Goal: Transaction & Acquisition: Obtain resource

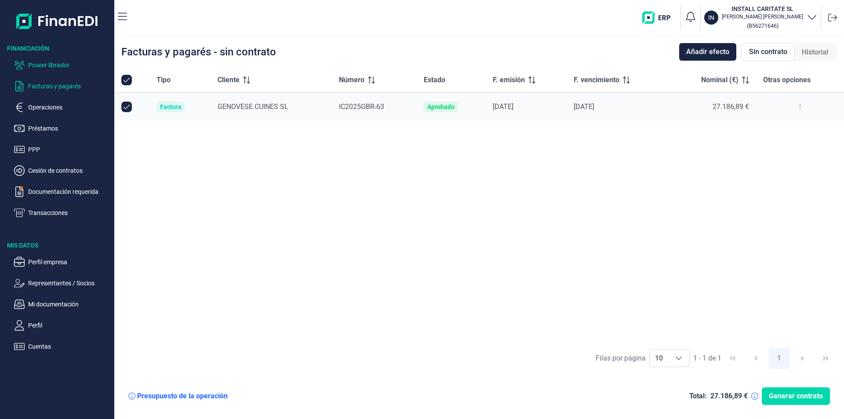
click at [64, 65] on p "Poseer librador" at bounding box center [69, 65] width 83 height 11
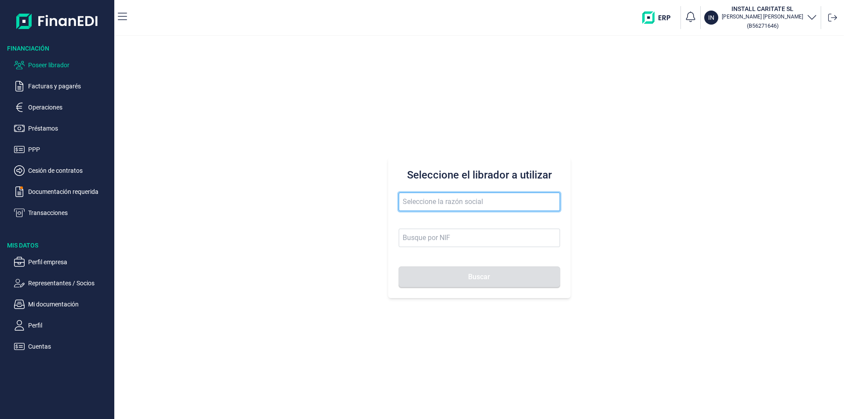
click at [431, 202] on input "text" at bounding box center [479, 201] width 161 height 18
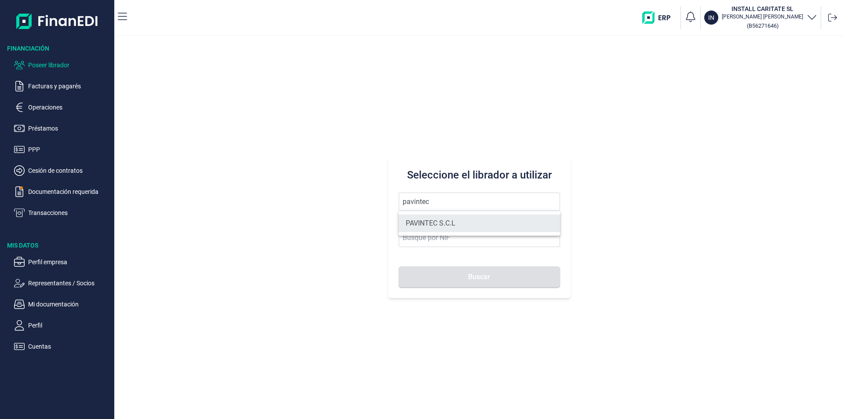
click at [435, 221] on li "PAVINTEC S.C.L" at bounding box center [479, 223] width 161 height 18
type input "PAVINTEC S.C.L"
type input "J09657479"
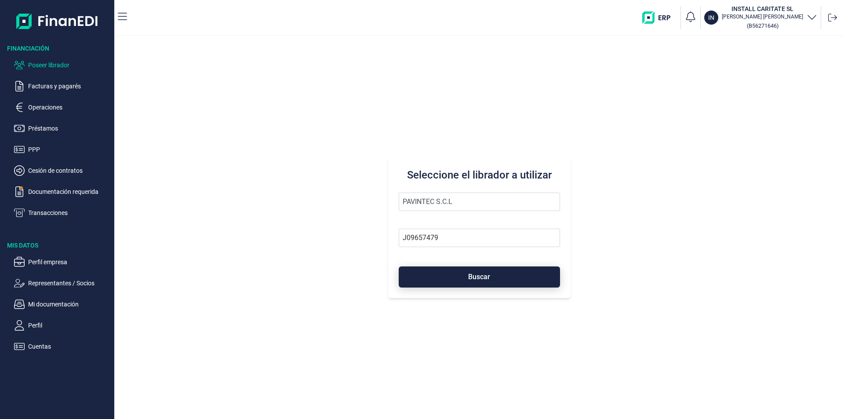
click at [444, 279] on button "Buscar" at bounding box center [479, 276] width 161 height 21
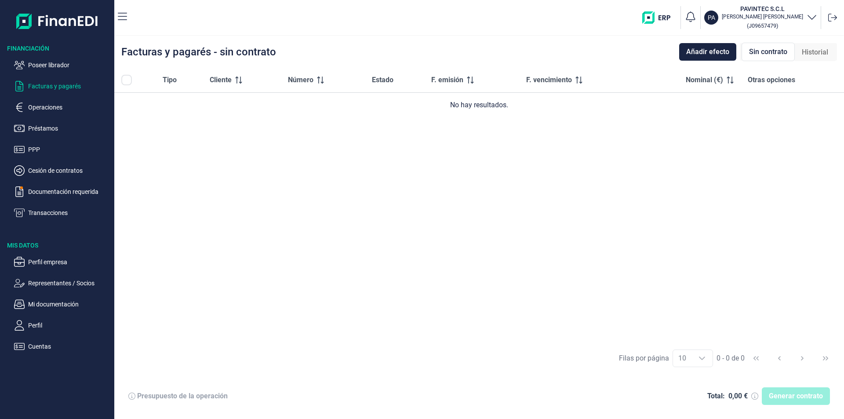
click at [304, 243] on div "Tipo Cliente Número Estado F. emisión F. vencimiento Nominal (€) Otras opciones…" at bounding box center [478, 205] width 729 height 275
click at [69, 63] on p "Poseer librador" at bounding box center [69, 65] width 83 height 11
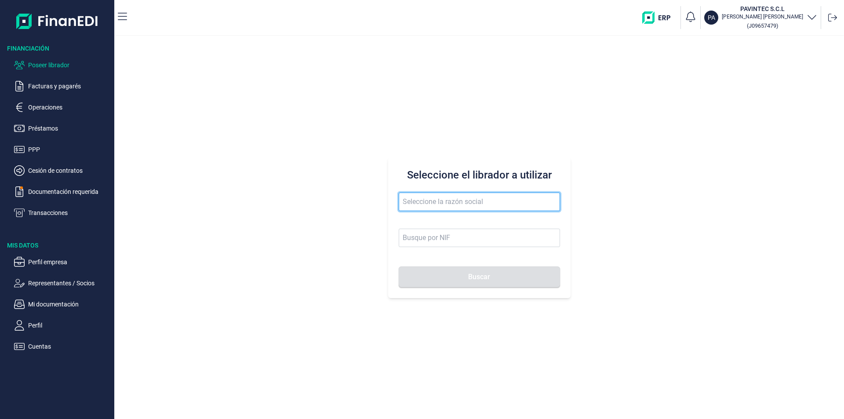
click at [430, 202] on input "text" at bounding box center [479, 201] width 161 height 18
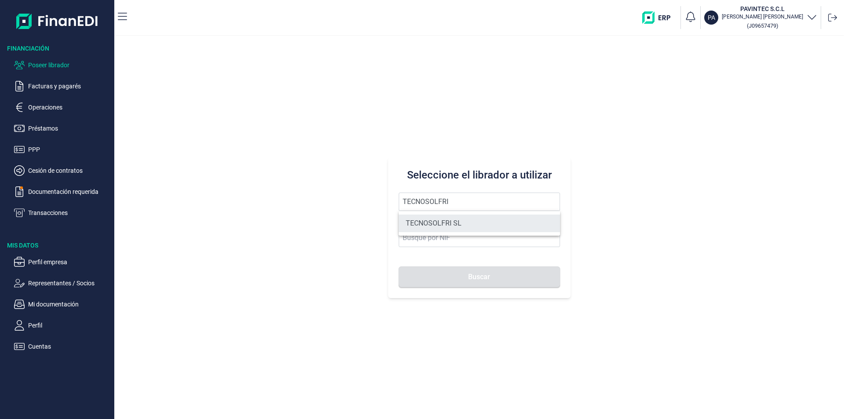
click at [444, 223] on li "TECNOSOLFRI SL" at bounding box center [479, 223] width 161 height 18
type input "TECNOSOLFRI SL"
type input "B83326884"
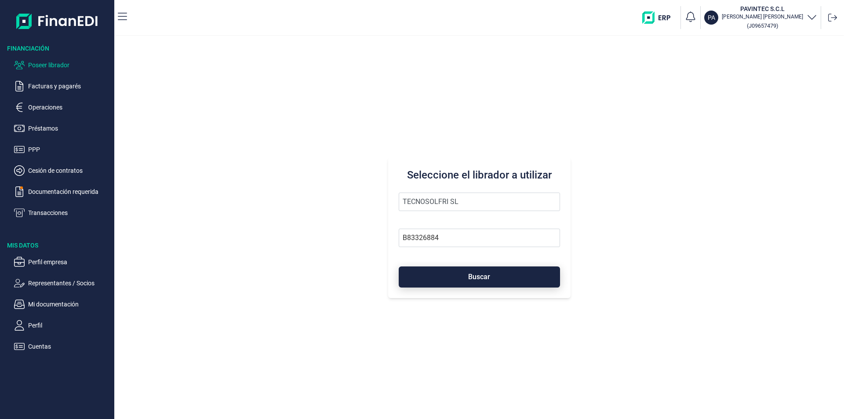
click at [436, 281] on button "Buscar" at bounding box center [479, 276] width 161 height 21
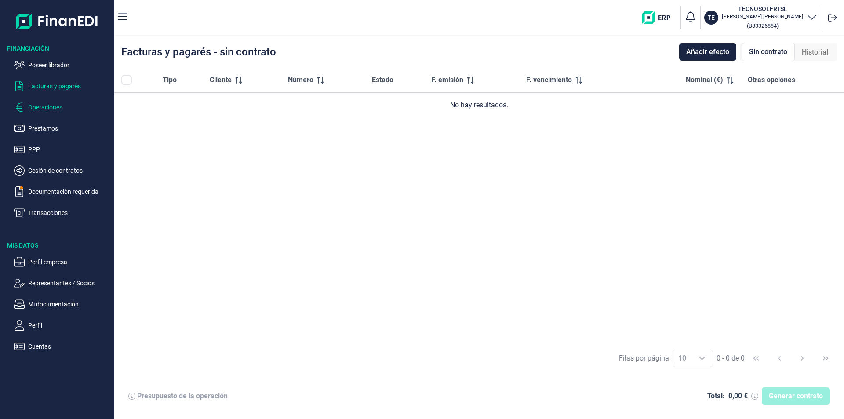
click at [48, 106] on p "Operaciones" at bounding box center [69, 107] width 83 height 11
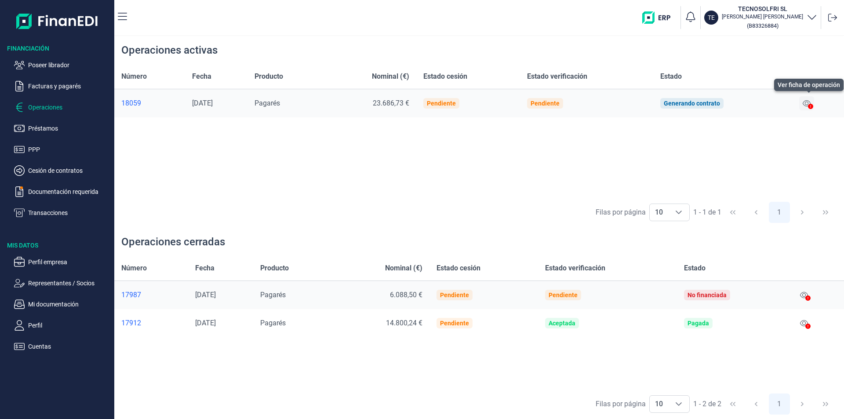
click at [807, 102] on icon at bounding box center [806, 103] width 8 height 7
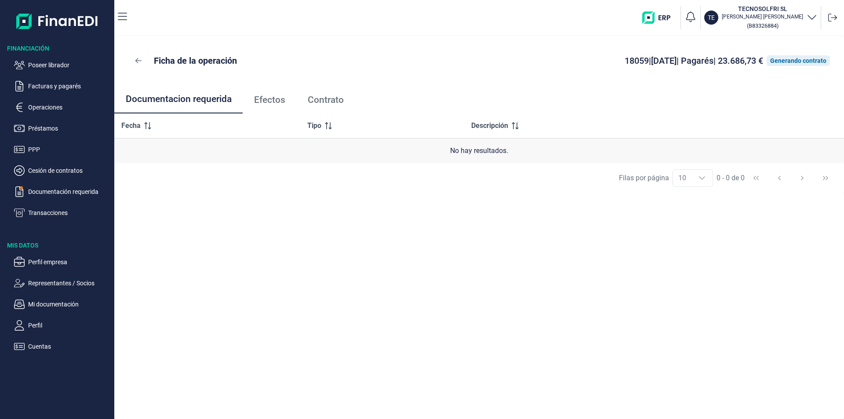
click at [272, 101] on span "Efectos" at bounding box center [269, 99] width 31 height 9
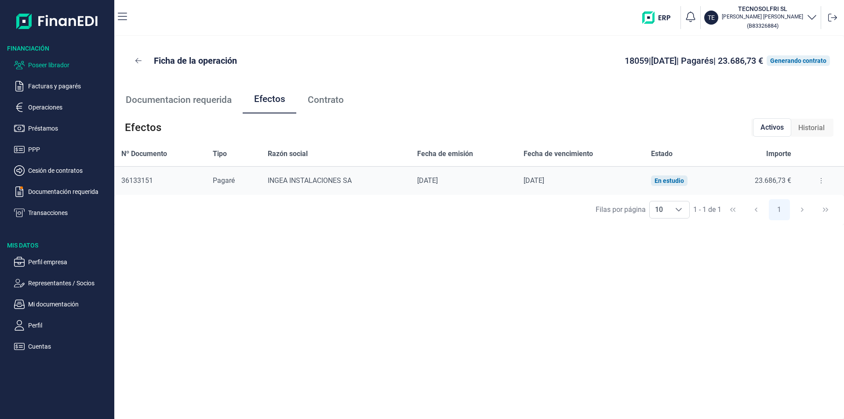
click at [62, 61] on p "Poseer librador" at bounding box center [69, 65] width 83 height 11
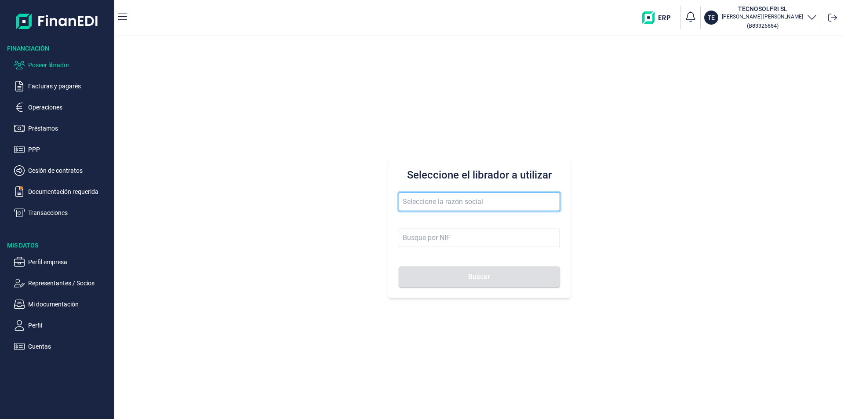
click at [427, 199] on input "text" at bounding box center [479, 201] width 161 height 18
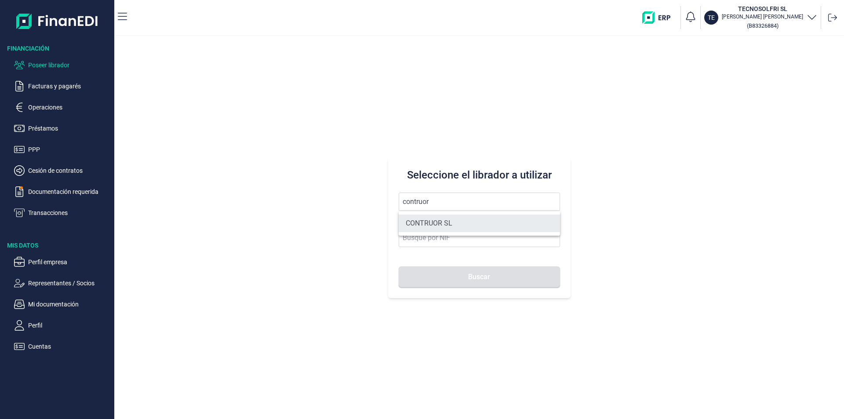
click at [432, 225] on li "CONTRUOR SL" at bounding box center [479, 223] width 161 height 18
type input "CONTRUOR SL"
type input "B02897700"
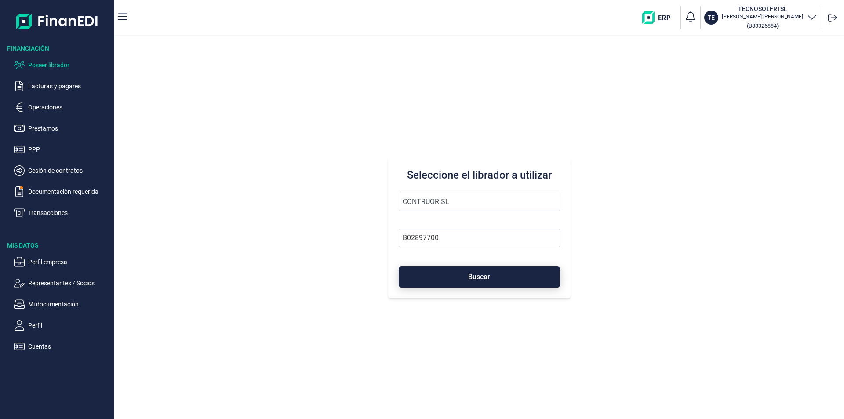
click at [433, 269] on button "Buscar" at bounding box center [479, 276] width 161 height 21
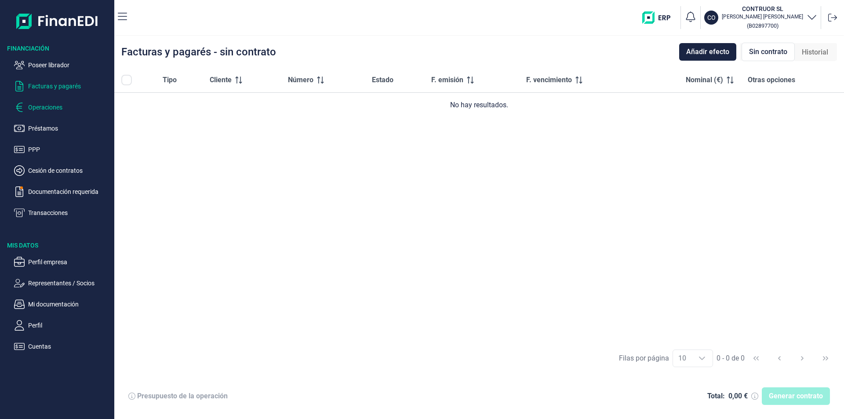
click at [58, 105] on p "Operaciones" at bounding box center [69, 107] width 83 height 11
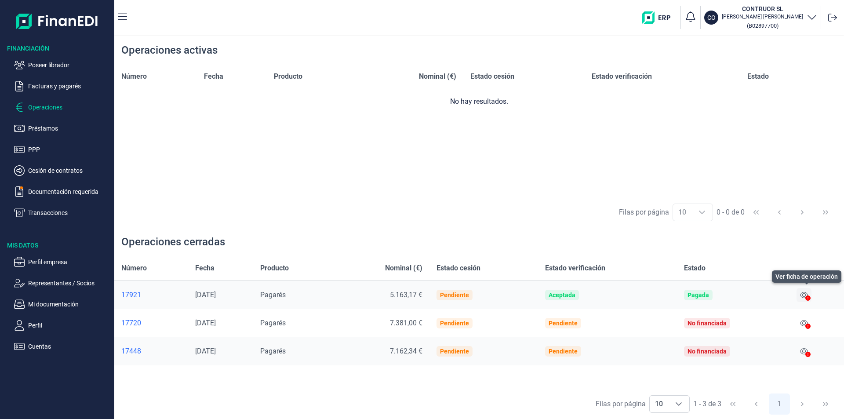
click at [806, 294] on icon at bounding box center [804, 294] width 8 height 7
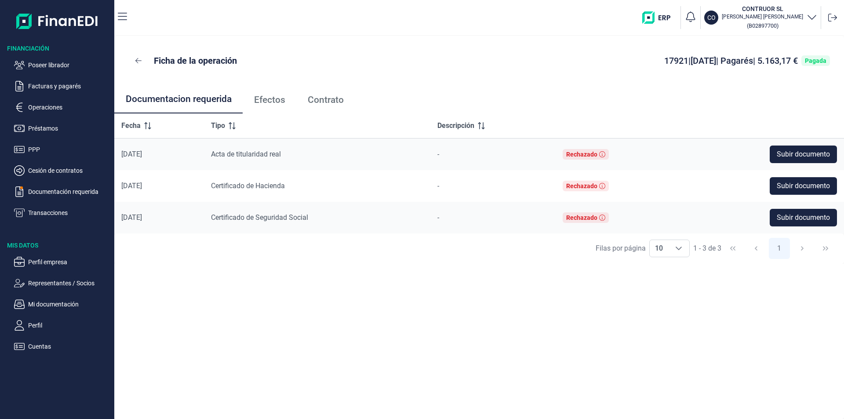
click at [279, 101] on span "Efectos" at bounding box center [269, 99] width 31 height 9
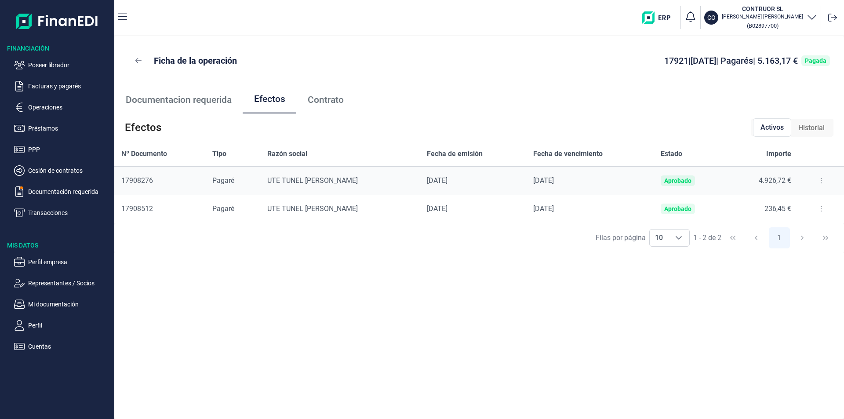
click at [817, 181] on button at bounding box center [821, 181] width 16 height 14
click at [782, 202] on span "Detalles efecto" at bounding box center [791, 202] width 40 height 9
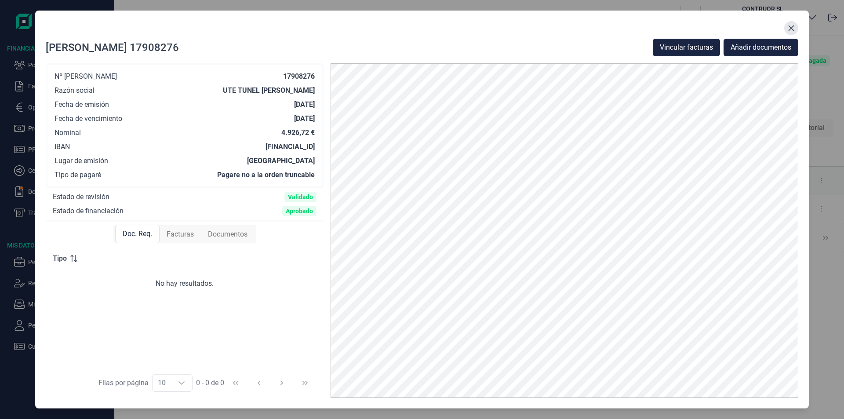
click at [789, 30] on icon "Close" at bounding box center [790, 28] width 7 height 7
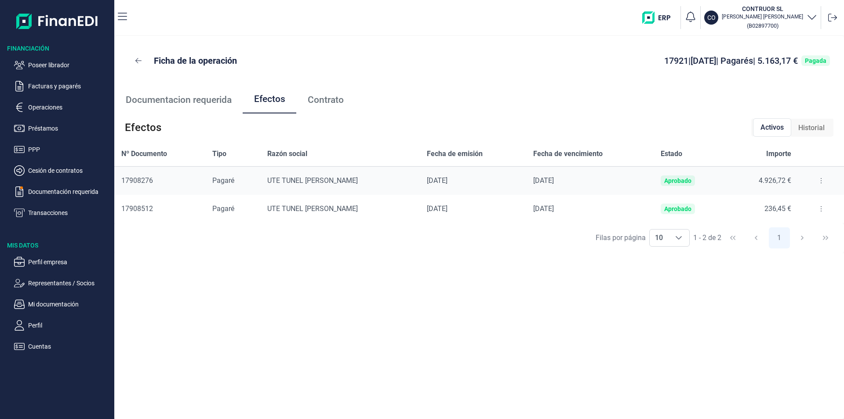
click at [321, 102] on span "Contrato" at bounding box center [326, 99] width 36 height 9
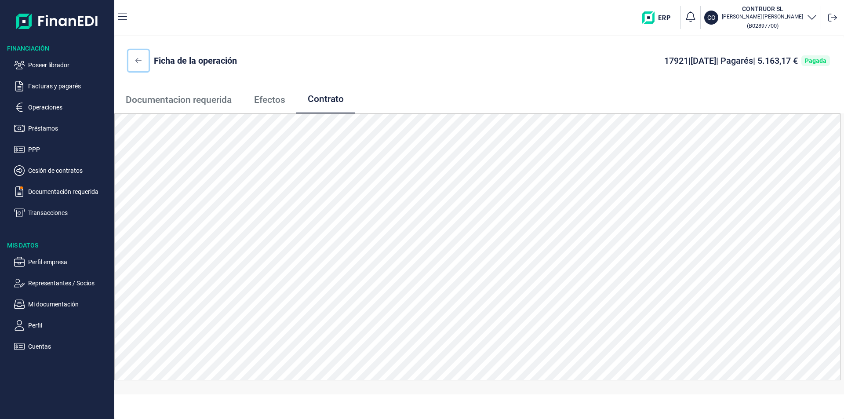
click at [139, 59] on icon at bounding box center [138, 60] width 6 height 7
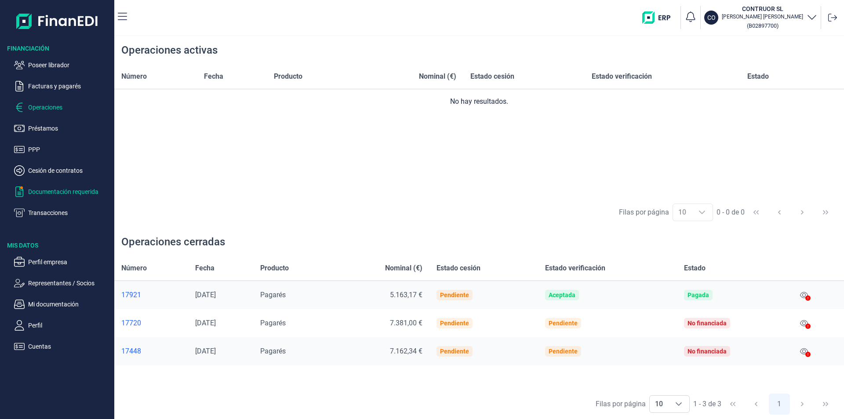
click at [64, 190] on p "Documentación requerida" at bounding box center [69, 191] width 83 height 11
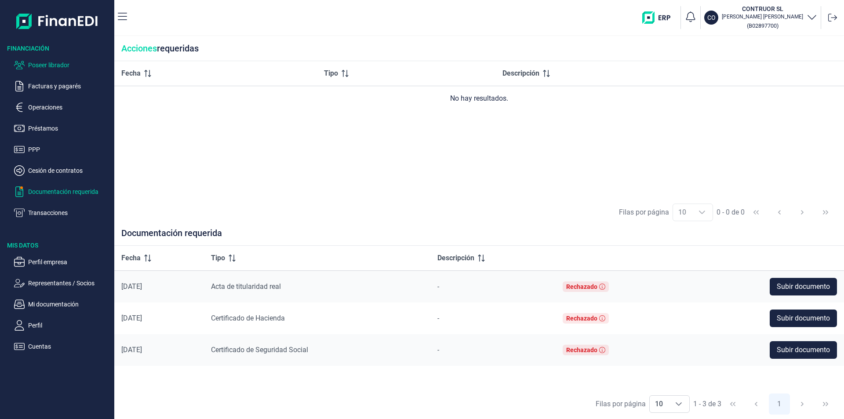
click at [45, 65] on p "Poseer librador" at bounding box center [69, 65] width 83 height 11
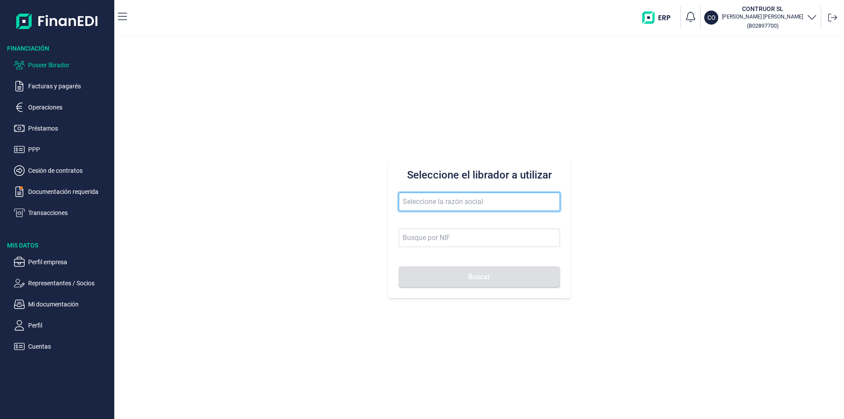
click at [409, 203] on input "text" at bounding box center [479, 201] width 161 height 18
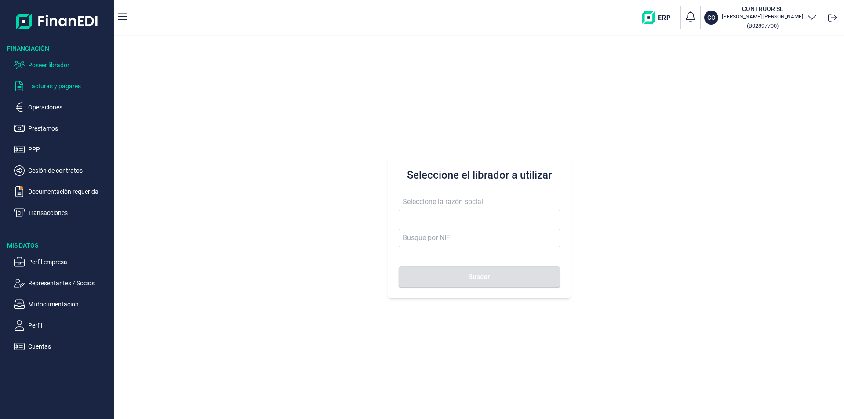
click at [54, 87] on p "Facturas y pagarés" at bounding box center [69, 86] width 83 height 11
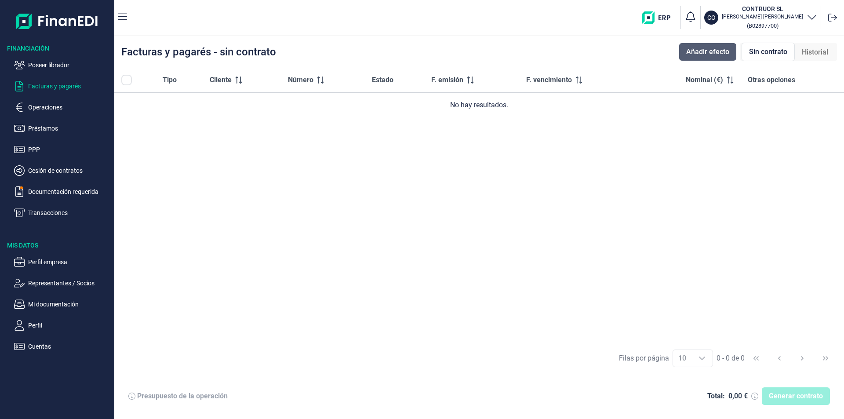
click at [715, 55] on span "Añadir efecto" at bounding box center [707, 52] width 43 height 11
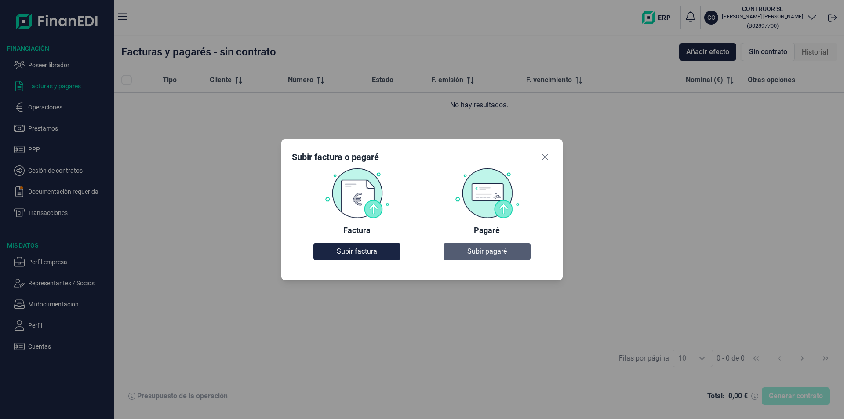
click at [491, 255] on span "Subir pagaré" at bounding box center [487, 251] width 40 height 11
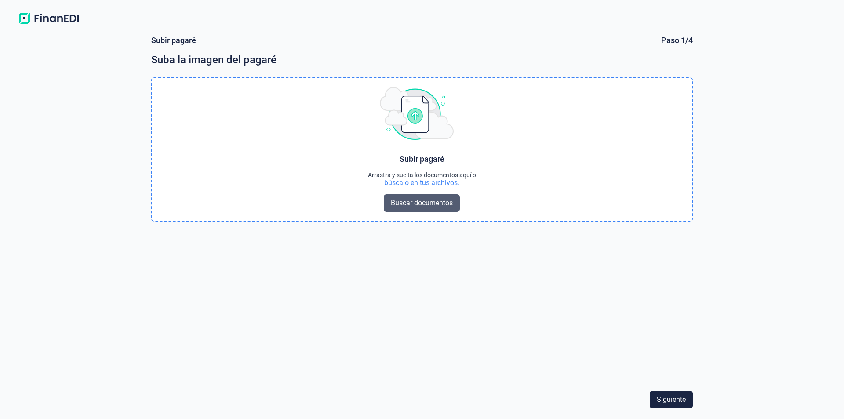
click at [407, 201] on span "Buscar documentos" at bounding box center [422, 203] width 62 height 11
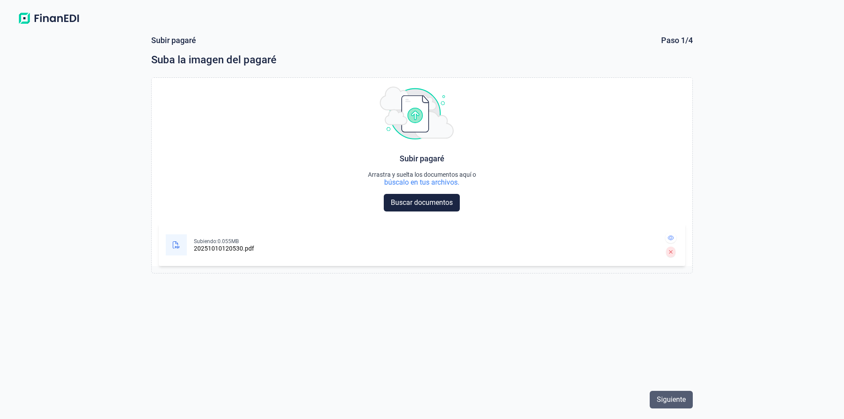
click at [677, 400] on span "Siguiente" at bounding box center [670, 399] width 29 height 11
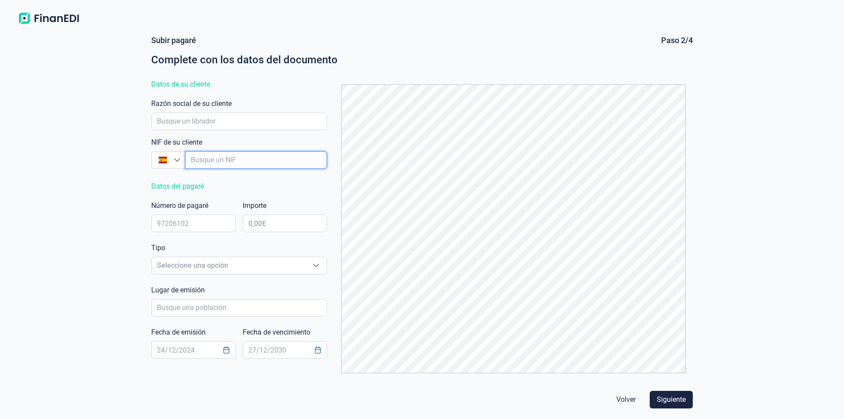
click at [200, 162] on input "empresaAutocomplete" at bounding box center [256, 160] width 142 height 18
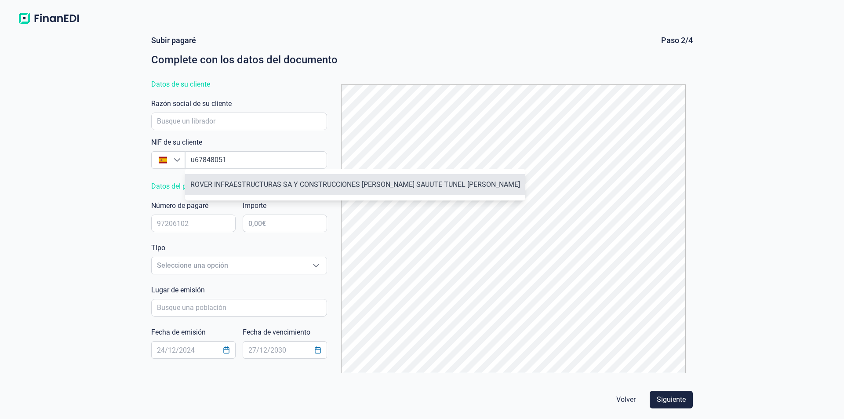
click at [250, 183] on li "ROVER INFRAESTRUCTURAS SA Y CONSTRUCCIONES [PERSON_NAME] SAUUTE TUNEL [PERSON_N…" at bounding box center [355, 184] width 340 height 21
type input "U67848051"
type input "ROVER INFRAESTRUCTURAS SA Y CONSTRUCCIONES [PERSON_NAME] SAUUTE TUNEL [PERSON_N…"
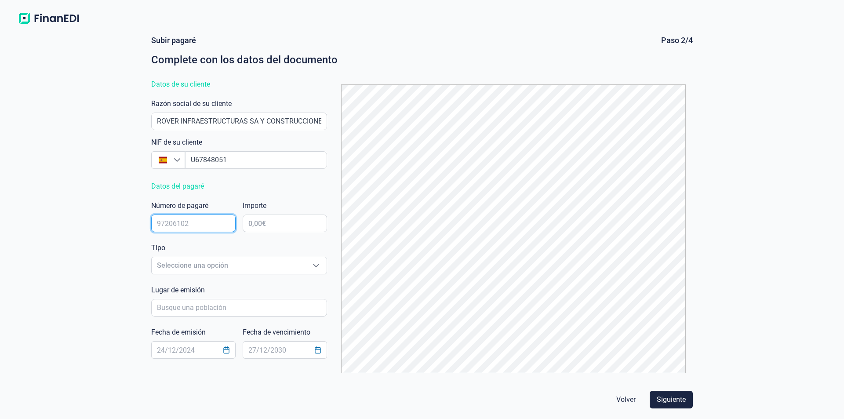
click at [172, 221] on input "text" at bounding box center [193, 223] width 84 height 18
click at [168, 223] on input "text" at bounding box center [193, 223] width 84 height 18
type input "17908884"
click at [267, 223] on input "text" at bounding box center [285, 223] width 84 height 18
type input "3.892,57 €"
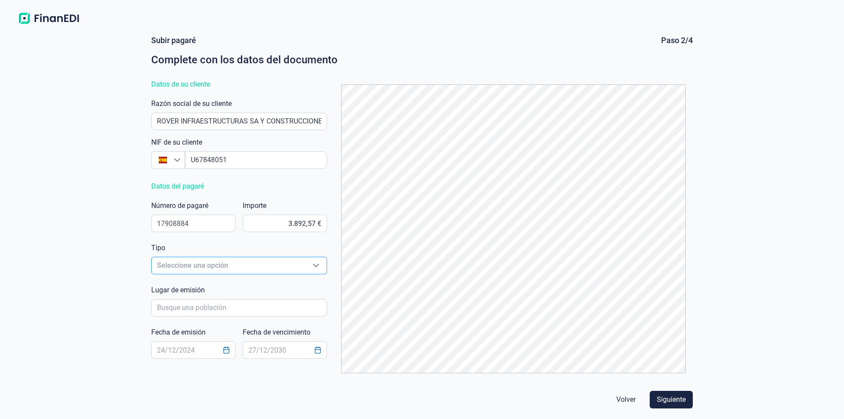
click at [186, 262] on span "Seleccione una opción" at bounding box center [229, 265] width 154 height 17
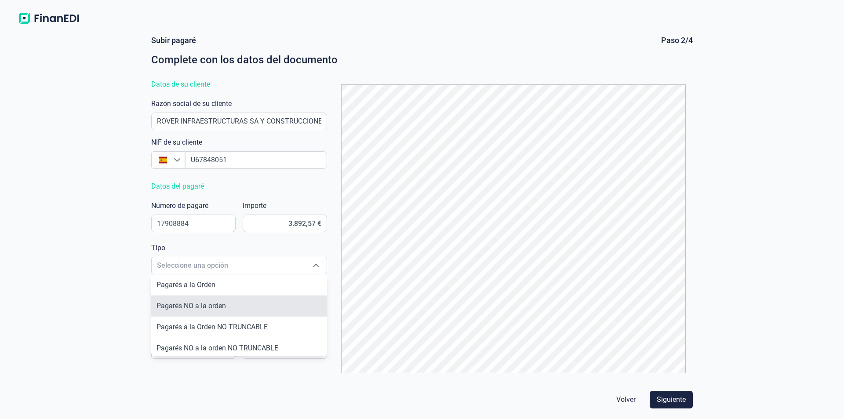
click at [195, 305] on span "Pagarés NO a la orden" at bounding box center [190, 305] width 69 height 8
type input "Pagarés NO a la orden"
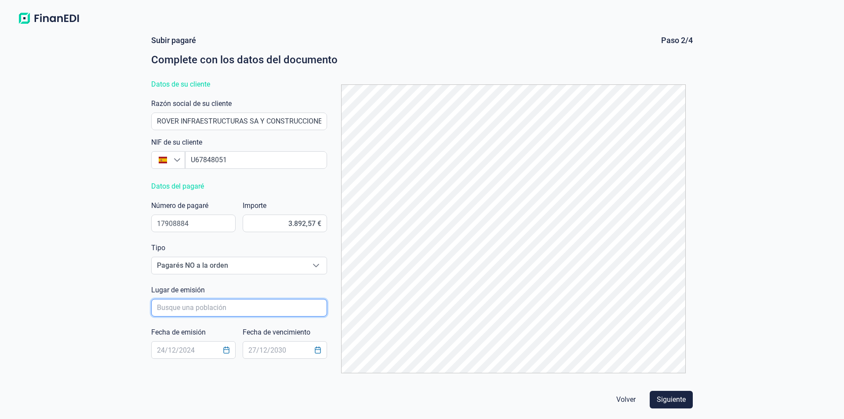
click at [182, 305] on input "poblacionAutocomplete" at bounding box center [239, 308] width 176 height 18
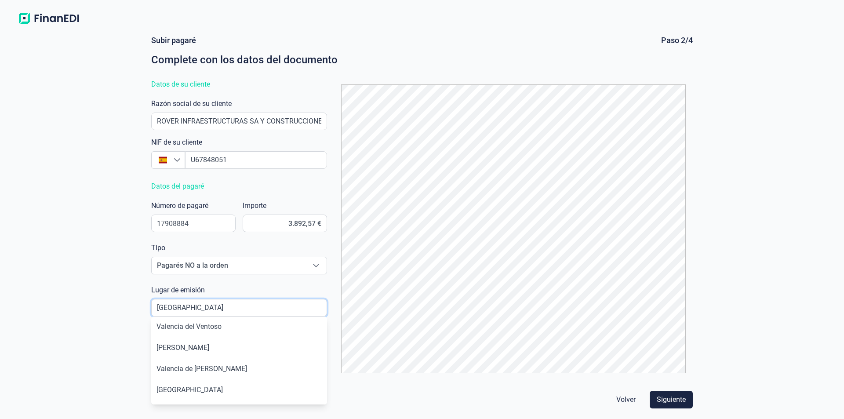
scroll to position [49, 0]
click at [181, 391] on li "[GEOGRAPHIC_DATA]" at bounding box center [239, 388] width 176 height 21
type input "[GEOGRAPHIC_DATA]"
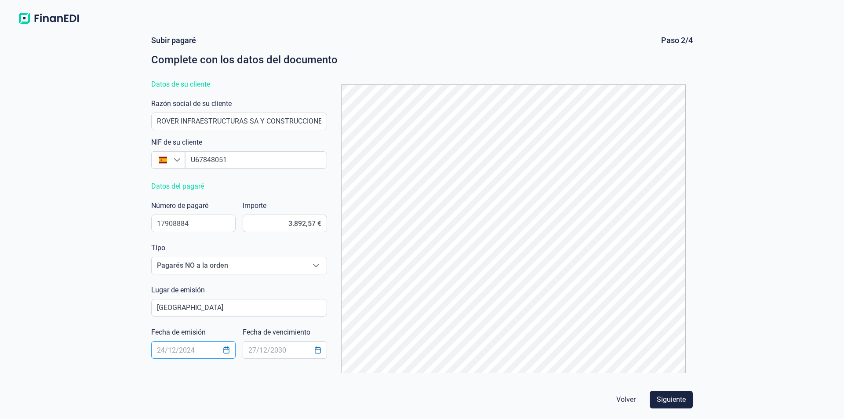
click at [167, 351] on input "text" at bounding box center [193, 350] width 84 height 18
type input "[DATE]"
click at [256, 351] on input "text" at bounding box center [285, 350] width 84 height 18
type input "[DATE]"
click at [664, 398] on span "Siguiente" at bounding box center [670, 399] width 29 height 11
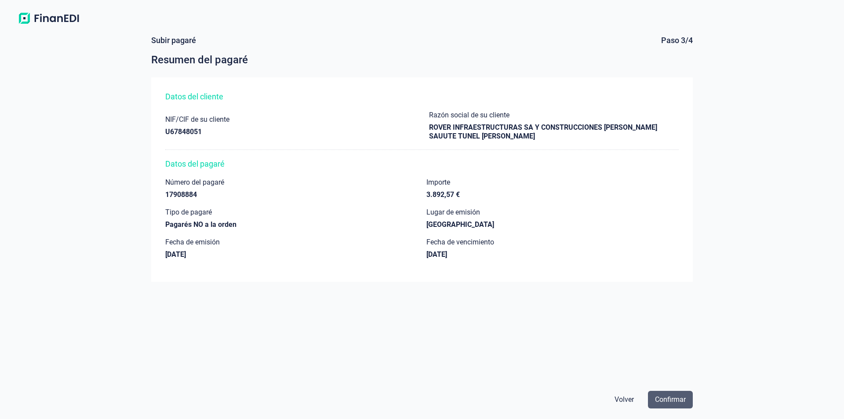
click at [674, 398] on span "Confirmar" at bounding box center [670, 399] width 31 height 11
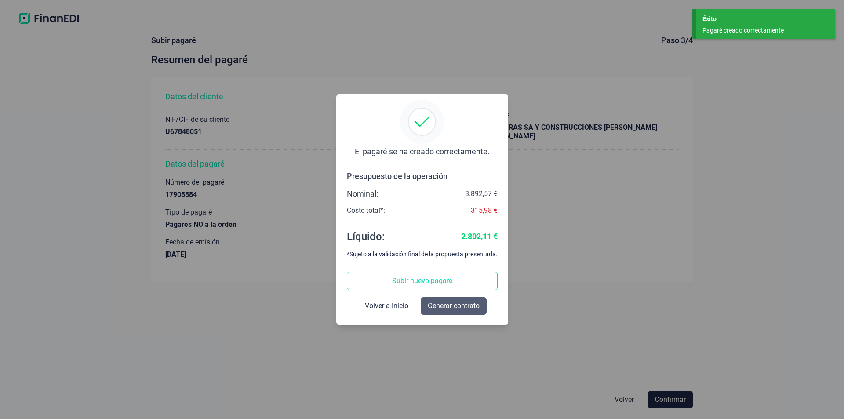
click at [434, 303] on span "Generar contrato" at bounding box center [454, 306] width 52 height 11
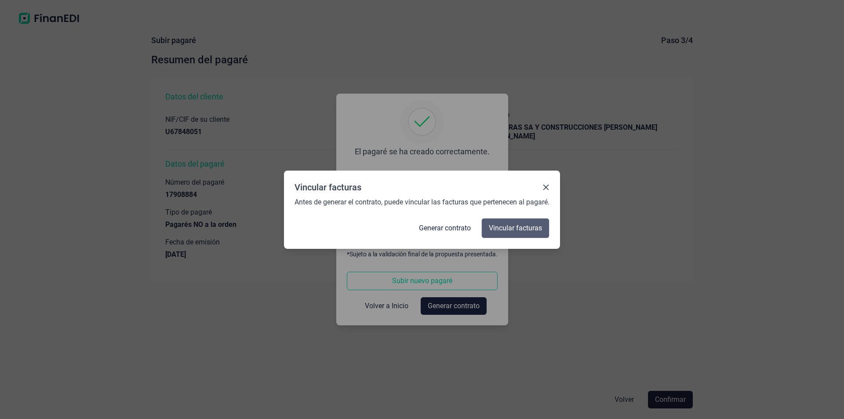
click at [510, 228] on span "Vincular facturas" at bounding box center [515, 228] width 53 height 11
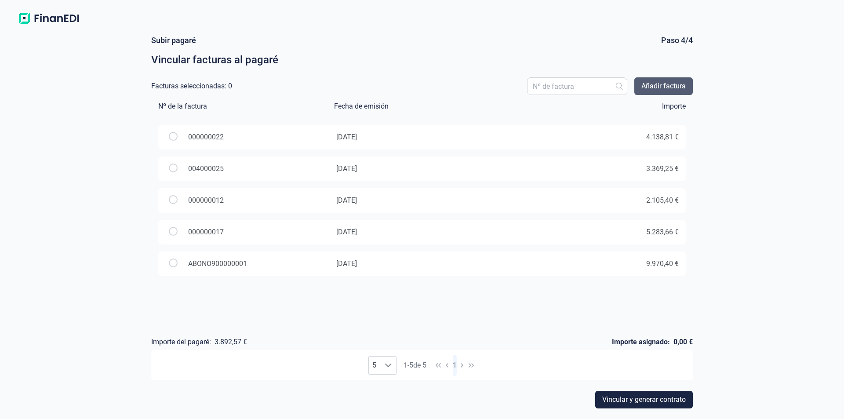
click at [653, 86] on span "Añadir factura" at bounding box center [663, 86] width 44 height 11
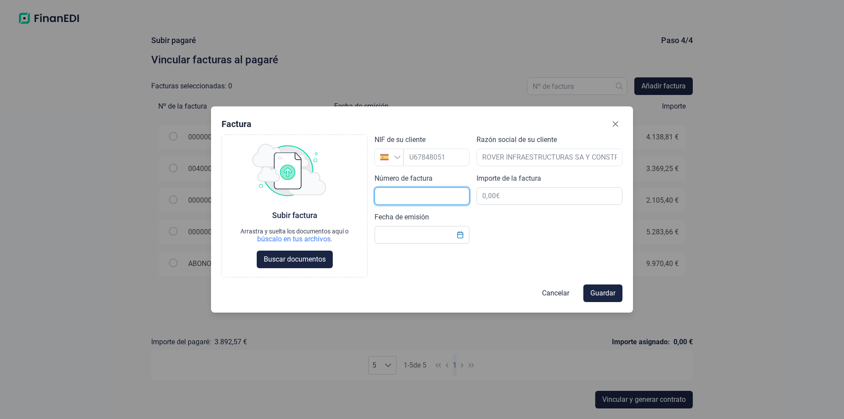
click at [386, 193] on input "text" at bounding box center [421, 196] width 95 height 18
type input "004000032"
click at [496, 196] on input "text" at bounding box center [549, 196] width 146 height 18
click at [489, 197] on input "text" at bounding box center [549, 196] width 146 height 18
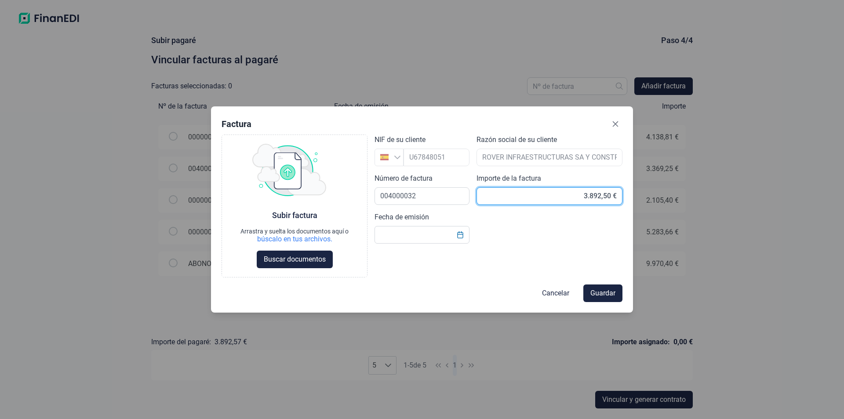
type input "3.892,57 €"
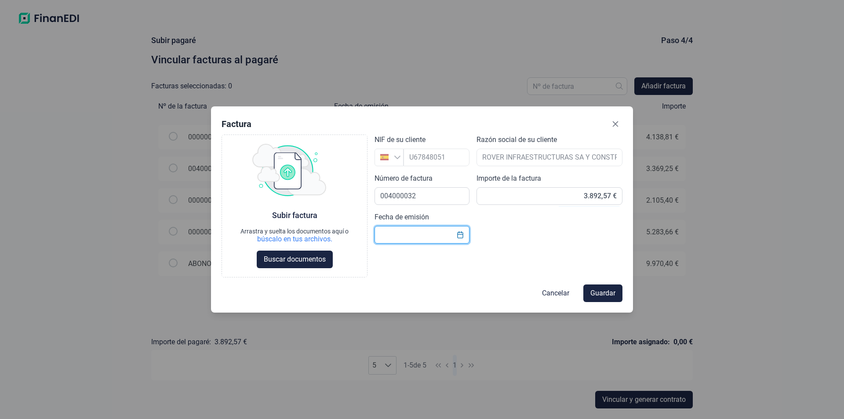
click at [407, 236] on input "text" at bounding box center [421, 235] width 95 height 18
click at [388, 232] on input "text" at bounding box center [421, 235] width 95 height 18
type input "[DATE]"
click at [316, 261] on span "Buscar documentos" at bounding box center [295, 259] width 62 height 11
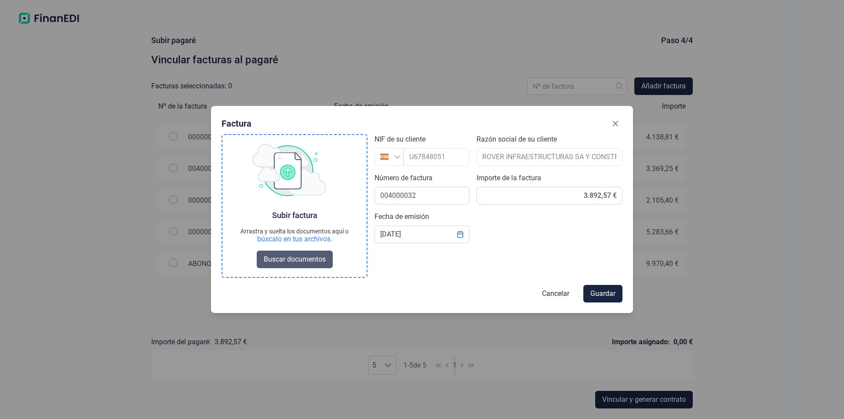
click at [284, 257] on span "Buscar documentos" at bounding box center [295, 259] width 62 height 11
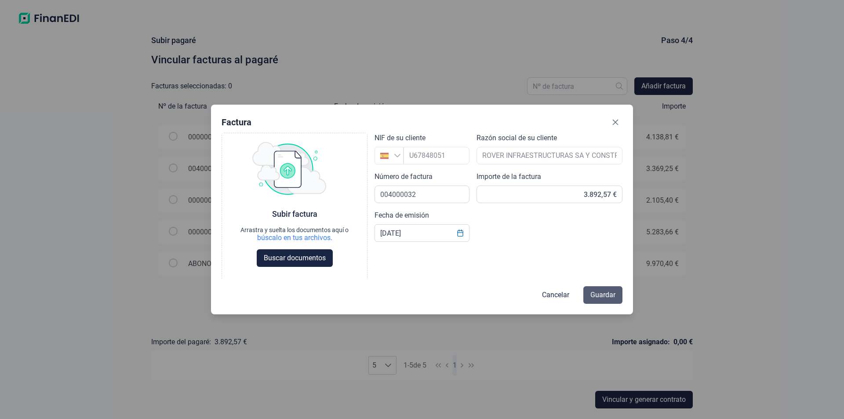
click at [595, 294] on span "Guardar" at bounding box center [602, 295] width 25 height 11
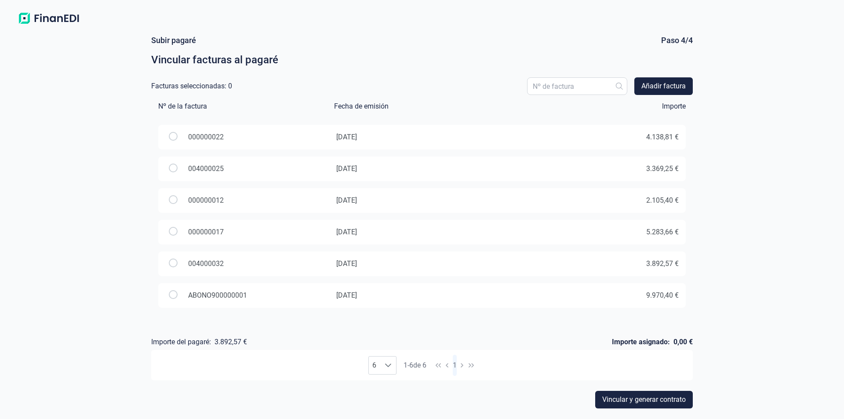
click at [174, 262] on input "radio" at bounding box center [173, 262] width 9 height 9
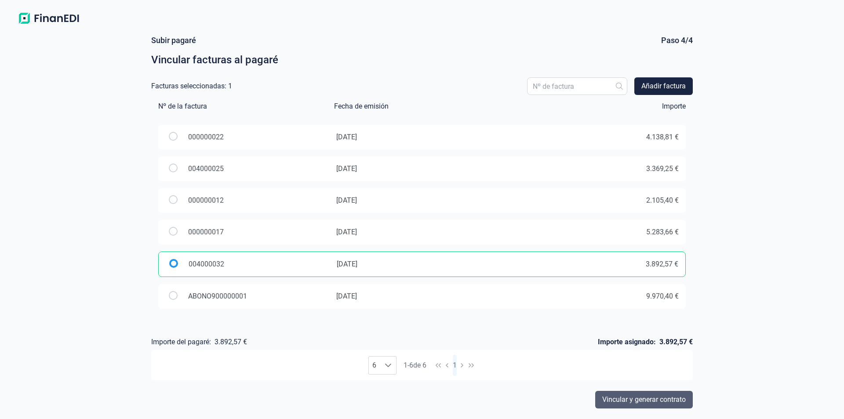
click at [651, 401] on span "Vincular y generar contrato" at bounding box center [643, 399] width 83 height 11
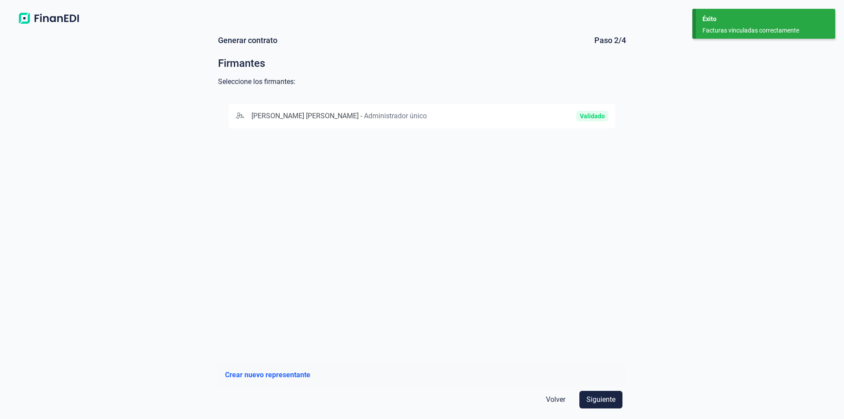
click at [514, 119] on div "Validado" at bounding box center [546, 116] width 124 height 11
click at [597, 400] on span "Siguiente" at bounding box center [600, 399] width 29 height 11
click at [474, 113] on p "[FINANCIAL_ID]" at bounding box center [496, 116] width 47 height 11
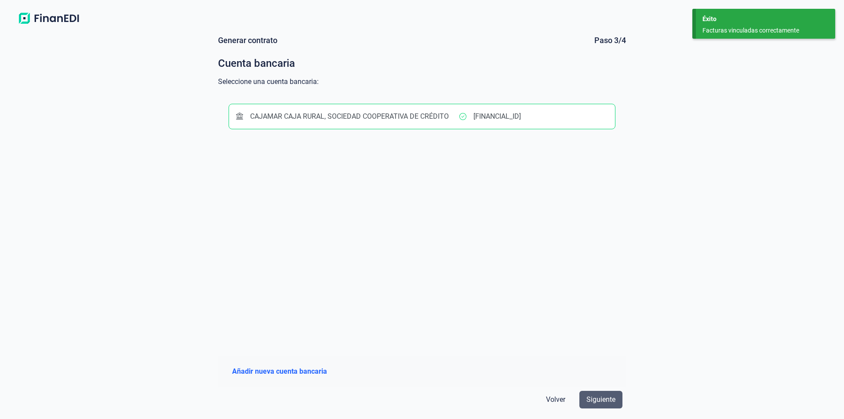
click at [605, 399] on span "Siguiente" at bounding box center [600, 399] width 29 height 11
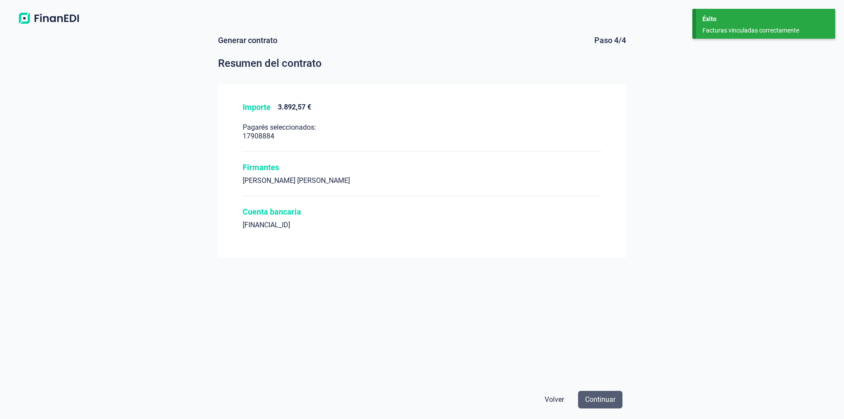
click at [603, 402] on span "Continuar" at bounding box center [600, 399] width 30 height 11
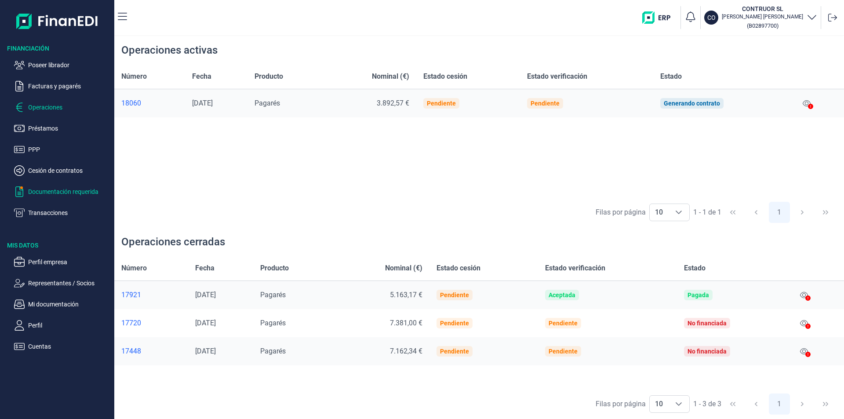
click at [60, 192] on p "Documentación requerida" at bounding box center [69, 191] width 83 height 11
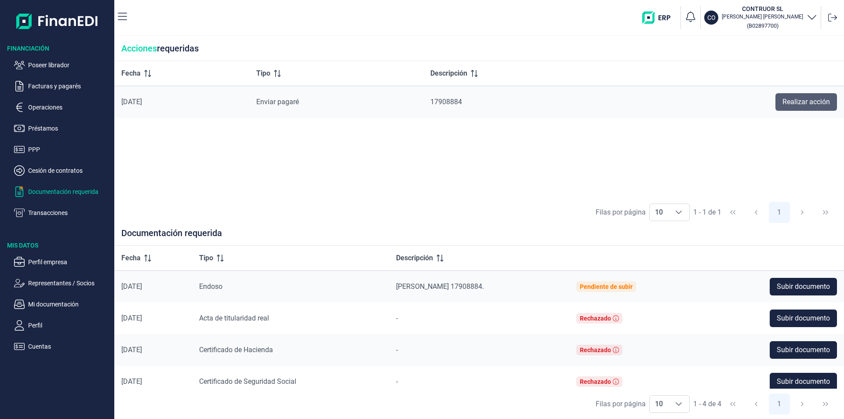
click at [785, 103] on span "Realizar acción" at bounding box center [805, 102] width 47 height 11
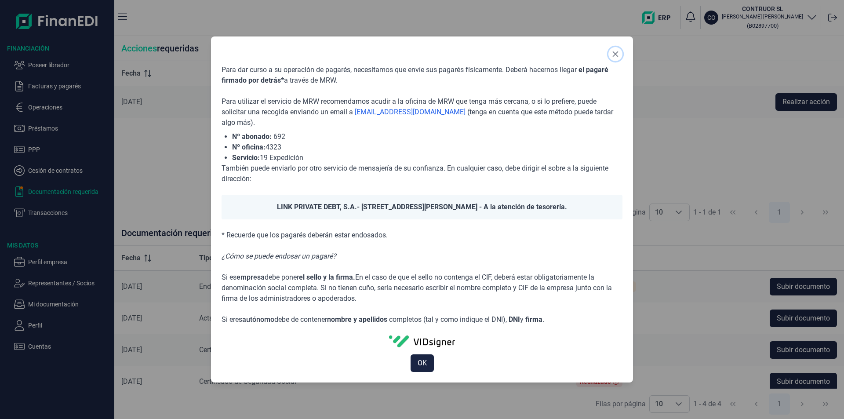
click at [612, 54] on icon "Close" at bounding box center [615, 54] width 7 height 7
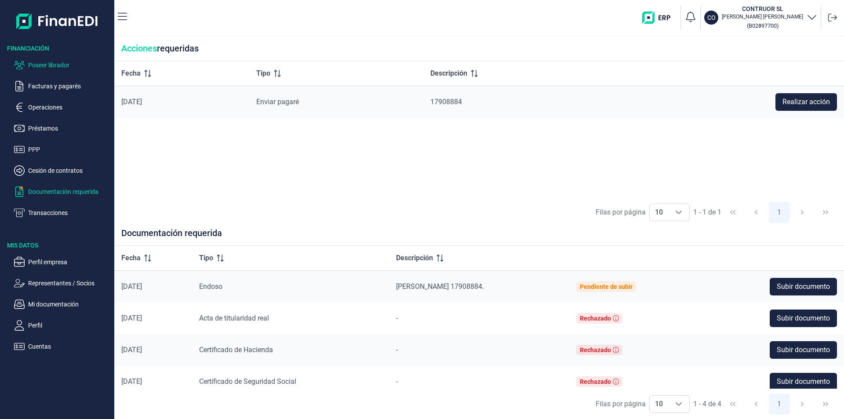
click at [54, 65] on p "Poseer librador" at bounding box center [69, 65] width 83 height 11
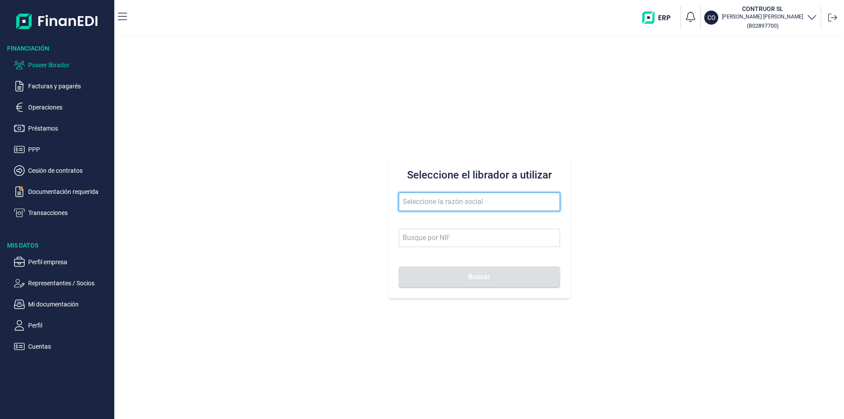
click at [414, 200] on input "text" at bounding box center [479, 201] width 161 height 18
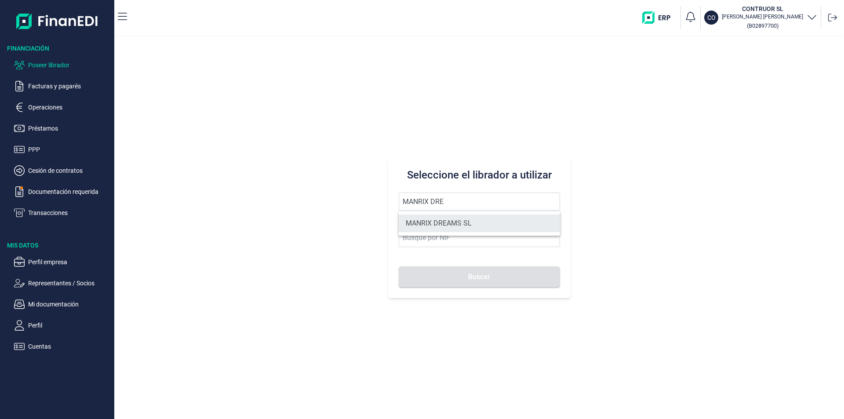
click at [454, 221] on li "MANRIX DREAMS SL" at bounding box center [479, 223] width 161 height 18
type input "MANRIX DREAMS SL"
type input "B22834949"
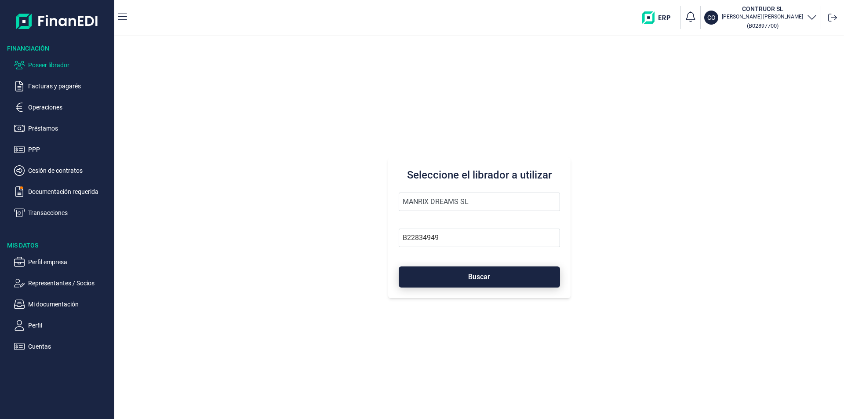
click at [451, 278] on button "Buscar" at bounding box center [479, 276] width 161 height 21
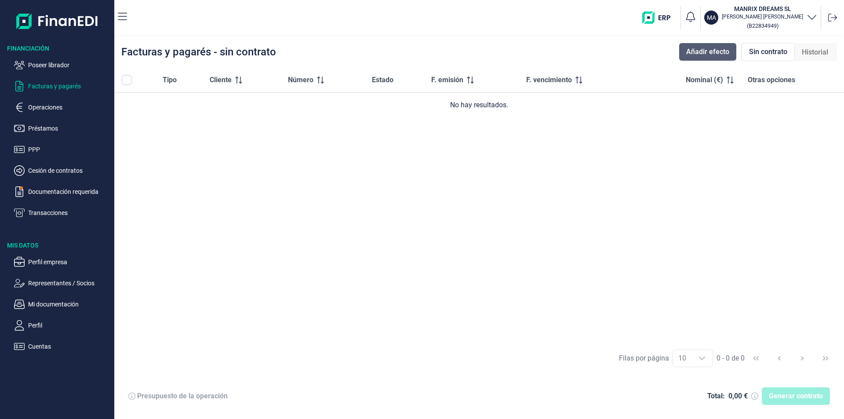
click at [716, 54] on span "Añadir efecto" at bounding box center [707, 52] width 43 height 11
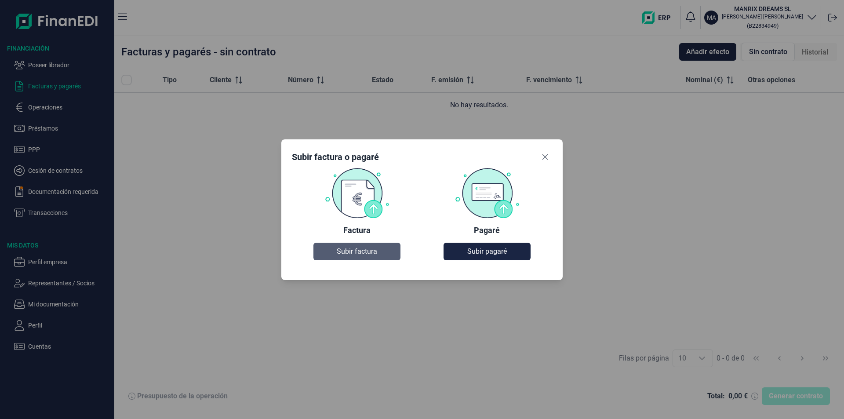
click at [370, 252] on span "Subir factura" at bounding box center [357, 251] width 40 height 11
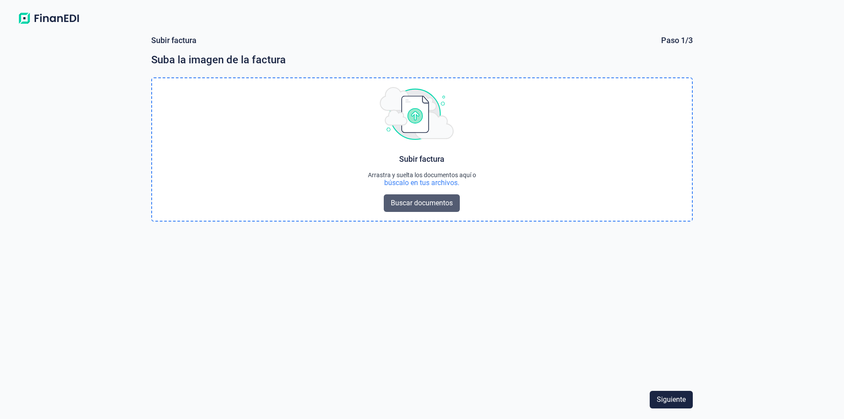
click at [418, 203] on span "Buscar documentos" at bounding box center [422, 203] width 62 height 11
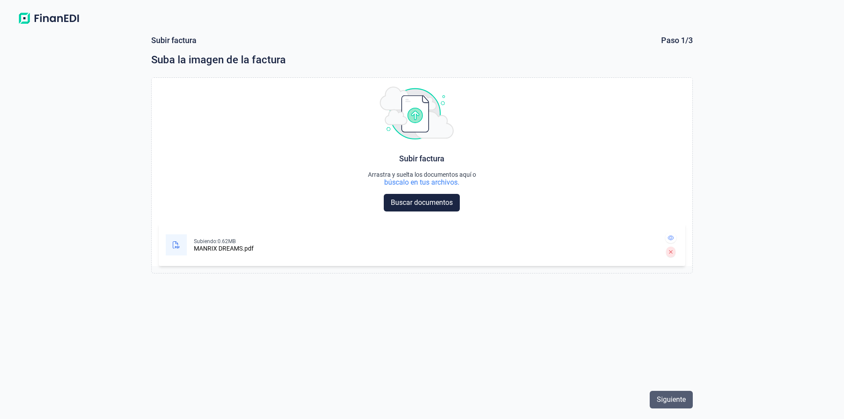
click at [670, 402] on span "Siguiente" at bounding box center [670, 399] width 29 height 11
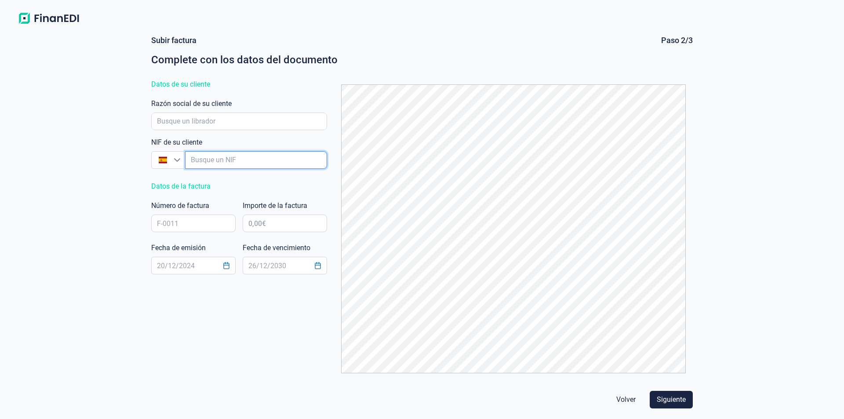
click at [203, 163] on input "empresaAutocomplete" at bounding box center [256, 160] width 142 height 18
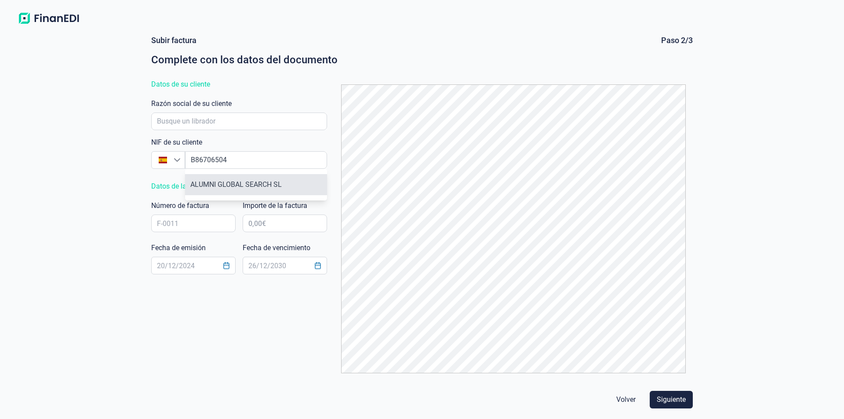
click at [232, 184] on li "ALUMNI GLOBAL SEARCH SL" at bounding box center [256, 184] width 142 height 21
type input "B86706504"
type input "ALUMNI GLOBAL SEARCH SL"
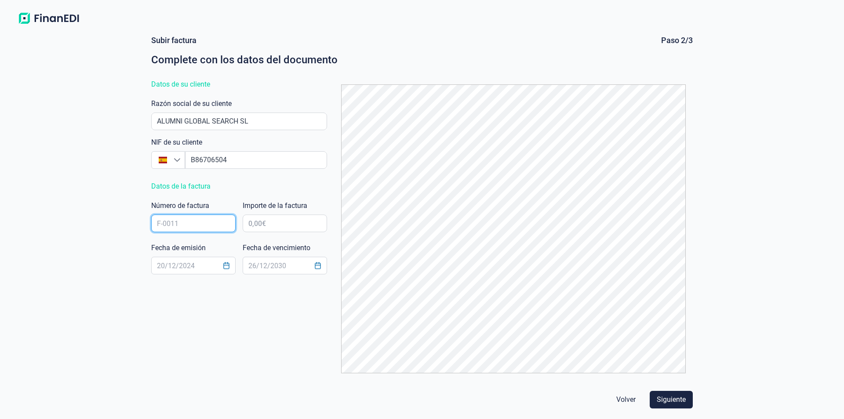
click at [175, 222] on input "text" at bounding box center [193, 223] width 84 height 18
type input "0003-25"
click at [279, 221] on input "text" at bounding box center [285, 223] width 84 height 18
click at [168, 263] on input "text" at bounding box center [193, 266] width 84 height 18
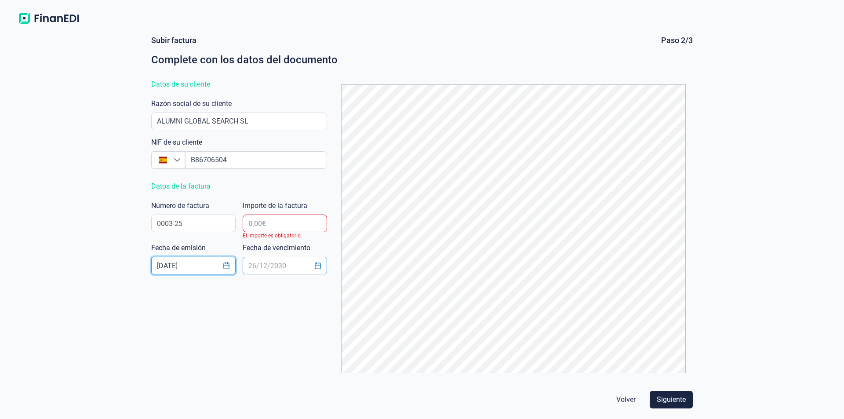
type input "[DATE]"
click at [261, 268] on input "text" at bounding box center [285, 266] width 84 height 18
type input "[DATE]"
click at [257, 223] on input "text" at bounding box center [285, 223] width 84 height 18
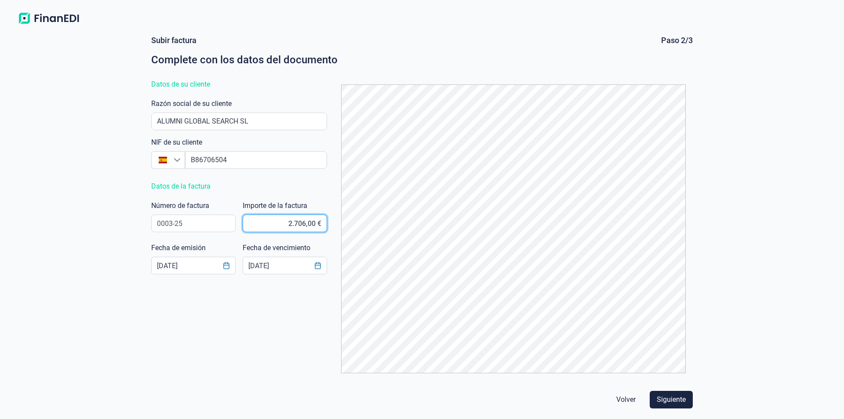
type input "27.065,00 €"
click at [671, 397] on span "Siguiente" at bounding box center [670, 399] width 29 height 11
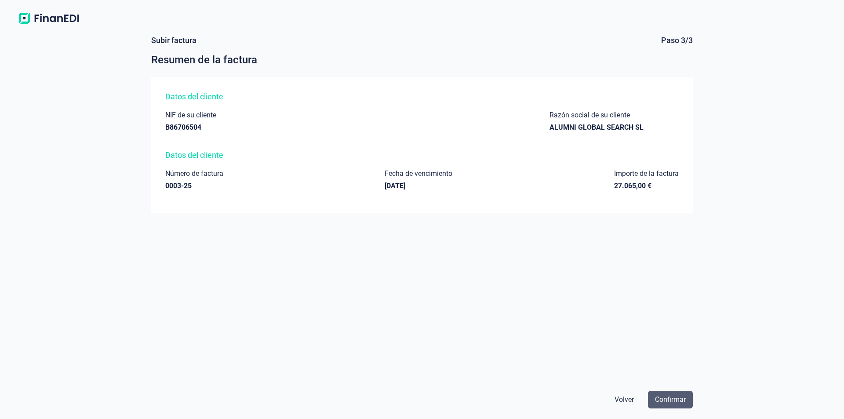
click at [665, 401] on span "Confirmar" at bounding box center [670, 399] width 31 height 11
click at [628, 398] on span "Volver" at bounding box center [623, 399] width 19 height 11
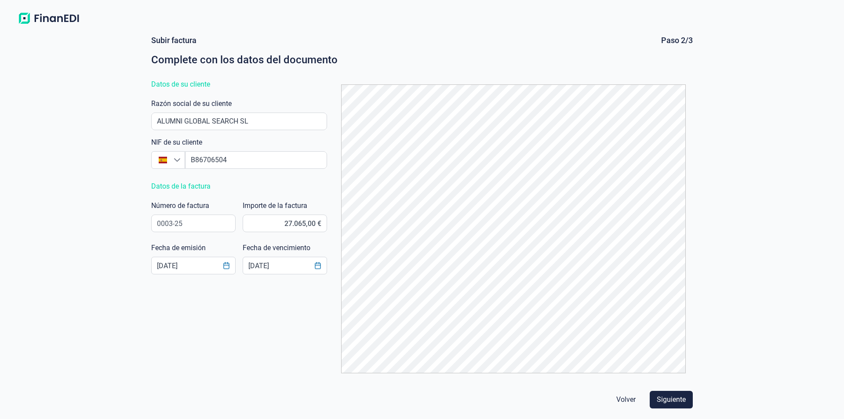
click at [54, 21] on img at bounding box center [48, 19] width 69 height 16
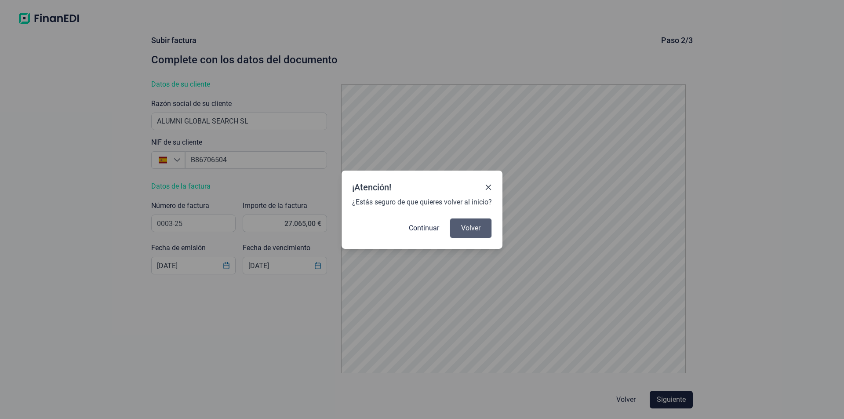
click at [464, 226] on span "Volver" at bounding box center [470, 228] width 19 height 11
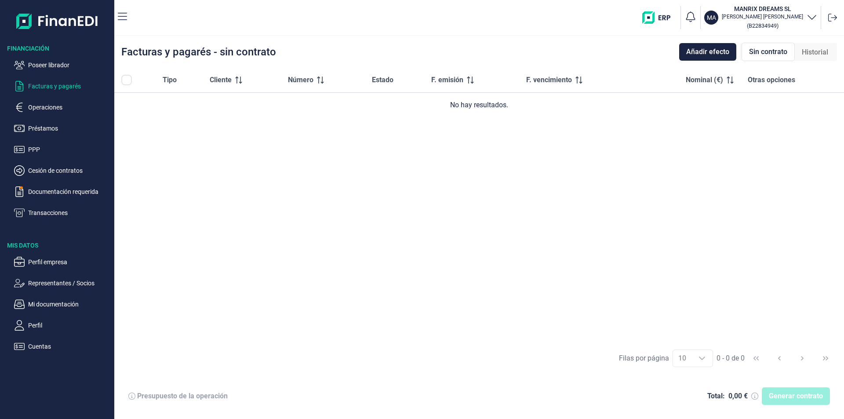
click at [809, 52] on span "Historial" at bounding box center [814, 52] width 26 height 11
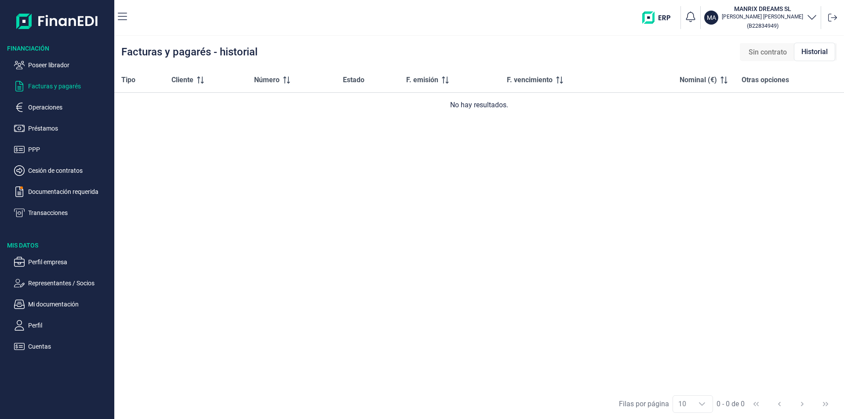
click at [777, 52] on span "Sin contrato" at bounding box center [767, 52] width 38 height 11
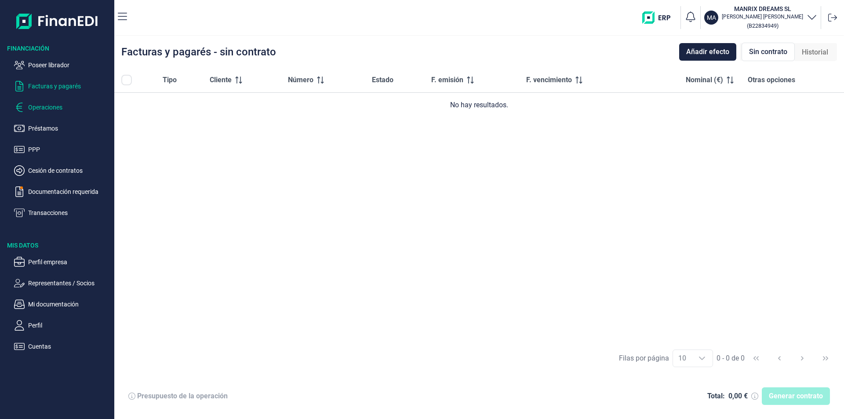
click at [55, 107] on p "Operaciones" at bounding box center [69, 107] width 83 height 11
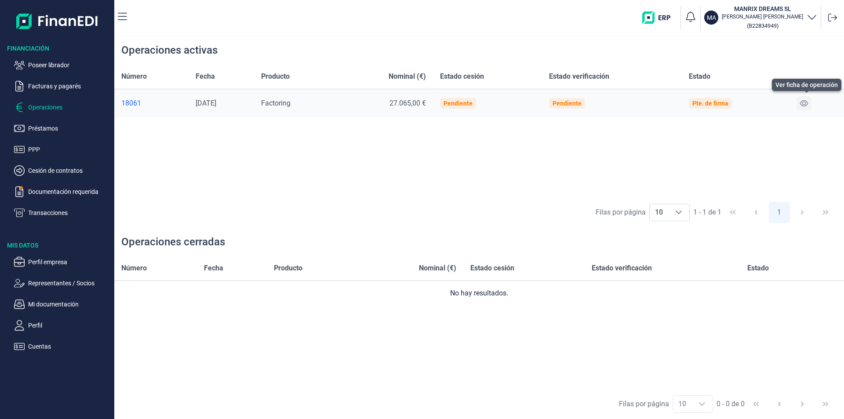
click at [806, 101] on icon at bounding box center [804, 103] width 8 height 6
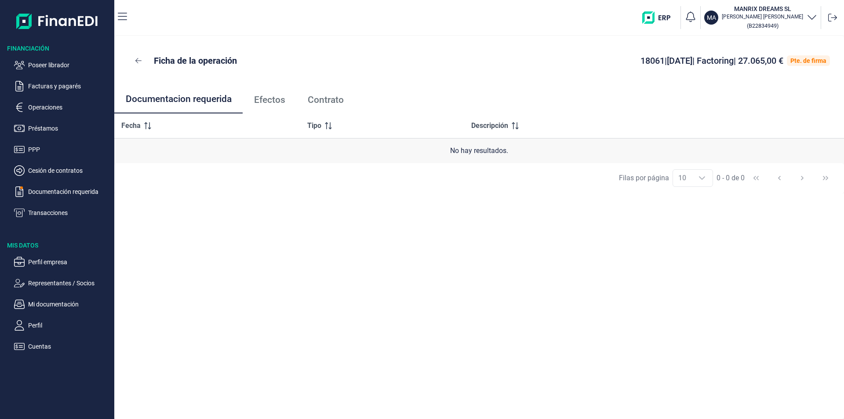
click at [274, 101] on span "Efectos" at bounding box center [269, 99] width 31 height 9
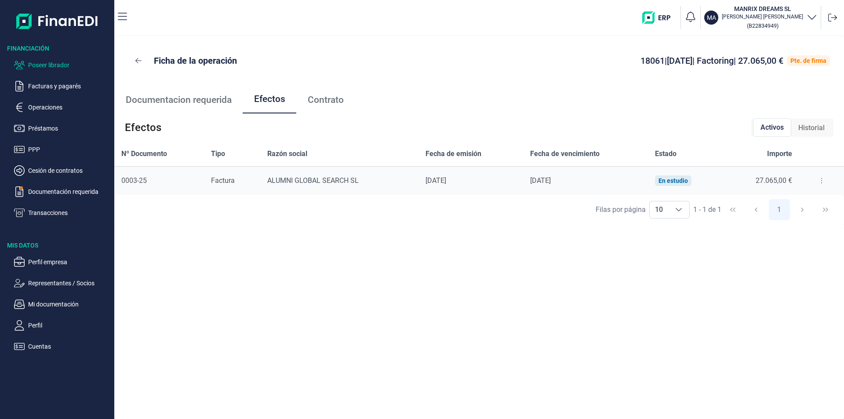
click at [57, 62] on p "Poseer librador" at bounding box center [69, 65] width 83 height 11
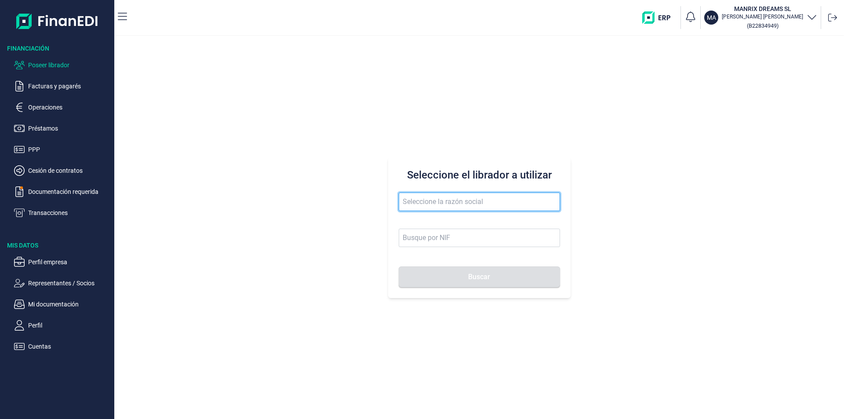
click at [414, 203] on input "text" at bounding box center [479, 201] width 161 height 18
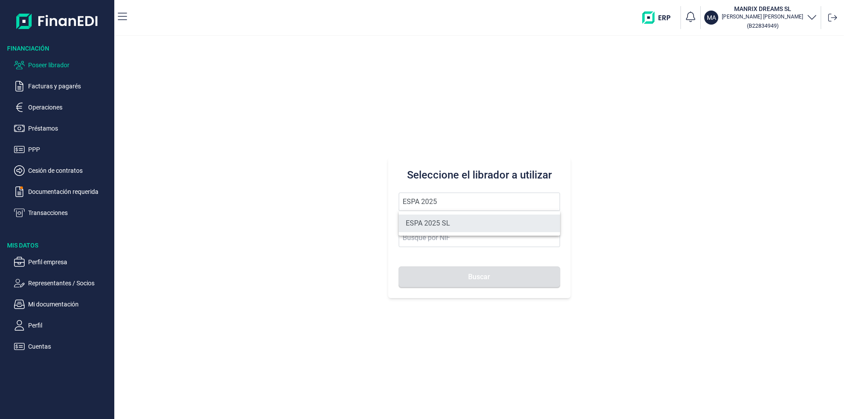
click at [431, 222] on li "ESPA 2025 SL" at bounding box center [479, 223] width 161 height 18
type input "ESPA 2025 SL"
type input "B55091797"
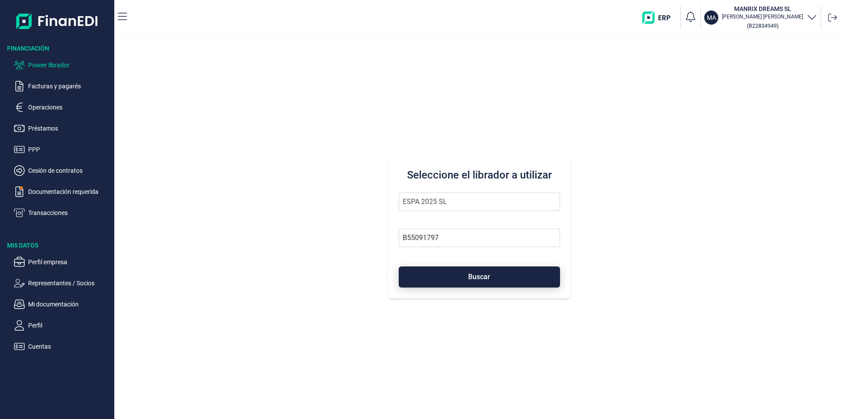
click at [441, 274] on button "Buscar" at bounding box center [479, 276] width 161 height 21
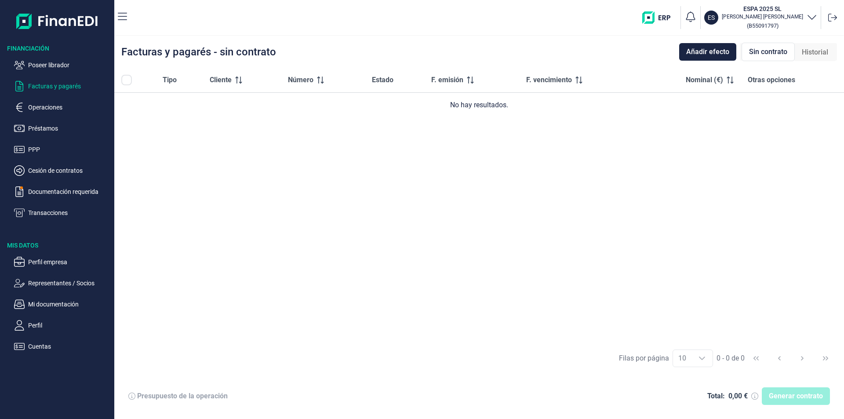
click at [812, 52] on span "Historial" at bounding box center [814, 52] width 26 height 11
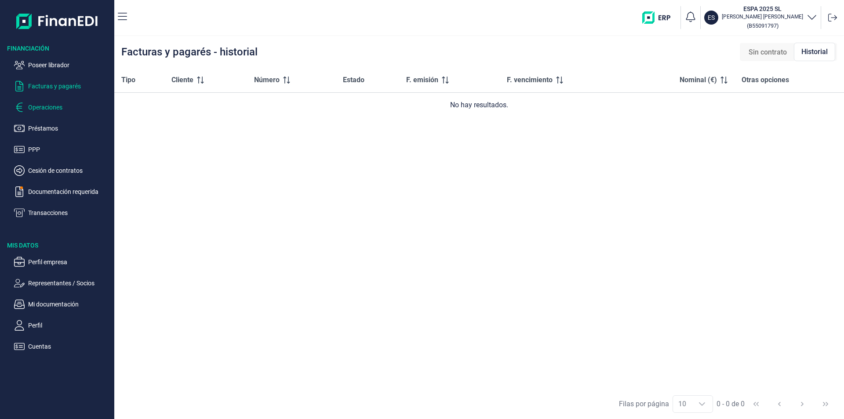
click at [45, 105] on p "Operaciones" at bounding box center [69, 107] width 83 height 11
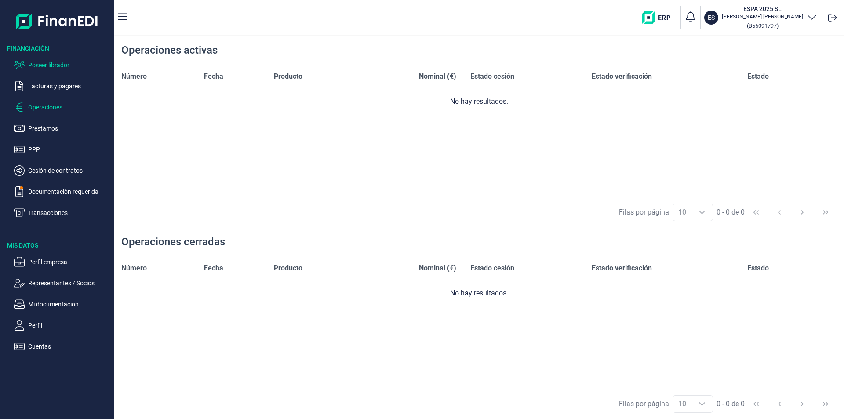
click at [42, 65] on p "Poseer librador" at bounding box center [69, 65] width 83 height 11
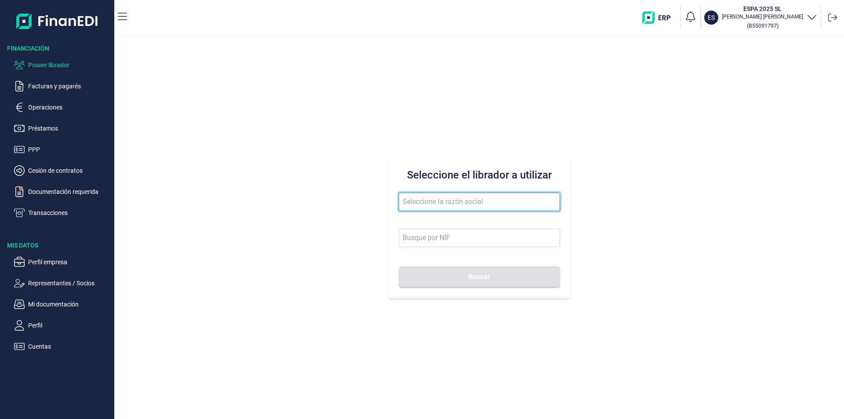
click at [430, 202] on input "text" at bounding box center [479, 201] width 161 height 18
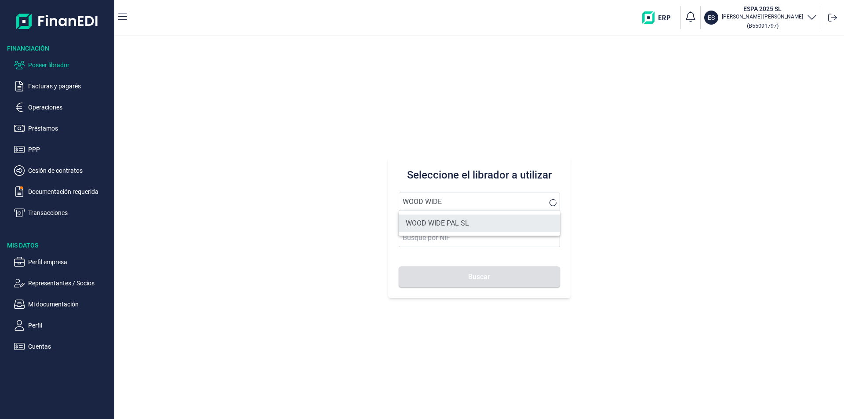
click at [450, 220] on li "WOOD WIDE PAL SL" at bounding box center [479, 223] width 161 height 18
type input "WOOD WIDE PAL SL"
type input "B75851345"
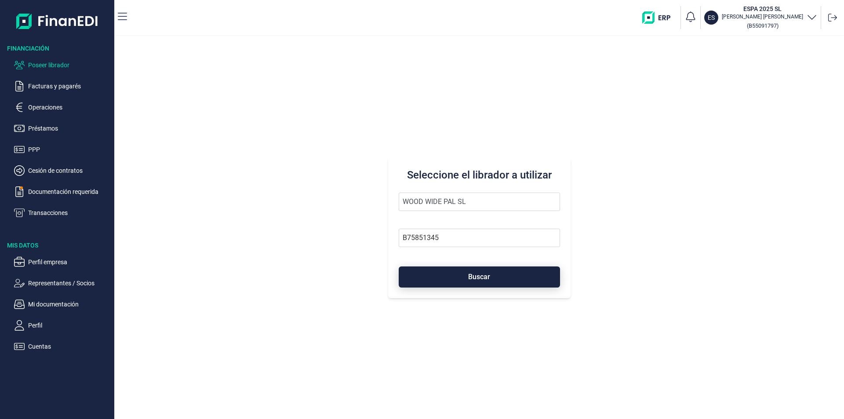
click at [455, 276] on button "Buscar" at bounding box center [479, 276] width 161 height 21
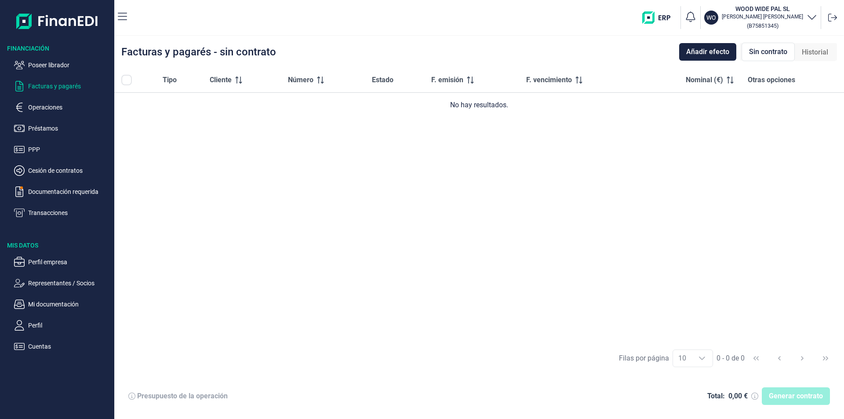
click at [815, 47] on div "Historial" at bounding box center [814, 52] width 40 height 18
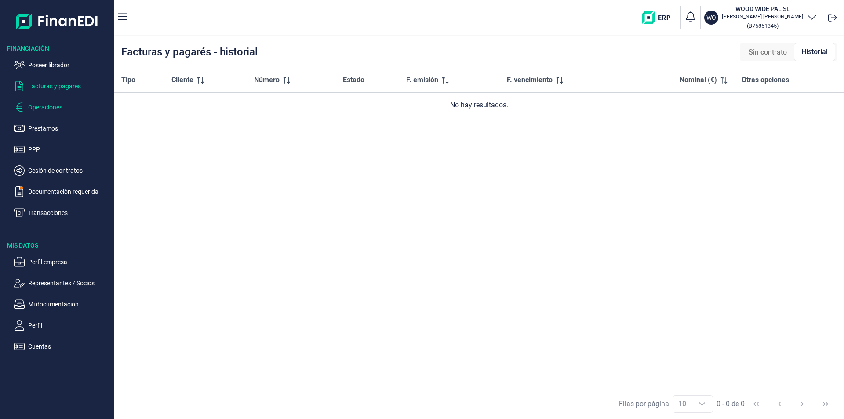
click at [51, 107] on p "Operaciones" at bounding box center [69, 107] width 83 height 11
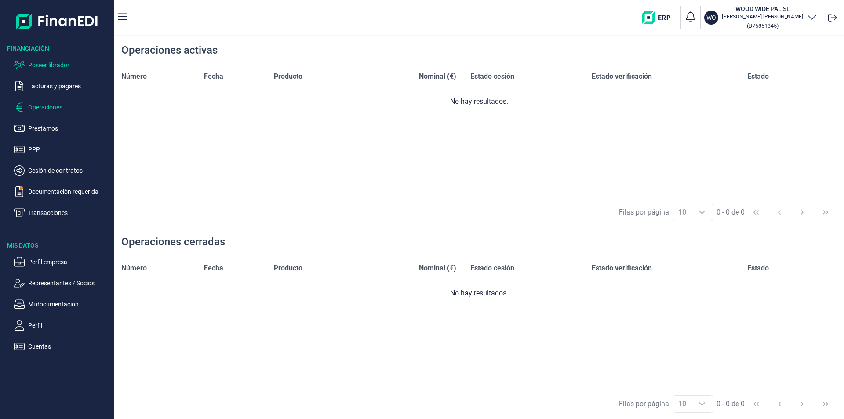
click at [60, 65] on p "Poseer librador" at bounding box center [69, 65] width 83 height 11
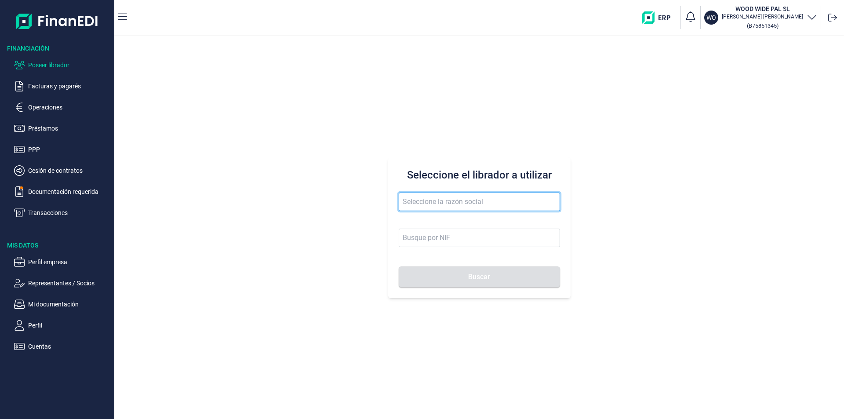
click at [420, 203] on input "text" at bounding box center [479, 201] width 161 height 18
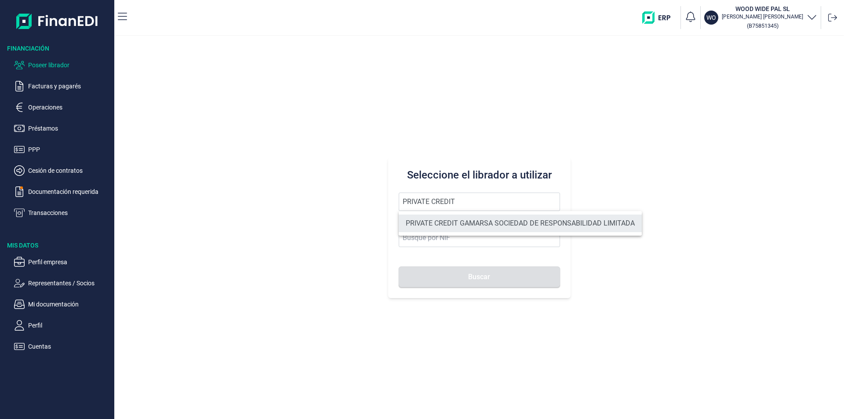
click at [448, 222] on li "PRIVATE CREDIT GAMARSA SOCIEDAD DE RESPONSABILIDAD LIMITADA" at bounding box center [520, 223] width 243 height 18
type input "PRIVATE CREDIT GAMARSA SOCIEDAD DE RESPONSABILIDAD LIMITADA"
type input "B21635560"
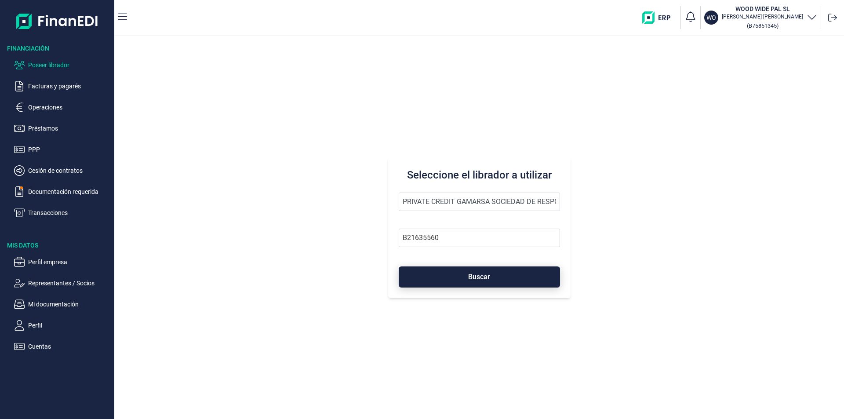
click at [447, 275] on button "Buscar" at bounding box center [479, 276] width 161 height 21
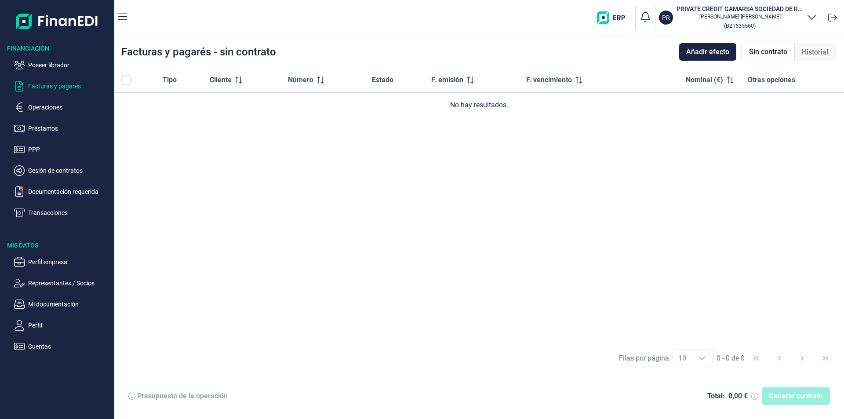
click at [823, 51] on span "Historial" at bounding box center [814, 52] width 26 height 11
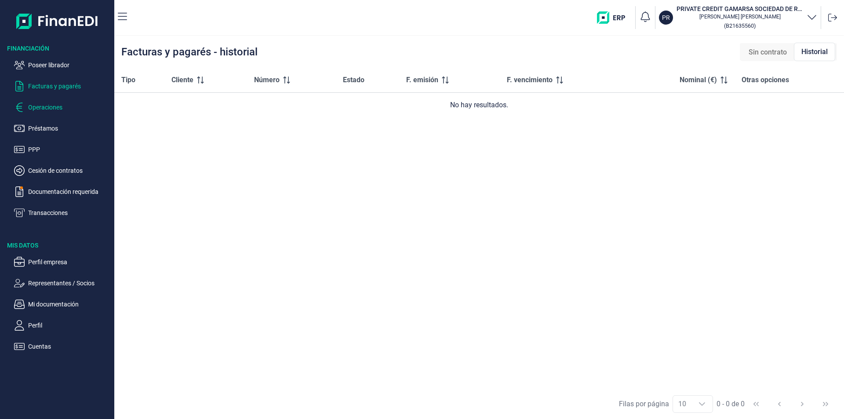
click at [47, 106] on p "Operaciones" at bounding box center [69, 107] width 83 height 11
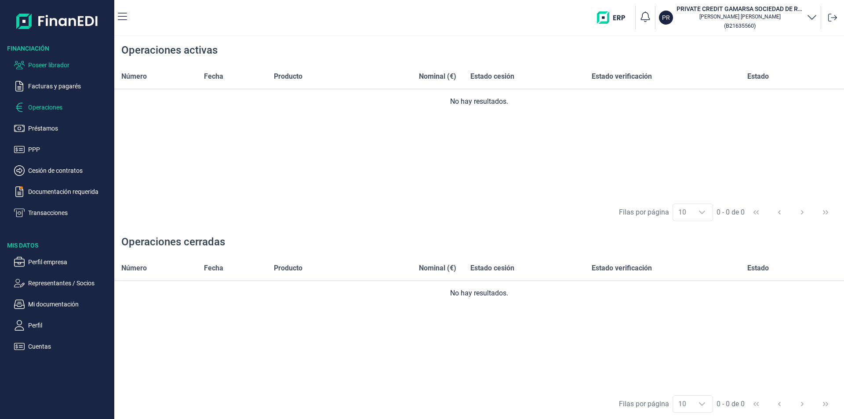
click at [65, 68] on p "Poseer librador" at bounding box center [69, 65] width 83 height 11
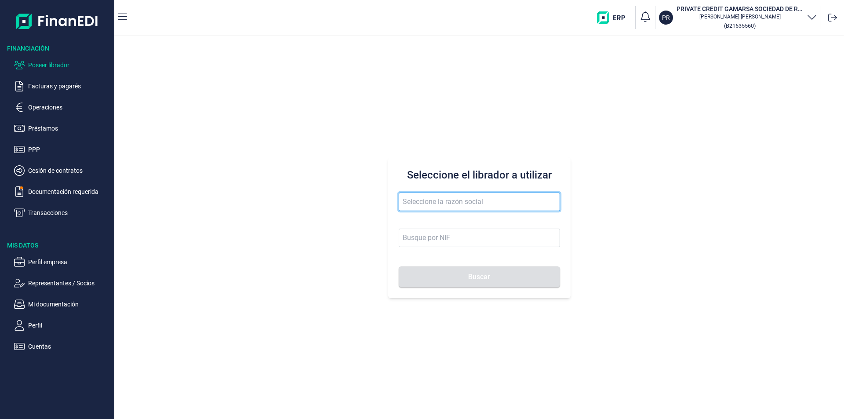
click at [441, 199] on input "text" at bounding box center [479, 201] width 161 height 18
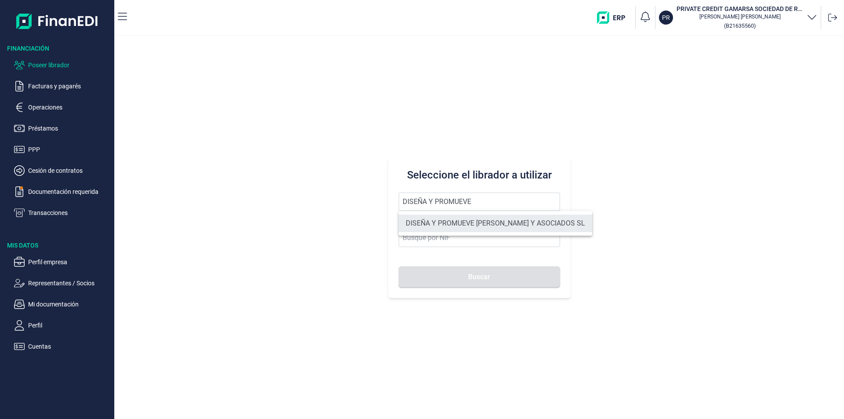
click at [458, 226] on li "DISEÑA Y PROMUEVE [PERSON_NAME] Y ASOCIADOS SL" at bounding box center [495, 223] width 193 height 18
type input "DISEÑA Y PROMUEVE [PERSON_NAME] Y ASOCIADOS SL"
type input "B76362318"
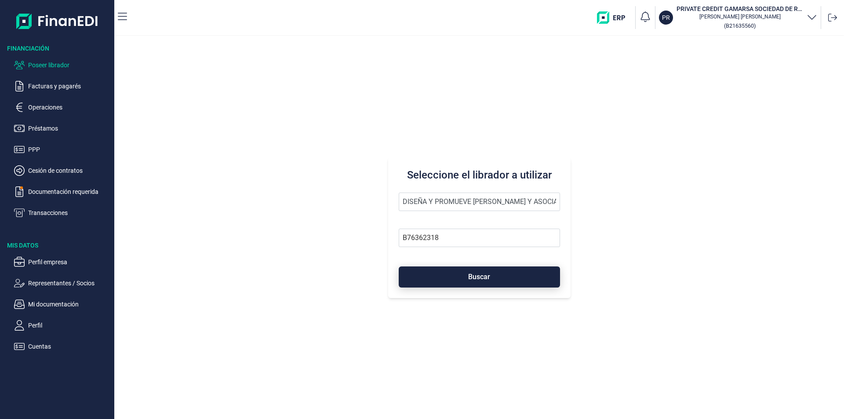
click at [463, 273] on button "Buscar" at bounding box center [479, 276] width 161 height 21
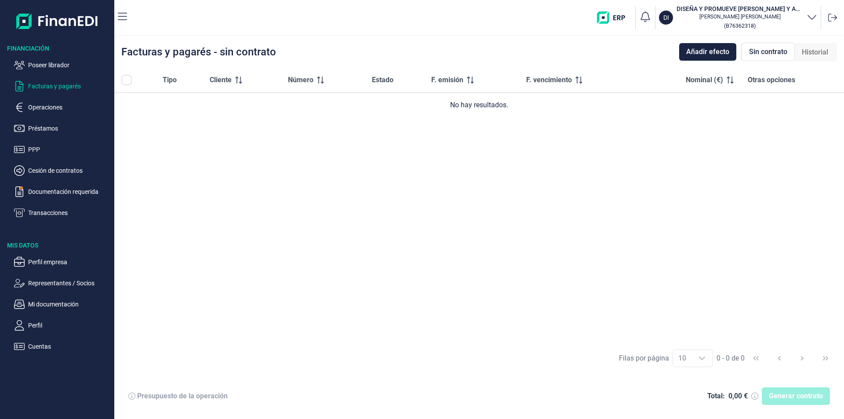
click at [821, 55] on span "Historial" at bounding box center [814, 52] width 26 height 11
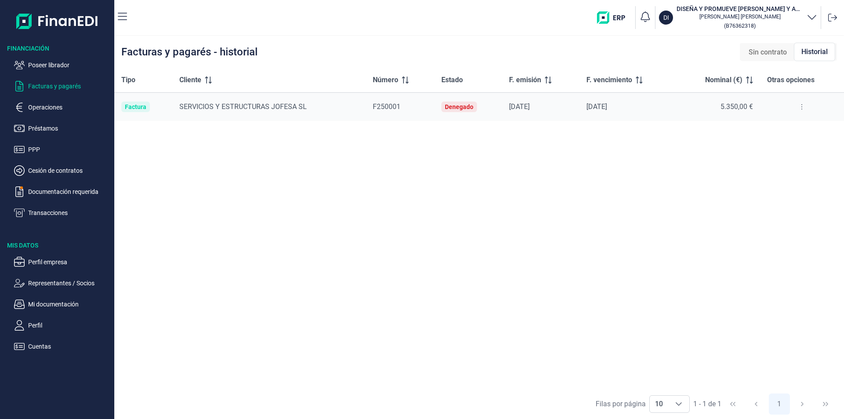
click at [801, 103] on button at bounding box center [802, 107] width 16 height 14
click at [767, 130] on span "Ver detalle de la factura" at bounding box center [770, 128] width 64 height 9
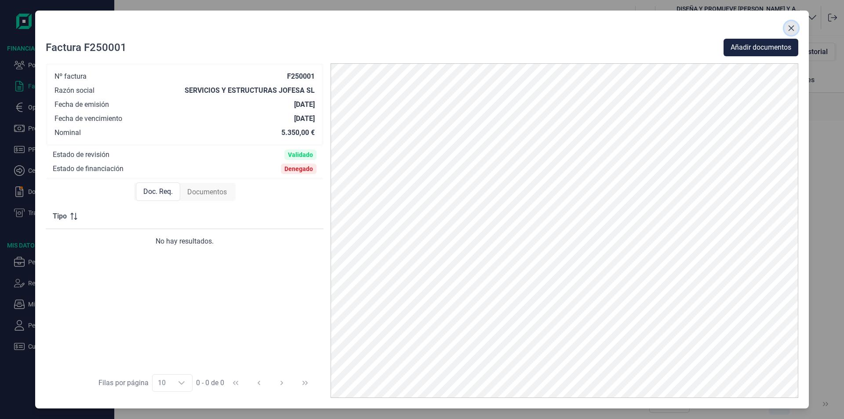
click at [790, 24] on button "Close" at bounding box center [791, 28] width 14 height 14
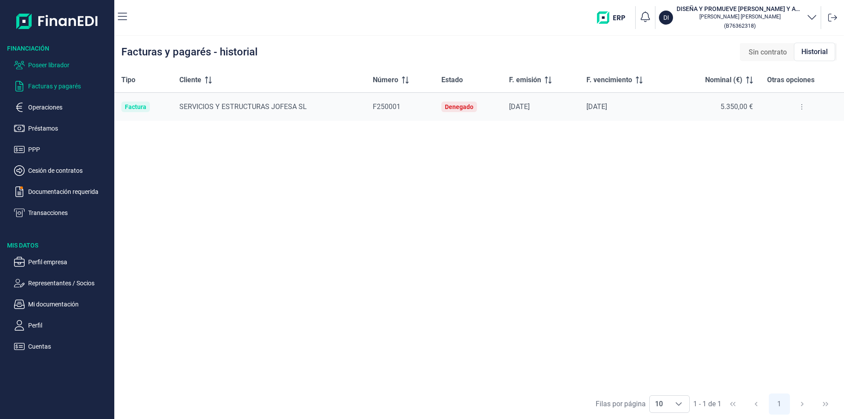
click at [57, 68] on p "Poseer librador" at bounding box center [69, 65] width 83 height 11
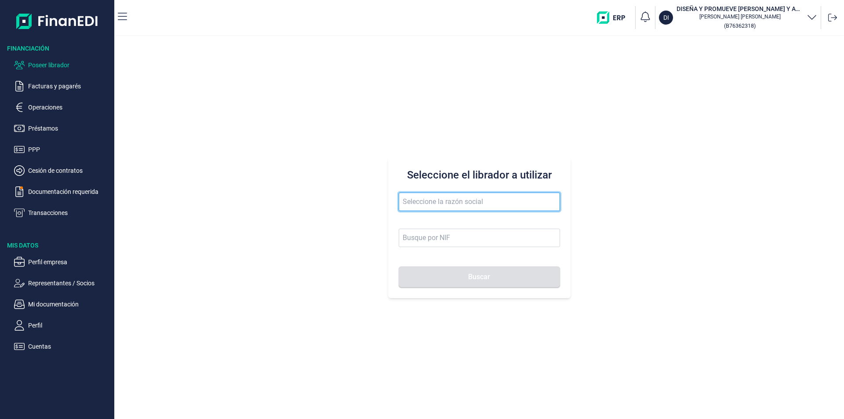
click at [420, 201] on input "text" at bounding box center [479, 201] width 161 height 18
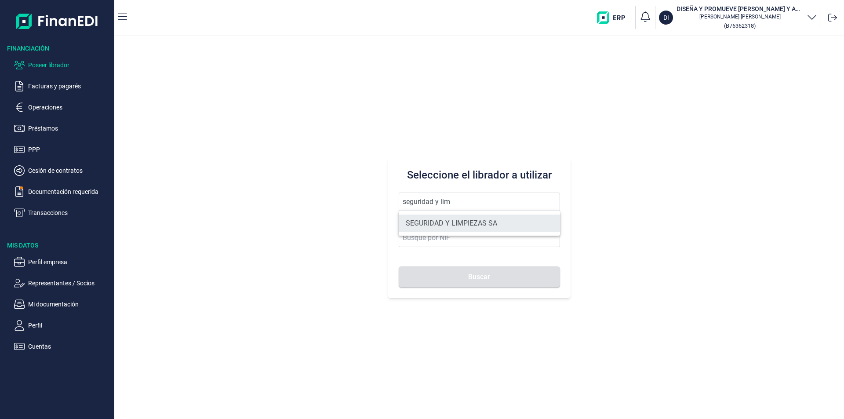
click at [445, 221] on li "SEGURIDAD Y LIMPIEZAS SA" at bounding box center [479, 223] width 161 height 18
type input "SEGURIDAD Y LIMPIEZAS SA"
type input "A07058084"
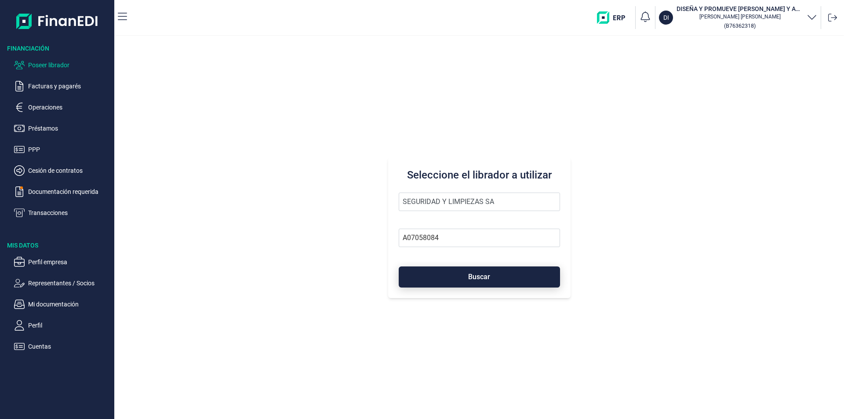
click at [454, 277] on button "Buscar" at bounding box center [479, 276] width 161 height 21
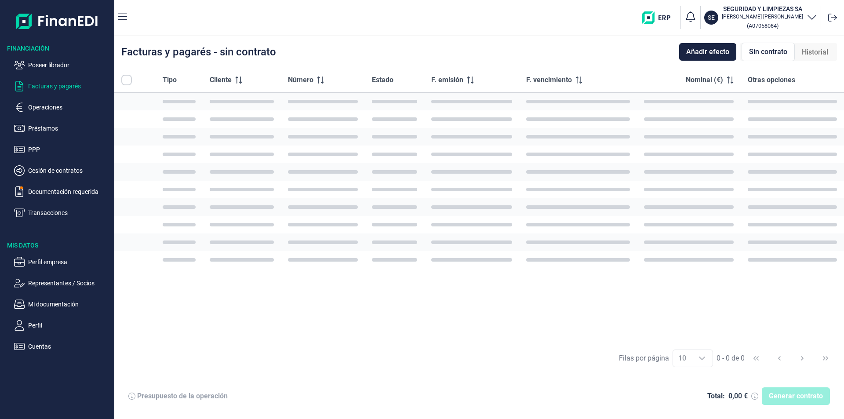
checkbox input "true"
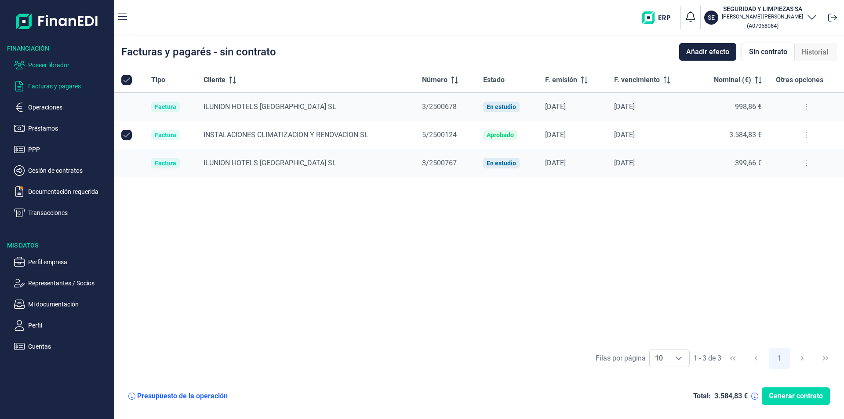
click at [68, 65] on p "Poseer librador" at bounding box center [69, 65] width 83 height 11
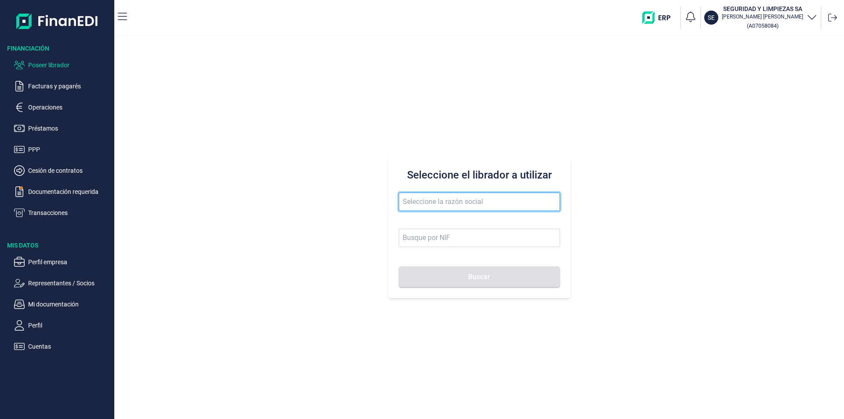
click at [413, 207] on input "text" at bounding box center [479, 201] width 161 height 18
drag, startPoint x: 435, startPoint y: 201, endPoint x: 384, endPoint y: 201, distance: 51.0
click at [384, 201] on div "Seleccione el librador a utilizar gicsa via Buscar" at bounding box center [478, 227] width 729 height 383
click at [454, 200] on input "pavintec obras" at bounding box center [479, 201] width 161 height 18
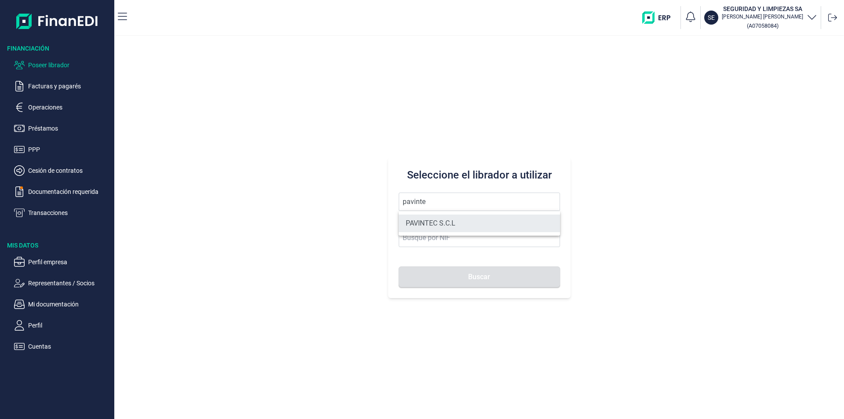
click at [449, 222] on li "PAVINTEC S.C.L" at bounding box center [479, 223] width 161 height 18
type input "PAVINTEC S.C.L"
type input "J09657479"
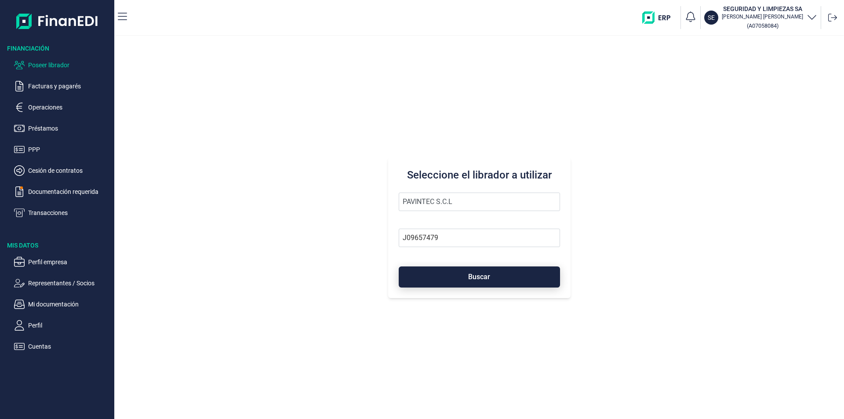
click at [458, 274] on button "Buscar" at bounding box center [479, 276] width 161 height 21
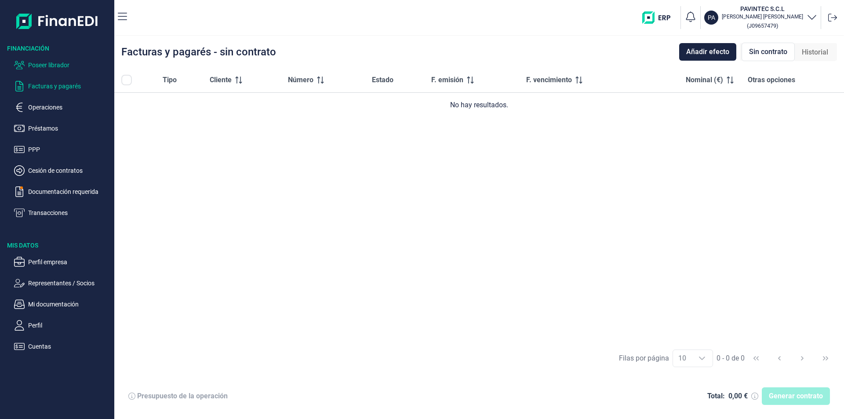
click at [53, 63] on p "Poseer librador" at bounding box center [69, 65] width 83 height 11
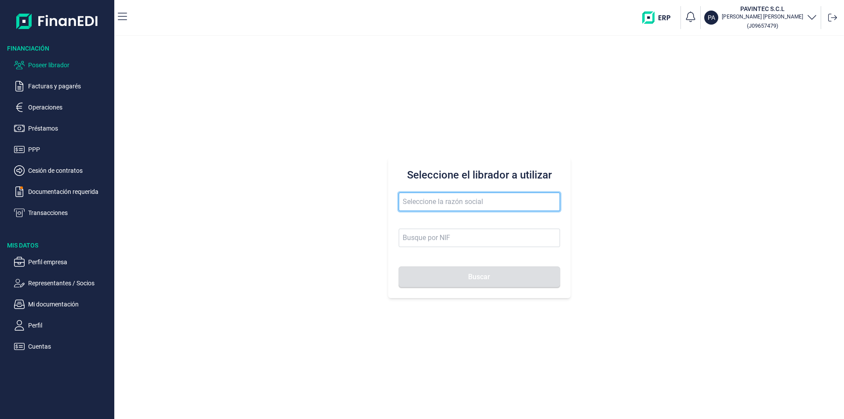
click at [421, 203] on input "text" at bounding box center [479, 201] width 161 height 18
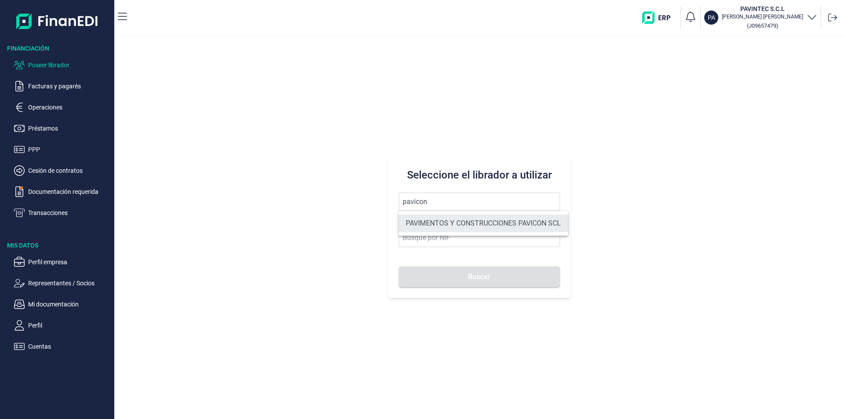
click at [450, 222] on li "PAVIMENTOS Y CONSTRUCCIONES PAVICON SCL" at bounding box center [483, 223] width 169 height 18
type input "PAVIMENTOS Y CONSTRUCCIONES PAVICON SCL"
type input "J87939187"
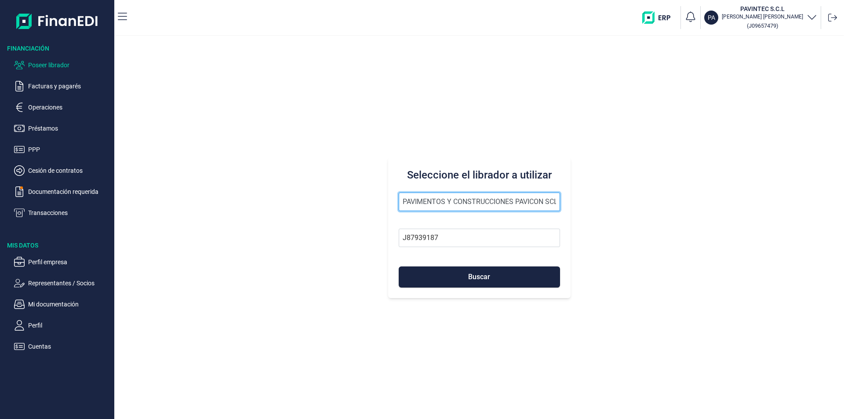
click at [417, 200] on input "PAVIMENTOS Y CONSTRUCCIONES PAVICON SCL" at bounding box center [479, 201] width 161 height 18
drag, startPoint x: 460, startPoint y: 199, endPoint x: 363, endPoint y: 201, distance: 96.2
click at [363, 201] on div "Seleccione el librador a utilizar PAVIMENTOS Y CONSTRUCCIONES PAVICON SCL J8793…" at bounding box center [478, 227] width 729 height 383
click at [514, 196] on input "PAVIMENTOS Y CONSTRUCCIONES PAVICON SCL" at bounding box center [479, 201] width 161 height 18
drag, startPoint x: 531, startPoint y: 197, endPoint x: 427, endPoint y: 200, distance: 104.6
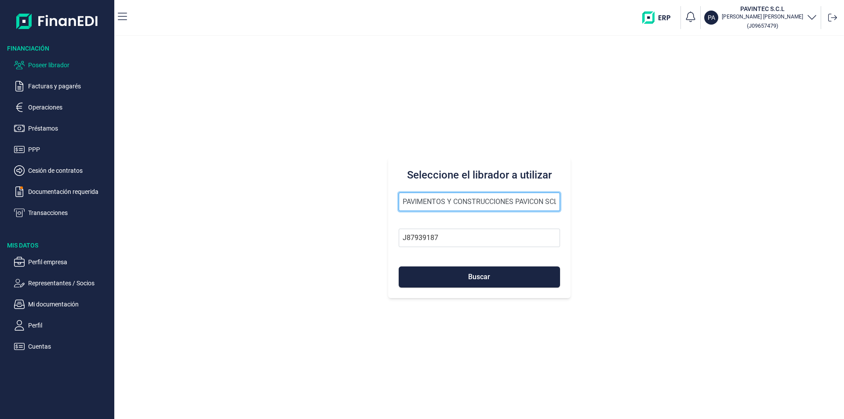
click at [427, 200] on input "PAVIMENTOS Y CONSTRUCCIONES PAVICON SCL" at bounding box center [479, 201] width 161 height 18
type input "PAVIMEON SCL"
drag, startPoint x: 459, startPoint y: 201, endPoint x: 393, endPoint y: 201, distance: 65.5
click at [393, 201] on div "Seleccione el librador a utilizar PAVIMEON SCL J87939187 Buscar" at bounding box center [479, 227] width 182 height 141
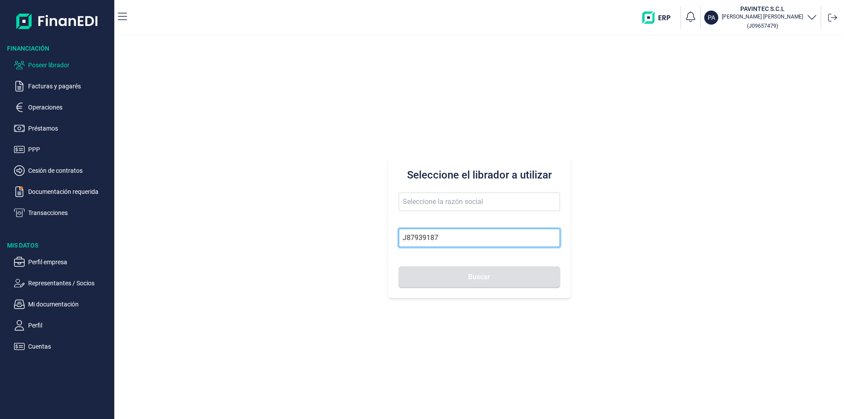
drag, startPoint x: 446, startPoint y: 237, endPoint x: 385, endPoint y: 234, distance: 61.2
click at [385, 234] on div "Seleccione el librador a utilizar J87939187 Buscar" at bounding box center [478, 227] width 729 height 383
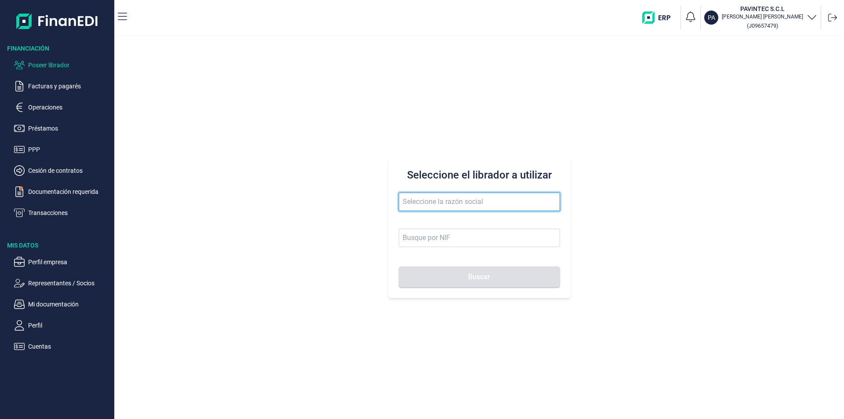
click at [409, 204] on input "text" at bounding box center [479, 201] width 161 height 18
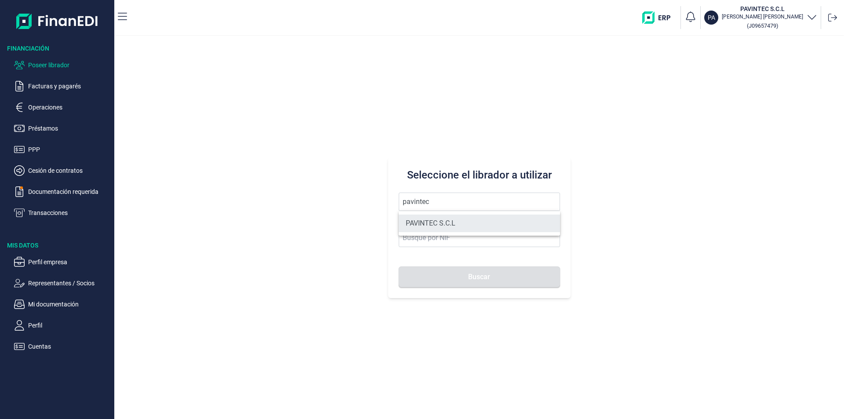
click at [440, 223] on li "PAVINTEC S.C.L" at bounding box center [479, 223] width 161 height 18
type input "PAVINTEC S.C.L"
type input "J09657479"
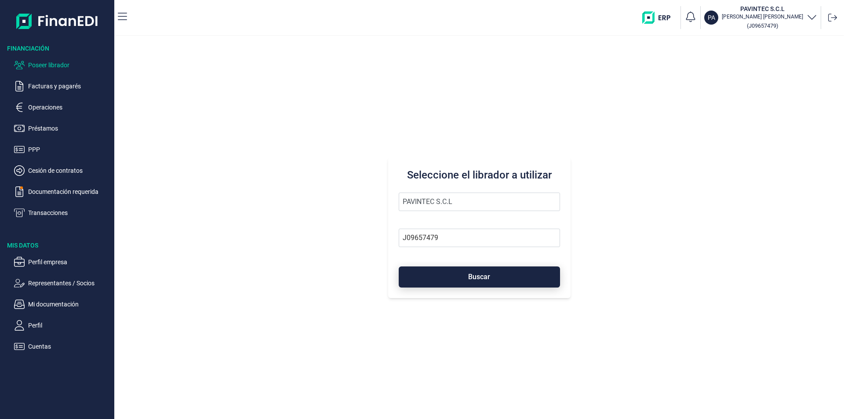
click at [444, 270] on button "Buscar" at bounding box center [479, 276] width 161 height 21
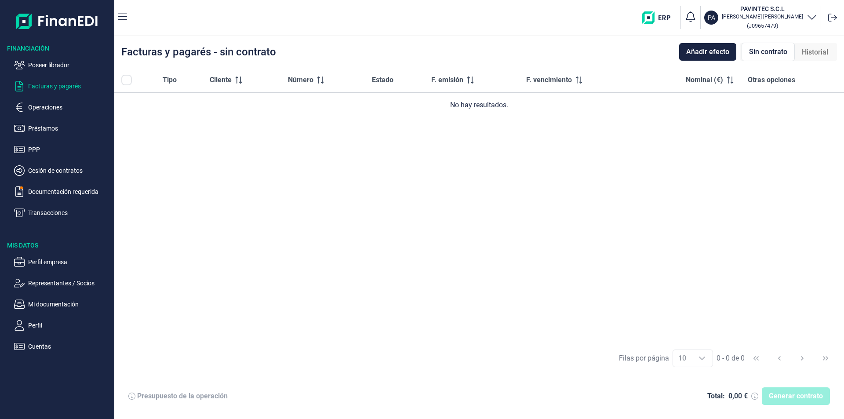
click at [418, 193] on div "Tipo Cliente Número Estado F. emisión F. vencimiento Nominal (€) Otras opciones…" at bounding box center [478, 205] width 729 height 275
click at [714, 53] on span "Añadir efecto" at bounding box center [707, 52] width 43 height 11
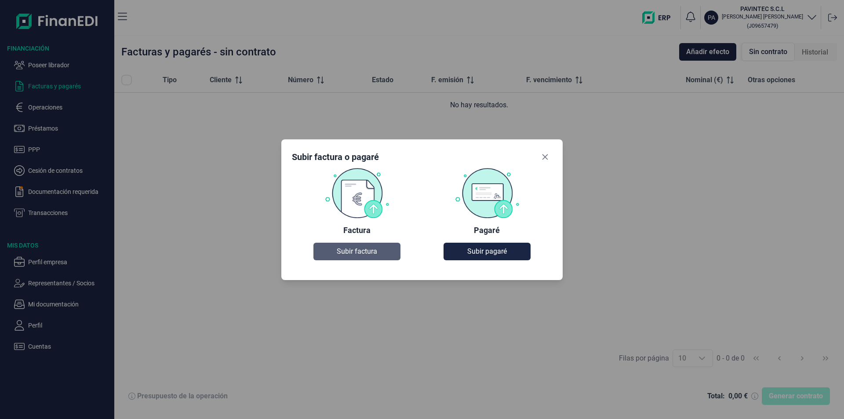
click at [346, 250] on span "Subir factura" at bounding box center [357, 251] width 40 height 11
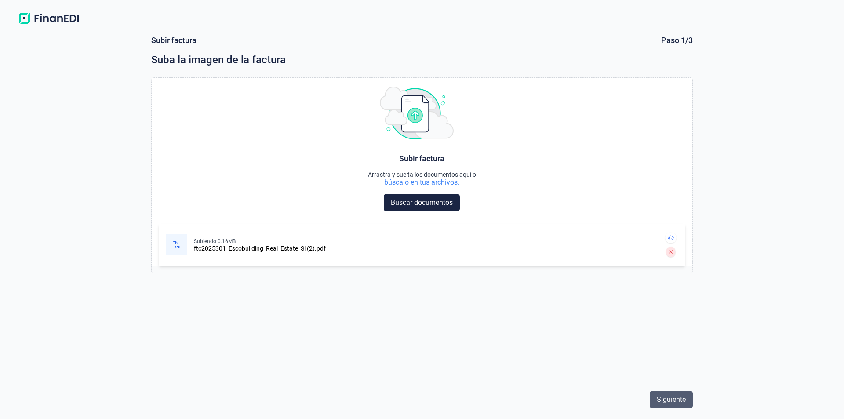
click at [680, 401] on span "Siguiente" at bounding box center [670, 399] width 29 height 11
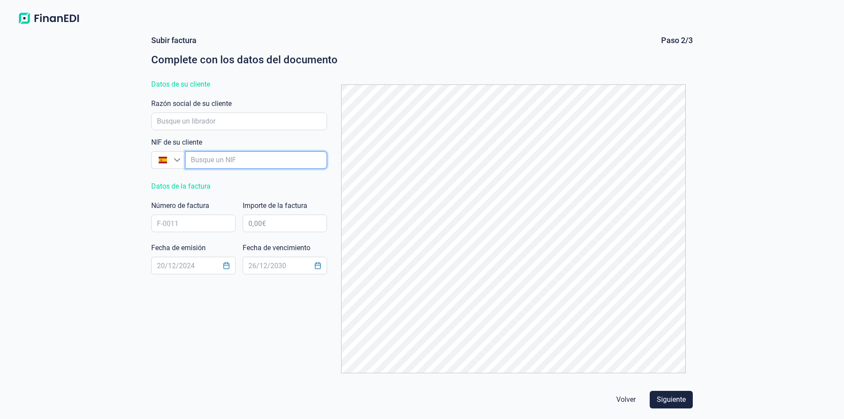
click at [202, 160] on input "empresaAutocomplete" at bounding box center [256, 160] width 142 height 18
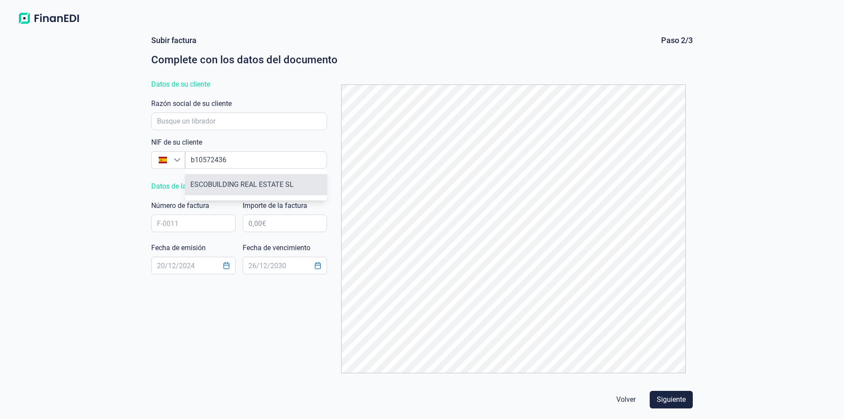
click at [262, 186] on li "ESCOBUILDING REAL ESTATE SL" at bounding box center [256, 184] width 142 height 21
type input "B10572436"
type input "ESCOBUILDING REAL ESTATE SL"
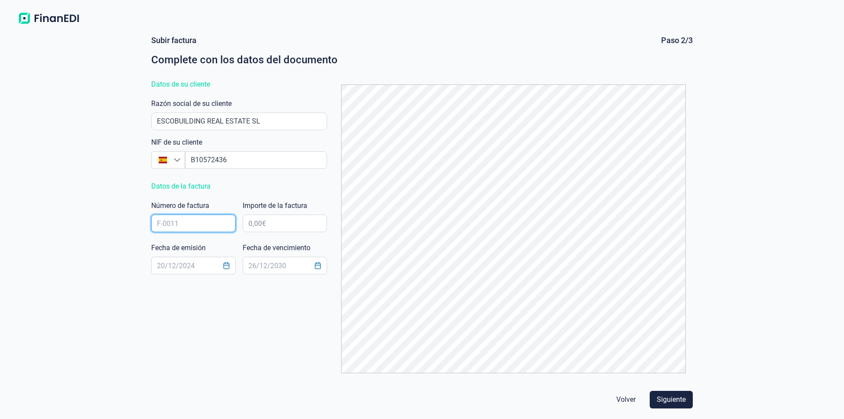
click at [170, 222] on input "text" at bounding box center [193, 223] width 84 height 18
type input "F"
type input "ftc2025301"
click at [276, 224] on input "text" at bounding box center [285, 223] width 84 height 18
click at [171, 263] on input "text" at bounding box center [193, 266] width 84 height 18
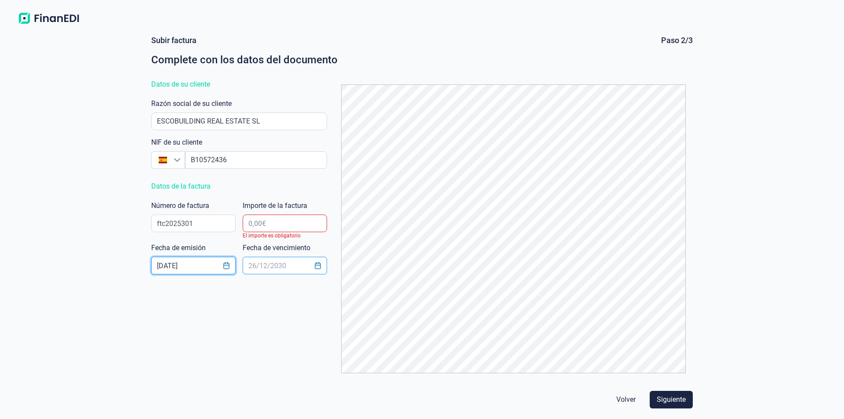
type input "[DATE]"
click at [254, 266] on input "text" at bounding box center [285, 266] width 84 height 18
type input "1"
type input "[DATE]"
click at [265, 224] on input "text" at bounding box center [285, 223] width 84 height 18
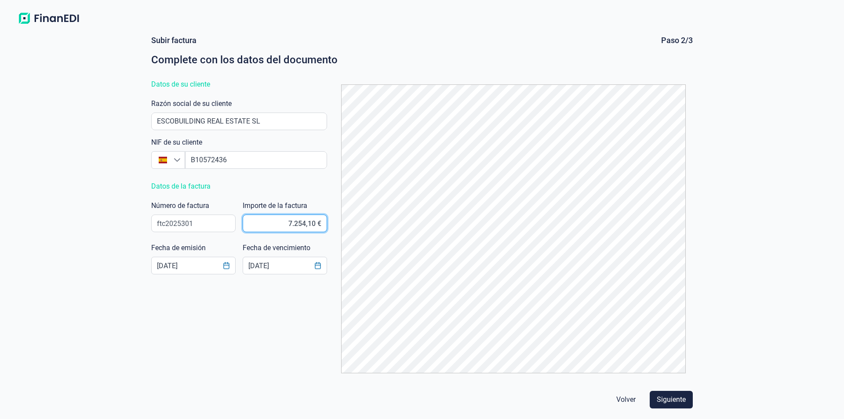
type input "7.254,14 €"
click at [662, 396] on span "Siguiente" at bounding box center [670, 399] width 29 height 11
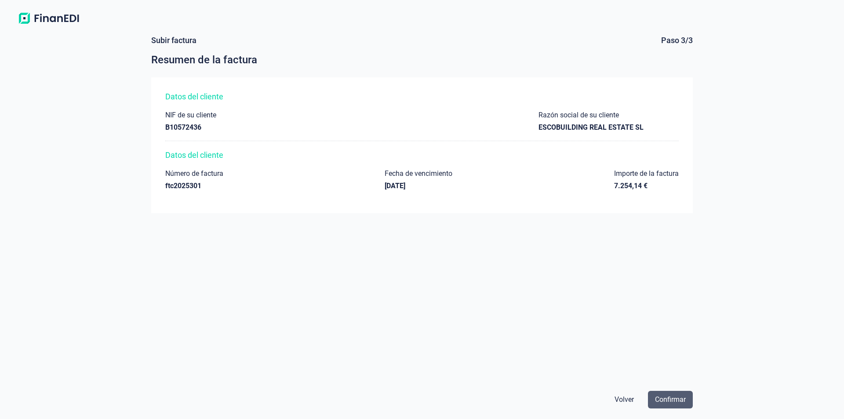
click at [660, 400] on span "Confirmar" at bounding box center [670, 399] width 31 height 11
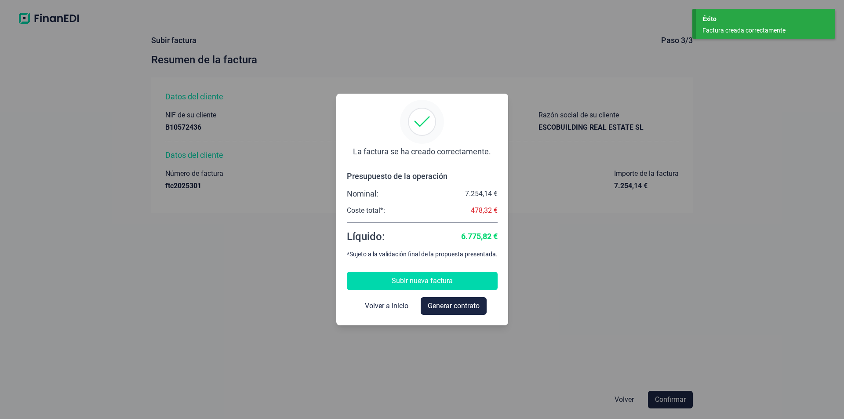
click at [403, 284] on span "Subir nueva factura" at bounding box center [421, 280] width 61 height 11
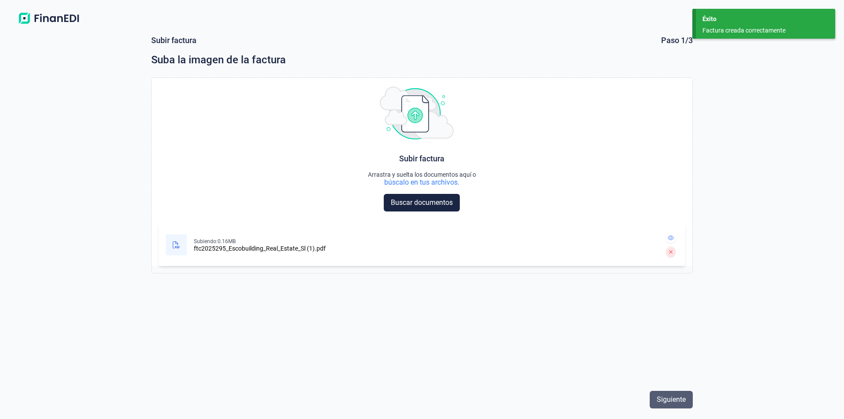
click at [673, 402] on span "Siguiente" at bounding box center [670, 399] width 29 height 11
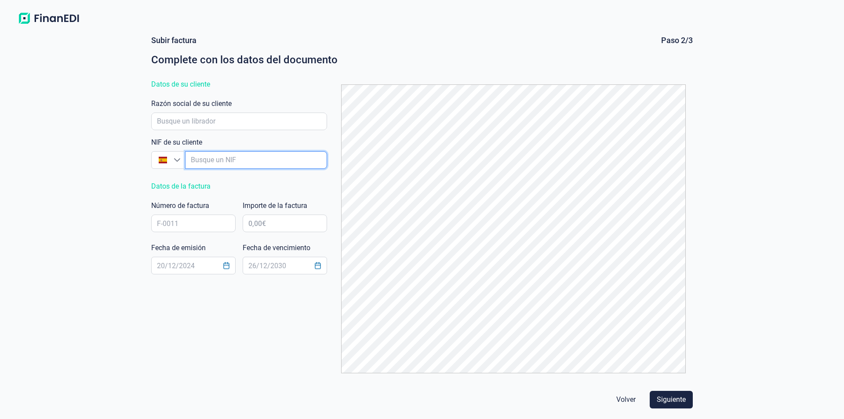
click at [205, 162] on input "empresaAutocomplete" at bounding box center [256, 160] width 142 height 18
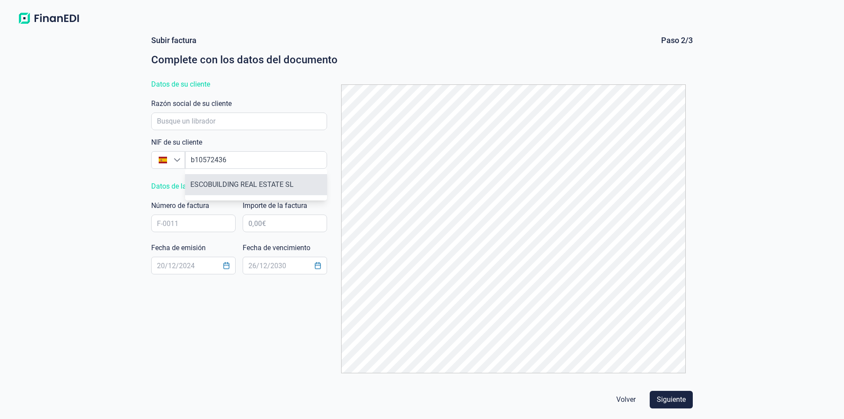
click at [237, 186] on li "ESCOBUILDING REAL ESTATE SL" at bounding box center [256, 184] width 142 height 21
type input "B10572436"
type input "ESCOBUILDING REAL ESTATE SL"
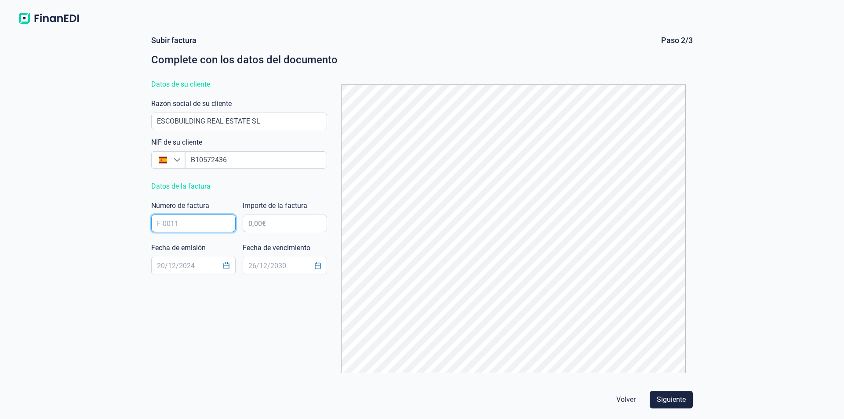
click at [169, 222] on input "text" at bounding box center [193, 223] width 84 height 18
type input "ftc2025295"
click at [167, 266] on input "text" at bounding box center [193, 266] width 84 height 18
type input "[DATE]"
click at [251, 266] on input "text" at bounding box center [285, 266] width 84 height 18
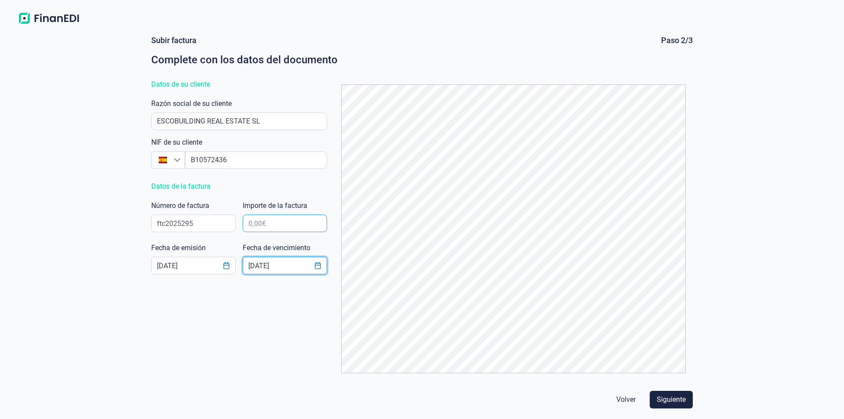
type input "[DATE]"
click at [268, 225] on input "text" at bounding box center [285, 223] width 84 height 18
type input "11.903,50 €"
click at [668, 400] on span "Siguiente" at bounding box center [670, 399] width 29 height 11
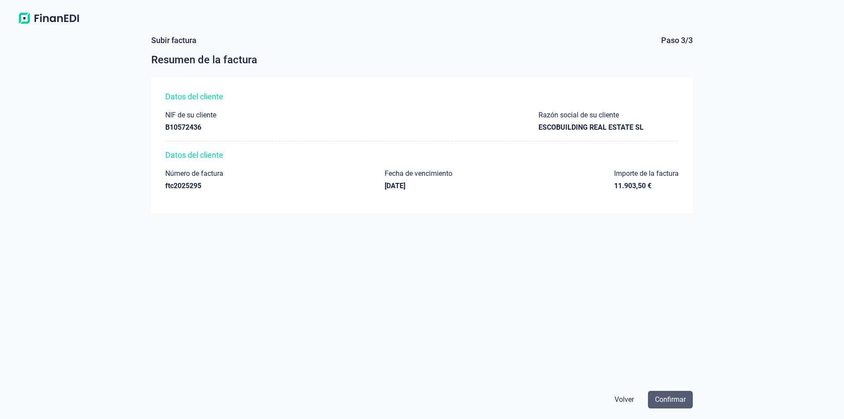
click at [672, 400] on span "Confirmar" at bounding box center [670, 399] width 31 height 11
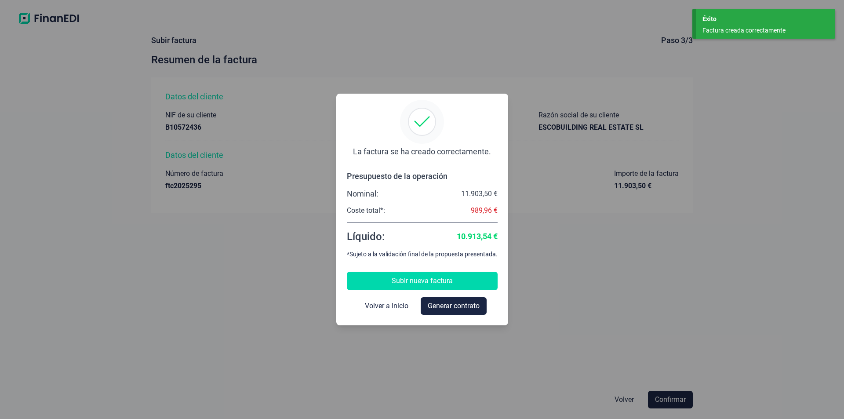
click at [409, 283] on span "Subir nueva factura" at bounding box center [421, 280] width 61 height 11
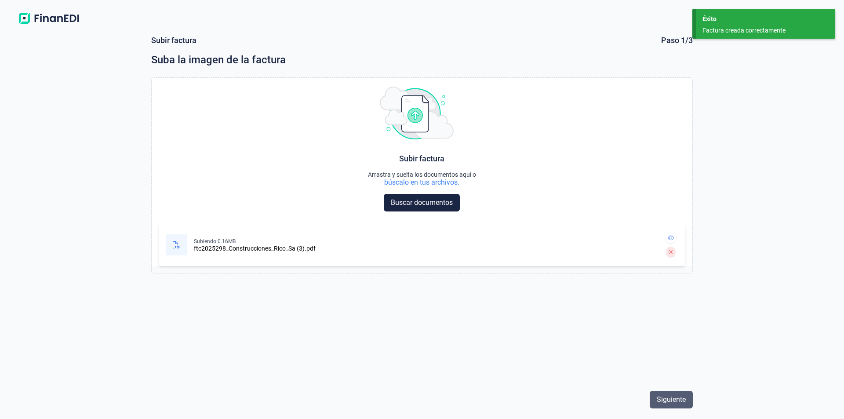
click at [675, 398] on span "Siguiente" at bounding box center [670, 399] width 29 height 11
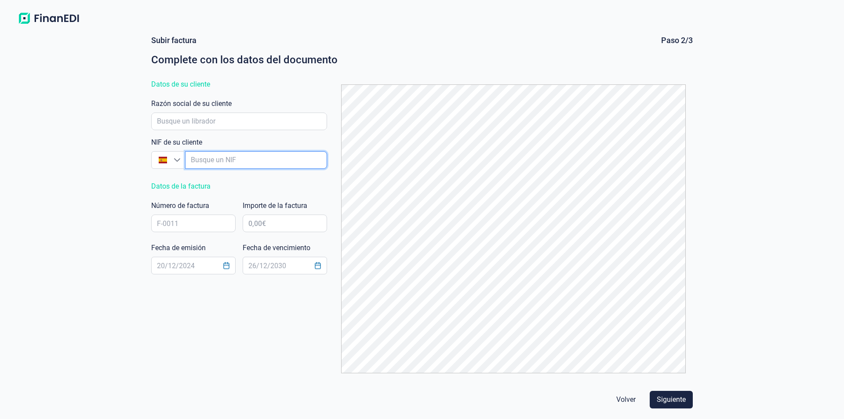
click at [207, 160] on input "empresaAutocomplete" at bounding box center [256, 160] width 142 height 18
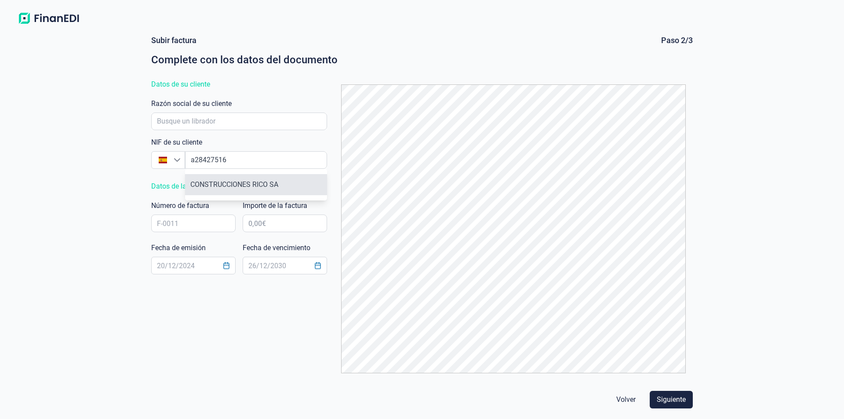
click at [225, 181] on li "CONSTRUCCIONES RICO SA" at bounding box center [256, 184] width 142 height 21
type input "A28427516"
type input "CONSTRUCCIONES RICO SA"
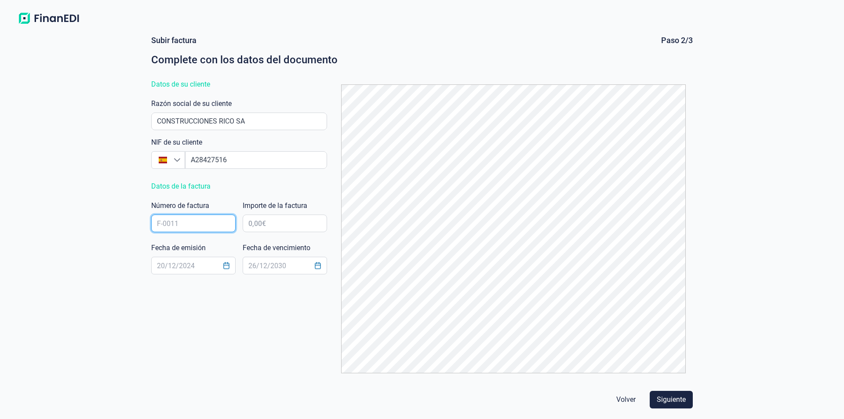
click at [167, 219] on input "text" at bounding box center [193, 223] width 84 height 18
type input "ftc2025298"
click at [162, 265] on input "text" at bounding box center [193, 266] width 84 height 18
type input "[DATE]"
click at [257, 267] on input "text" at bounding box center [285, 266] width 84 height 18
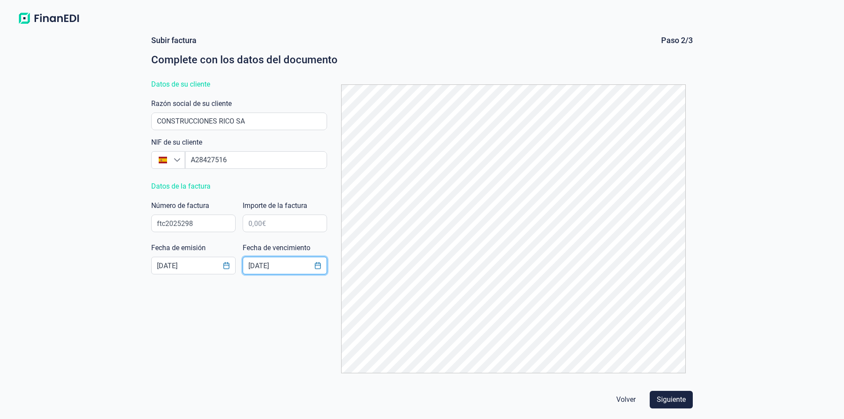
type input "[DATE]"
click at [280, 224] on input "text" at bounding box center [285, 223] width 84 height 18
type input "8.474,76 €"
click at [664, 399] on span "Siguiente" at bounding box center [670, 399] width 29 height 11
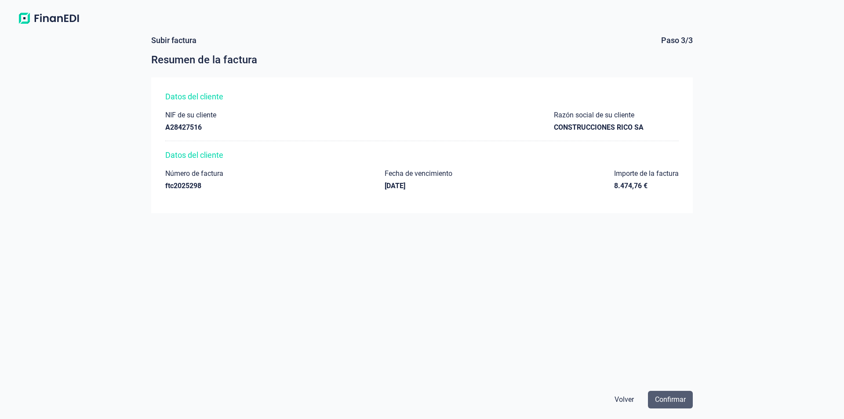
click at [660, 397] on span "Confirmar" at bounding box center [670, 399] width 31 height 11
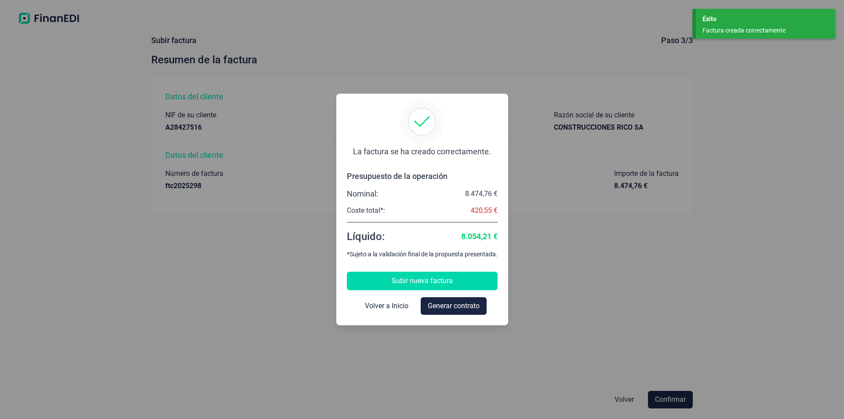
click at [395, 282] on span "Subir nueva factura" at bounding box center [421, 280] width 61 height 11
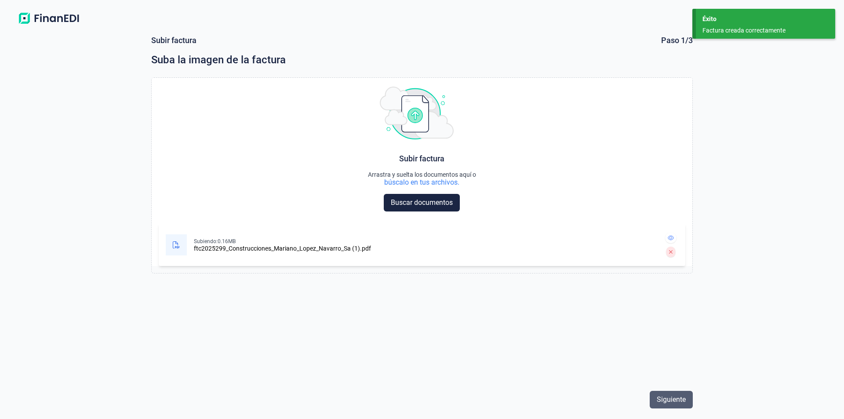
click at [678, 400] on span "Siguiente" at bounding box center [670, 399] width 29 height 11
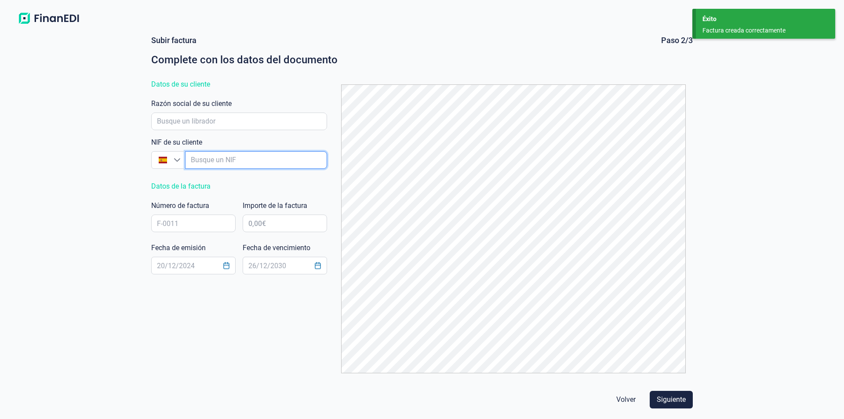
click at [204, 160] on input "empresaAutocomplete" at bounding box center [256, 160] width 142 height 18
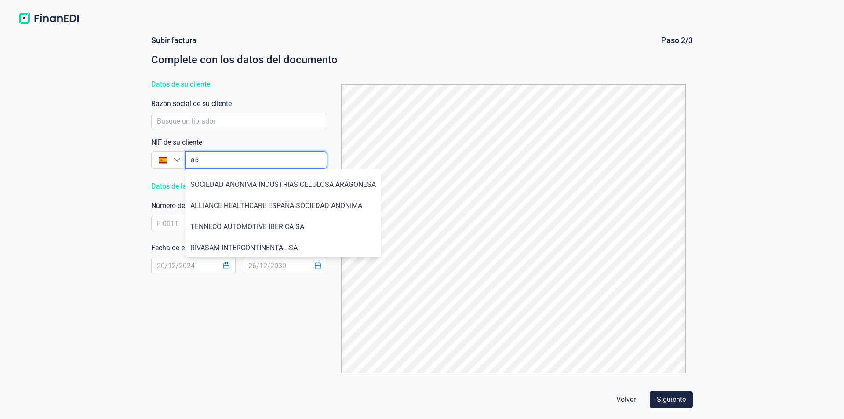
type input "a"
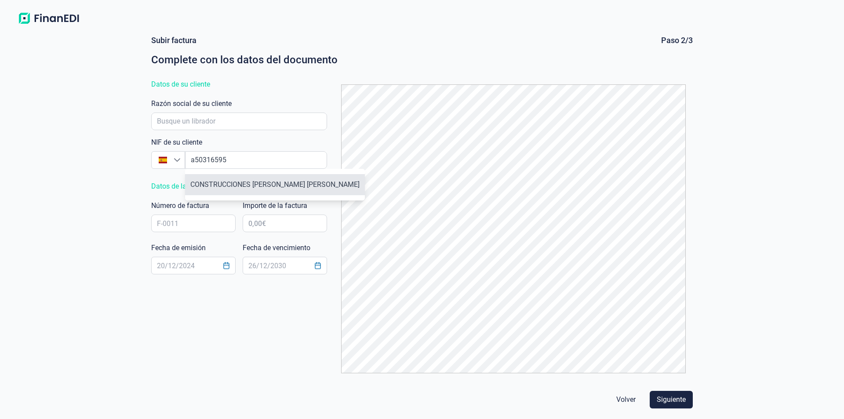
click at [243, 184] on li "CONSTRUCCIONES [PERSON_NAME] [PERSON_NAME]" at bounding box center [275, 184] width 180 height 21
type input "A50316595"
type input "CONSTRUCCIONES [PERSON_NAME] [PERSON_NAME]"
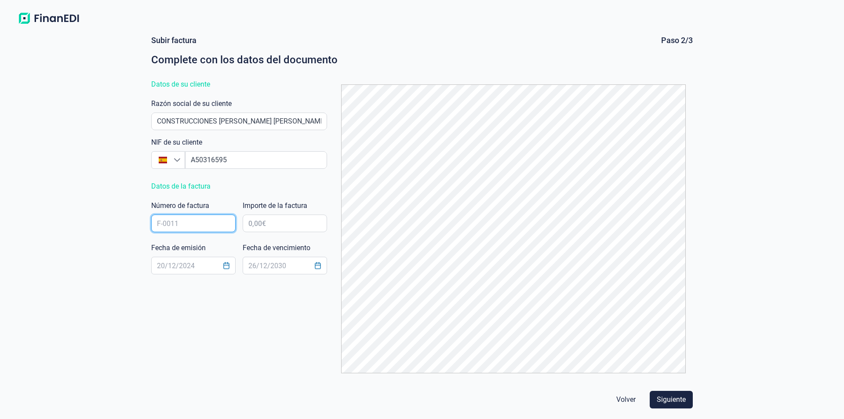
click at [173, 224] on input "text" at bounding box center [193, 223] width 84 height 18
type input "ftc2025299"
click at [277, 221] on input "text" at bounding box center [285, 223] width 84 height 18
click at [188, 267] on input "text" at bounding box center [193, 266] width 84 height 18
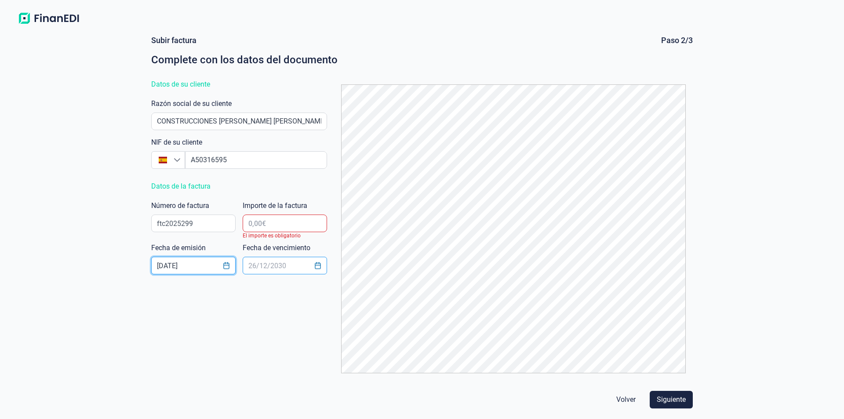
type input "[DATE]"
click at [259, 263] on input "text" at bounding box center [285, 266] width 84 height 18
type input "[DATE]"
click at [265, 223] on input "text" at bounding box center [285, 223] width 84 height 18
click at [289, 219] on input "text" at bounding box center [285, 223] width 84 height 18
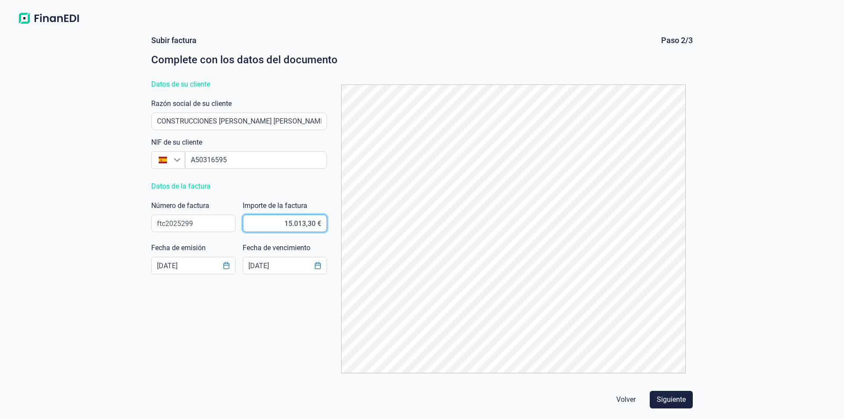
type input "15.013,36 €"
click at [667, 401] on span "Siguiente" at bounding box center [670, 399] width 29 height 11
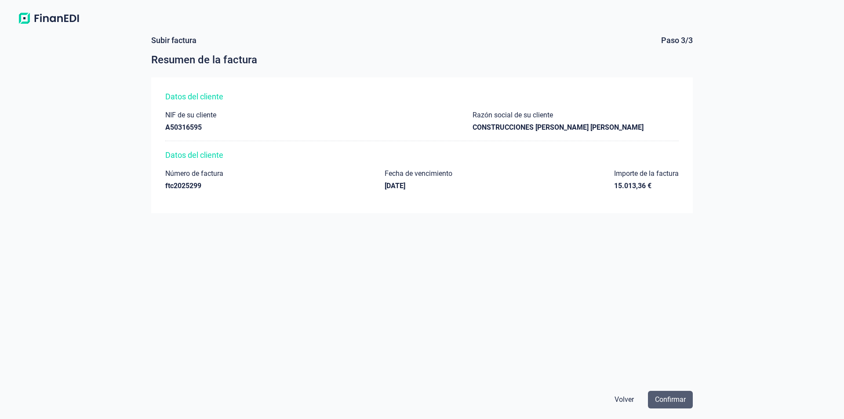
click at [661, 396] on span "Confirmar" at bounding box center [670, 399] width 31 height 11
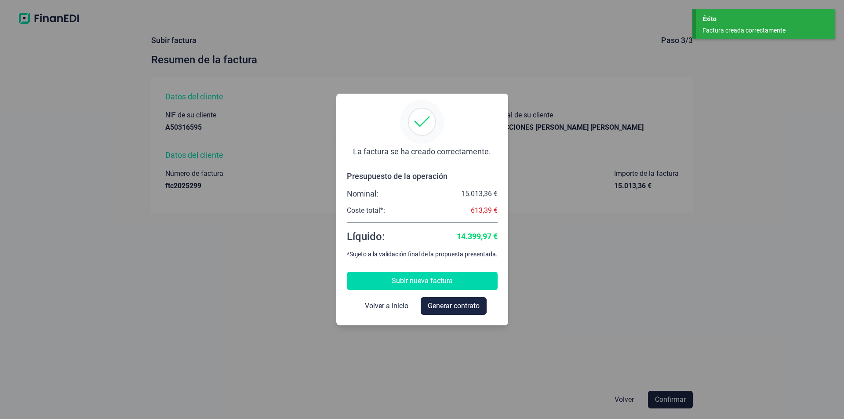
click at [398, 280] on span "Subir nueva factura" at bounding box center [421, 280] width 61 height 11
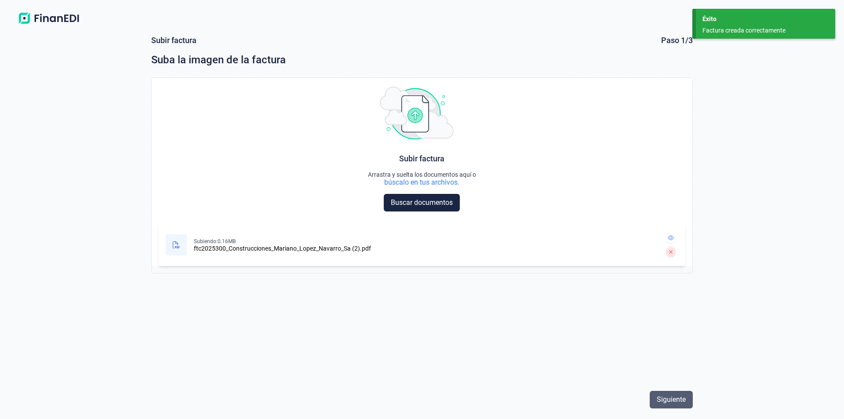
click at [671, 399] on span "Siguiente" at bounding box center [670, 399] width 29 height 11
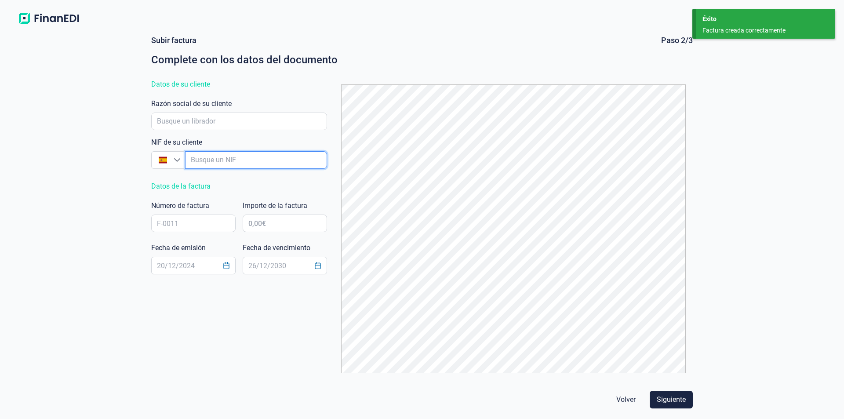
click at [204, 159] on input "empresaAutocomplete" at bounding box center [256, 160] width 142 height 18
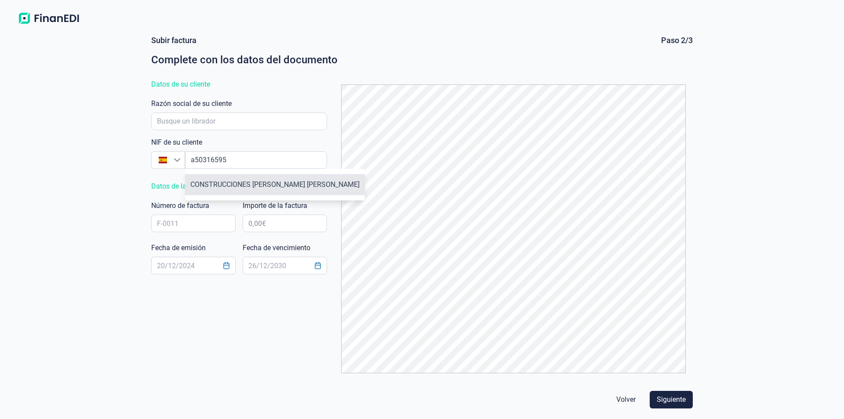
click at [242, 180] on li "CONSTRUCCIONES [PERSON_NAME] [PERSON_NAME]" at bounding box center [275, 184] width 180 height 21
type input "A50316595"
type input "CONSTRUCCIONES [PERSON_NAME] [PERSON_NAME]"
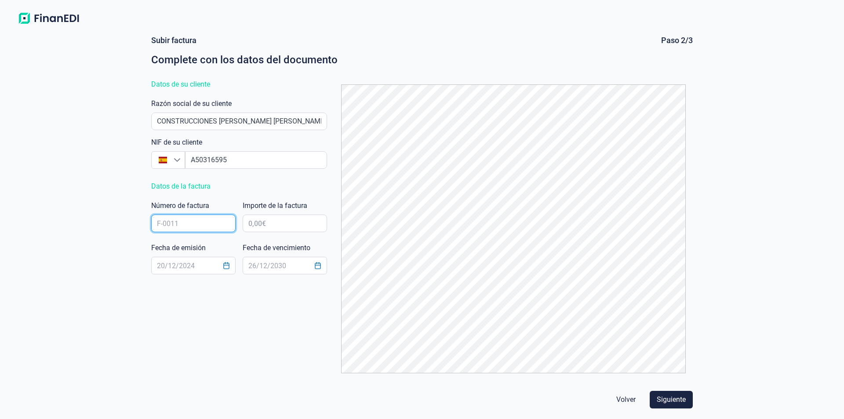
click at [181, 224] on input "text" at bounding box center [193, 223] width 84 height 18
type input "ftc2025300"
click at [169, 261] on input "text" at bounding box center [193, 266] width 84 height 18
type input "[DATE]"
click at [268, 265] on input "text" at bounding box center [285, 266] width 84 height 18
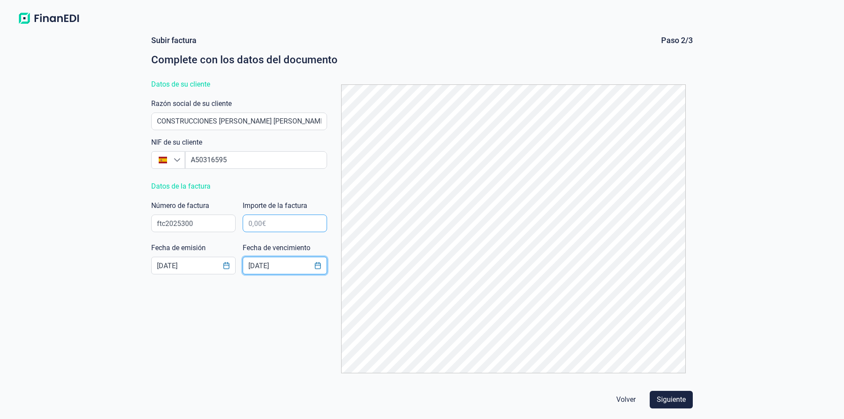
type input "[DATE]"
click at [266, 219] on input "text" at bounding box center [285, 223] width 84 height 18
click at [265, 224] on input "text" at bounding box center [285, 223] width 84 height 18
type input "3.853,20 €"
click at [671, 398] on span "Siguiente" at bounding box center [670, 399] width 29 height 11
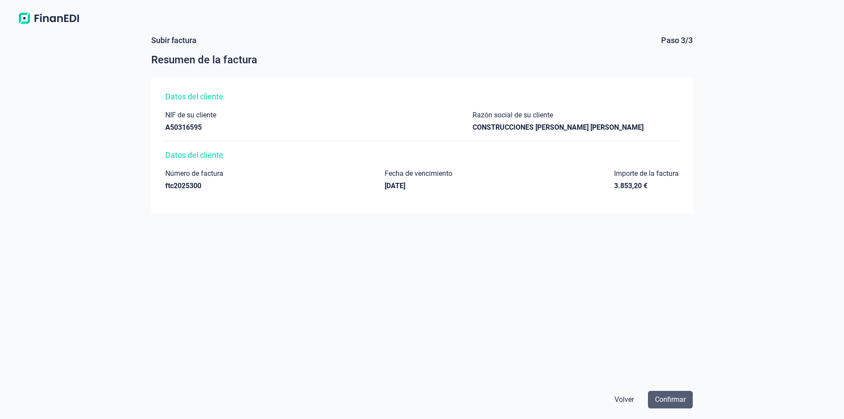
click at [681, 404] on span "Confirmar" at bounding box center [670, 399] width 31 height 11
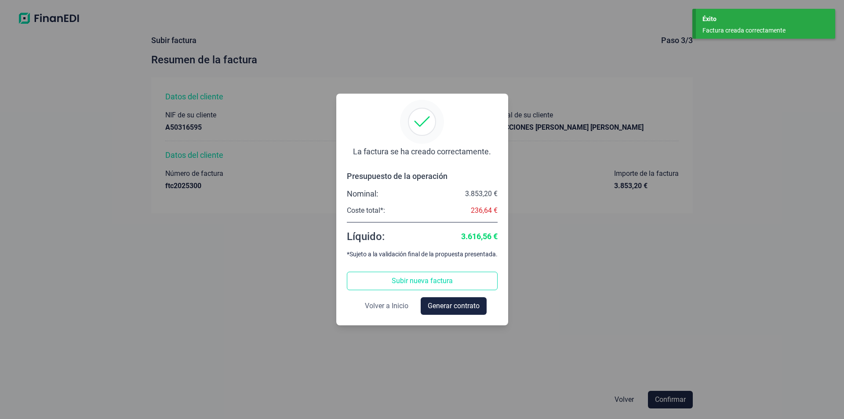
click at [400, 307] on span "Volver a Inicio" at bounding box center [386, 306] width 43 height 11
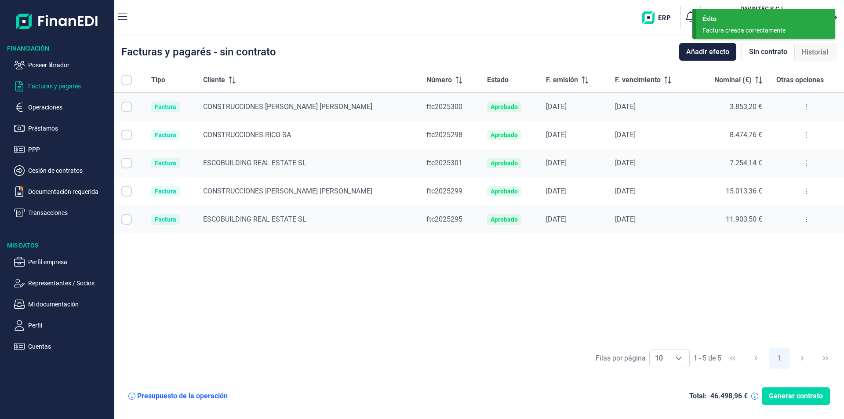
checkbox input "true"
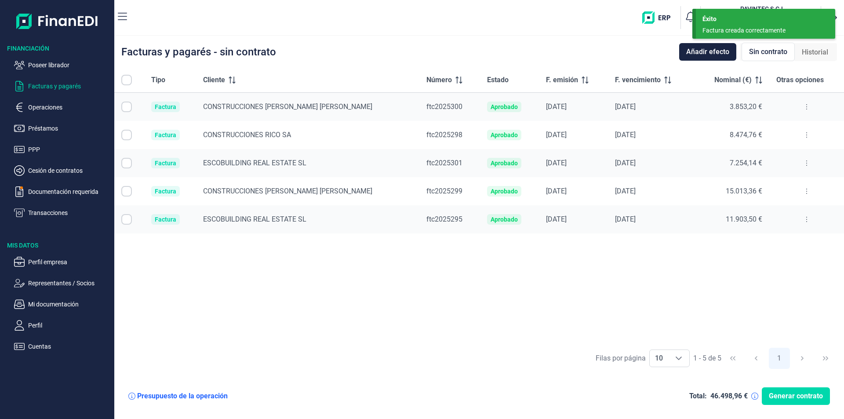
checkbox input "true"
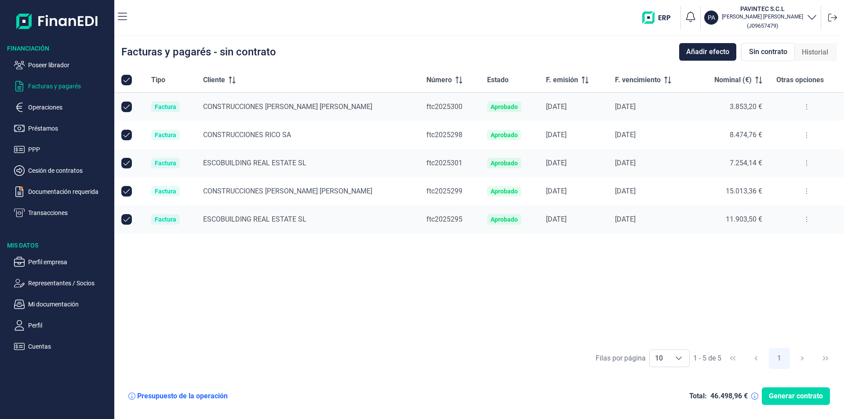
click at [806, 134] on icon at bounding box center [806, 134] width 2 height 7
click at [785, 159] on span "Ver detalle de la factura" at bounding box center [774, 156] width 64 height 9
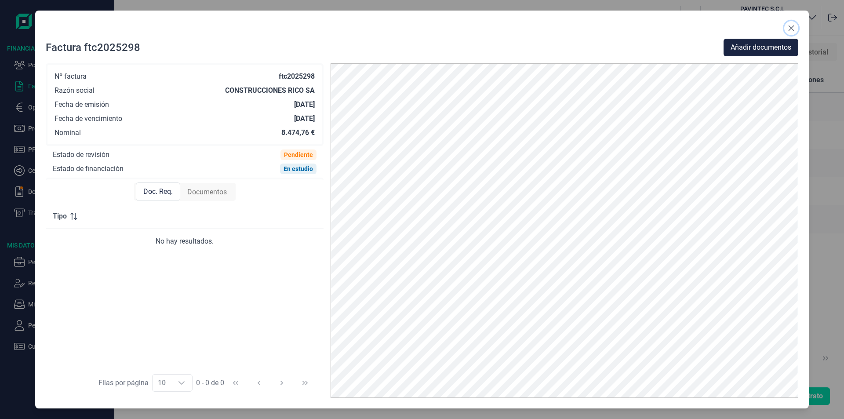
click at [793, 29] on icon "Close" at bounding box center [790, 28] width 7 height 7
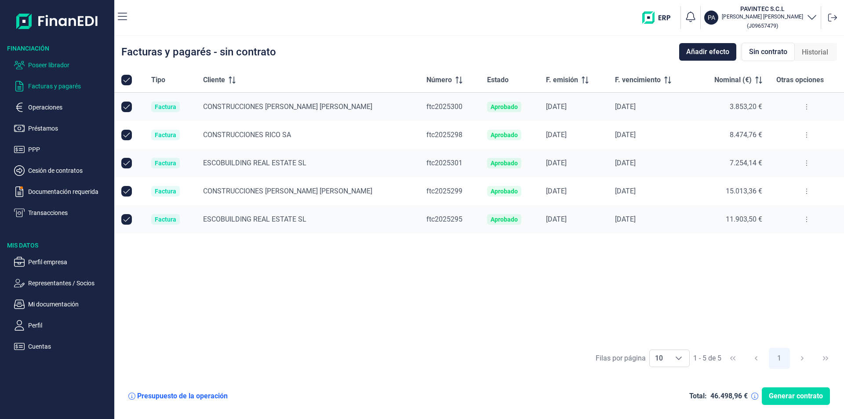
click at [56, 65] on p "Poseer librador" at bounding box center [69, 65] width 83 height 11
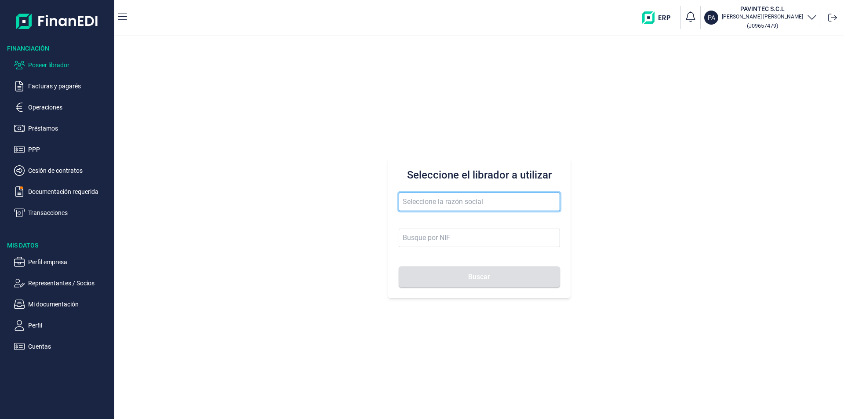
click at [419, 201] on input "text" at bounding box center [479, 201] width 161 height 18
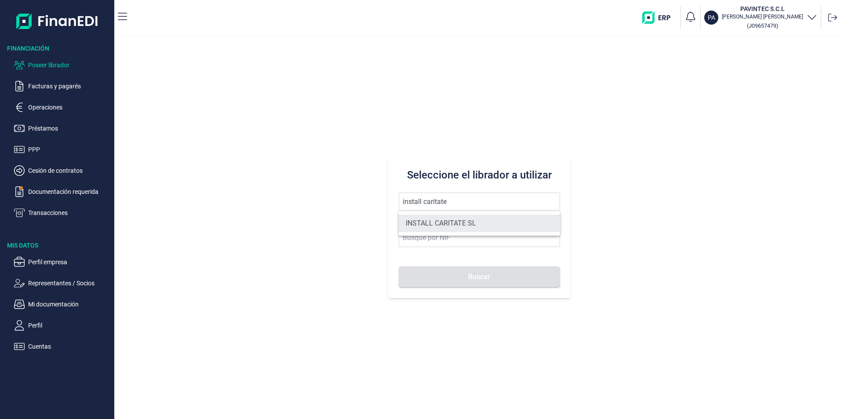
click at [456, 224] on li "INSTALL CARITATE SL" at bounding box center [479, 223] width 161 height 18
type input "INSTALL CARITATE SL"
type input "B56271646"
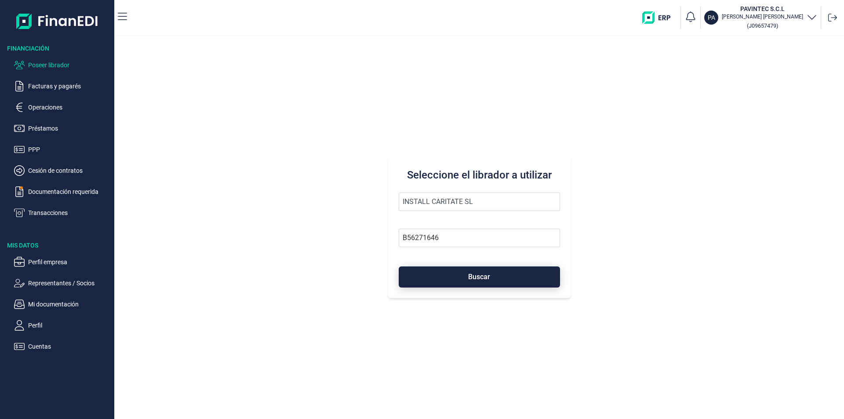
click at [467, 279] on button "Buscar" at bounding box center [479, 276] width 161 height 21
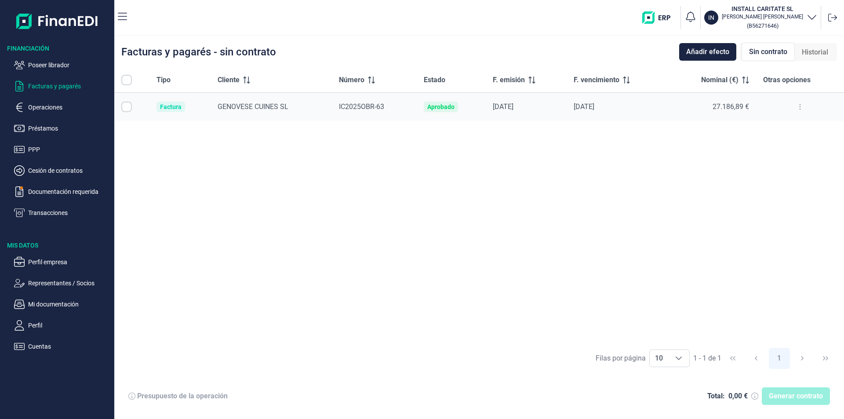
checkbox input "true"
click at [60, 262] on p "Perfil empresa" at bounding box center [69, 262] width 83 height 11
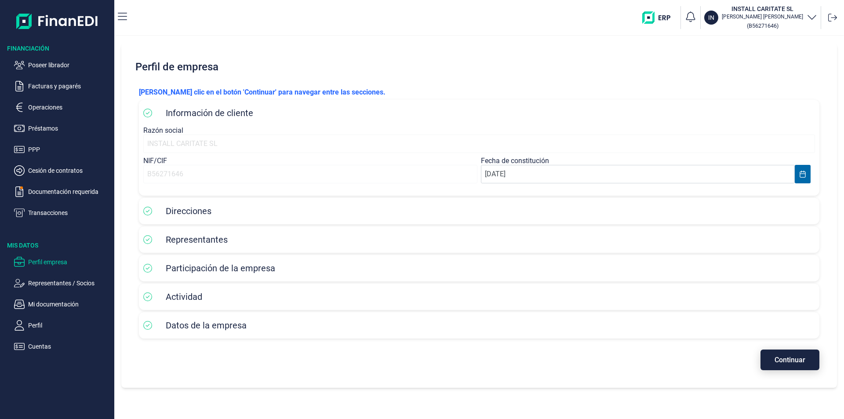
click at [779, 358] on span "Continuar" at bounding box center [789, 359] width 31 height 7
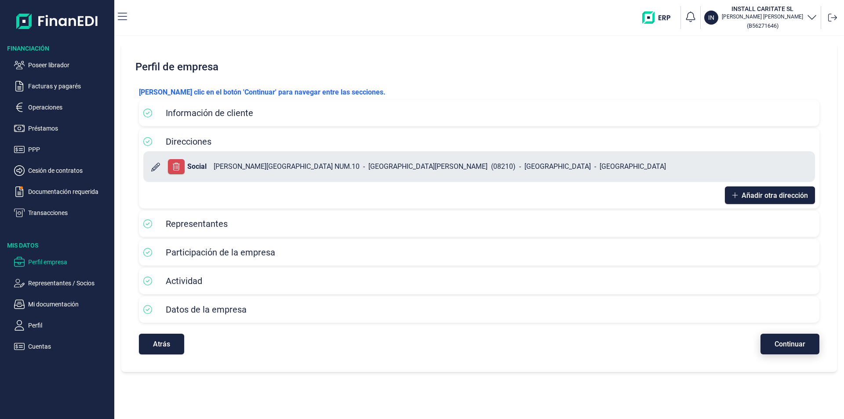
click at [785, 342] on span "Continuar" at bounding box center [789, 344] width 31 height 7
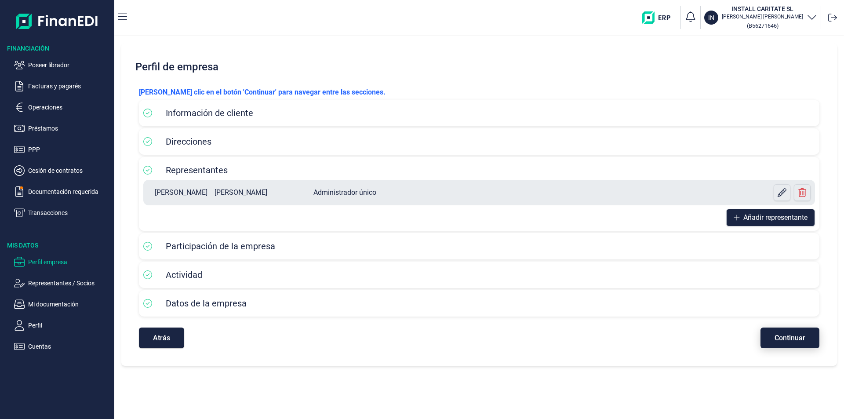
click at [786, 338] on span "Continuar" at bounding box center [789, 337] width 31 height 7
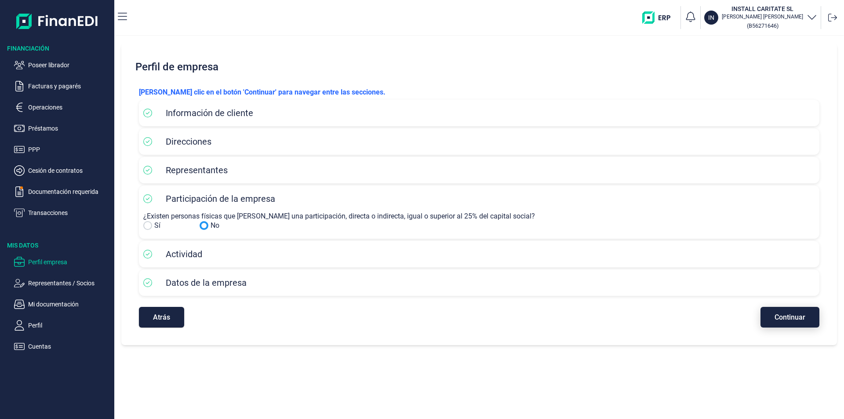
click at [790, 318] on span "Continuar" at bounding box center [789, 317] width 31 height 7
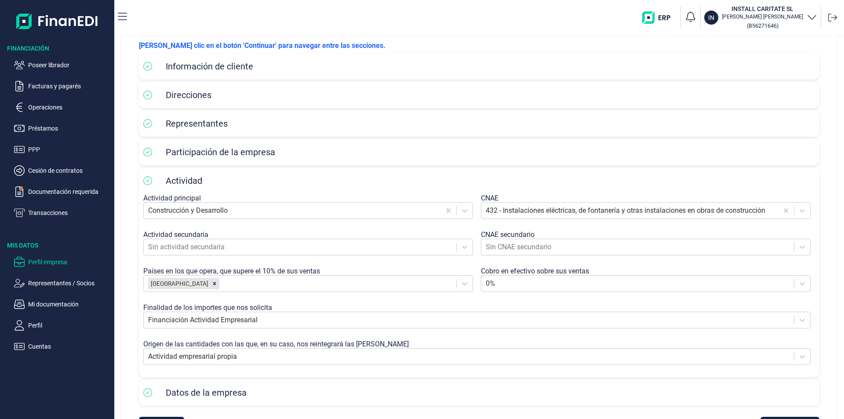
scroll to position [83, 0]
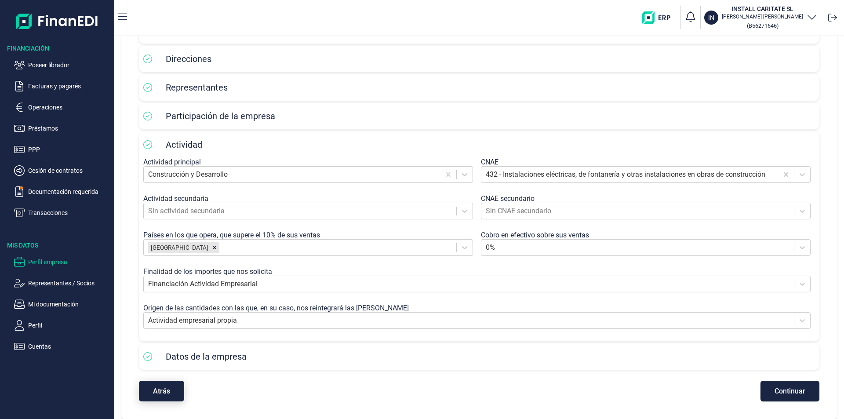
click at [166, 391] on span "Atrás" at bounding box center [161, 391] width 17 height 7
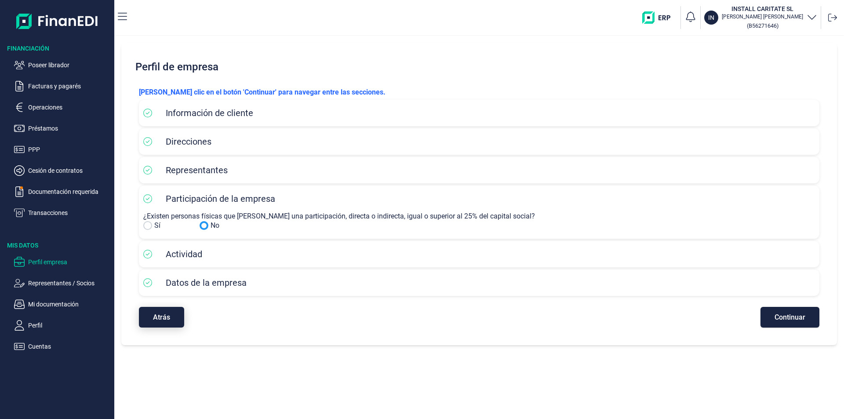
click at [162, 323] on button "Atrás" at bounding box center [161, 317] width 45 height 21
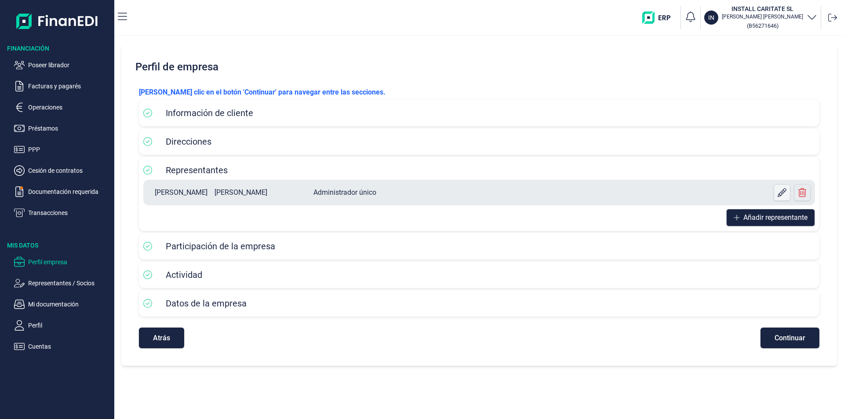
click at [779, 191] on icon at bounding box center [781, 192] width 9 height 9
select select "ES"
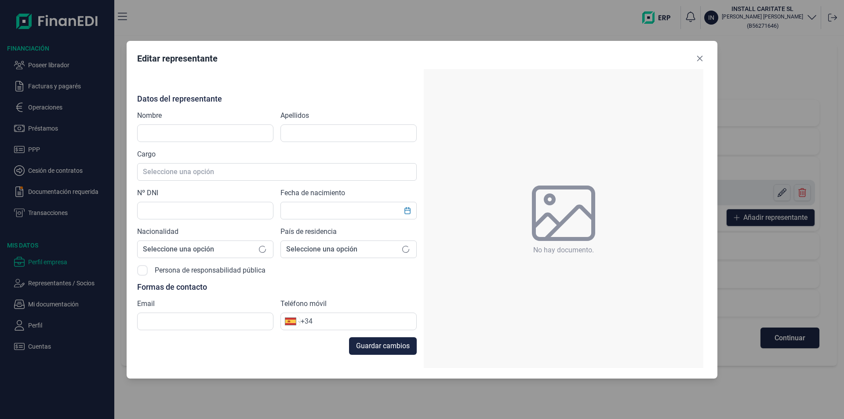
type input "[PERSON_NAME]"
type input "08869798D"
type input "[PERSON_NAME][EMAIL_ADDRESS][PERSON_NAME][DOMAIN_NAME]"
type input "[PHONE_NUMBER]"
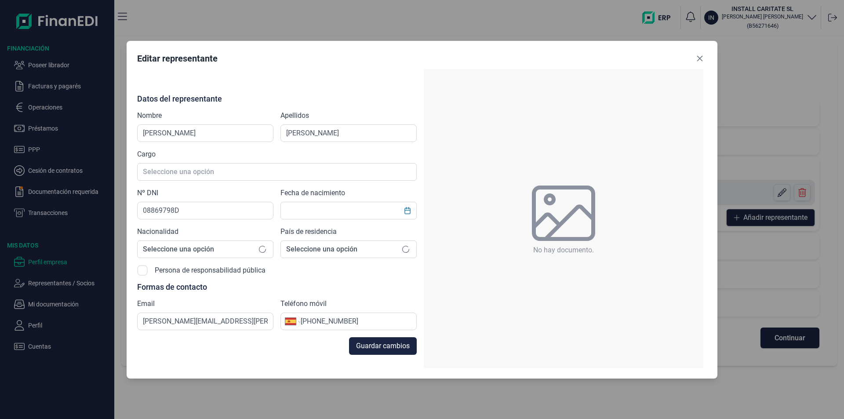
type input "[DATE]"
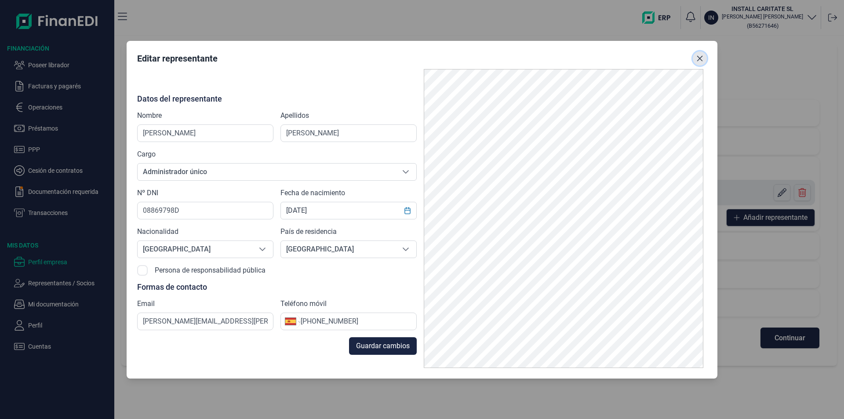
click at [700, 56] on icon "Close" at bounding box center [699, 58] width 7 height 7
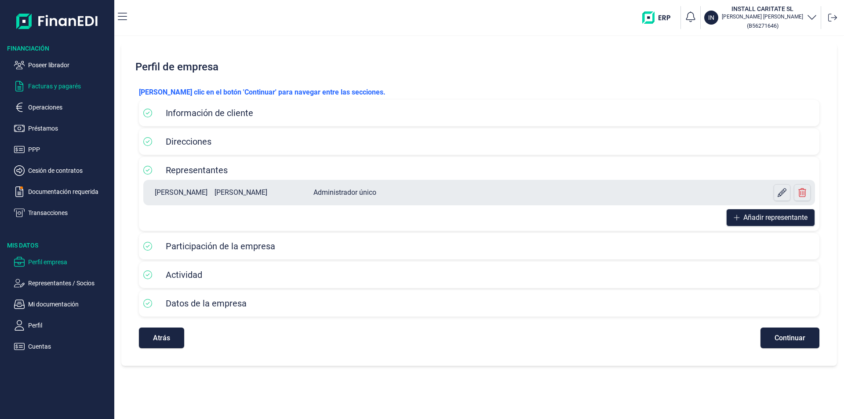
click at [53, 88] on p "Facturas y pagarés" at bounding box center [69, 86] width 83 height 11
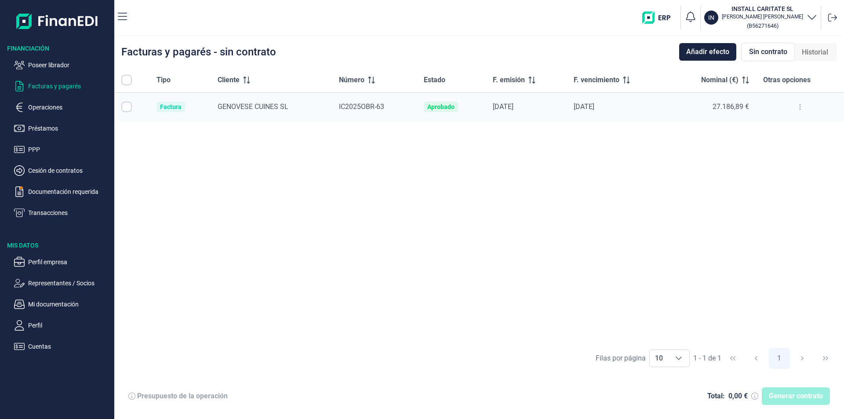
checkbox input "true"
click at [68, 281] on p "Representantes / Socios" at bounding box center [69, 283] width 83 height 11
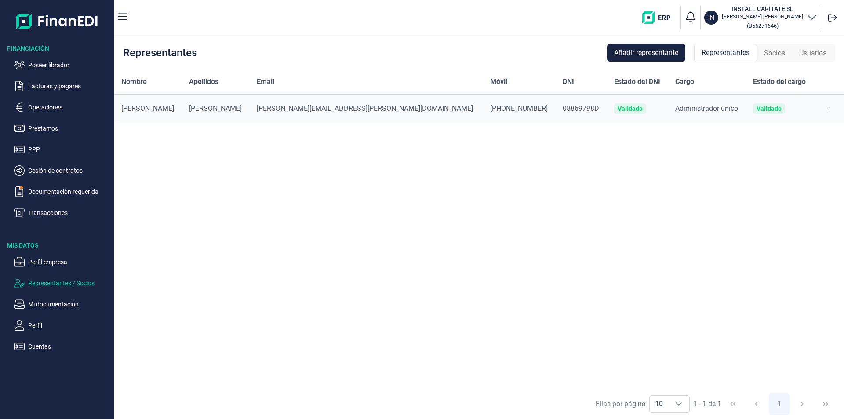
click at [828, 107] on icon at bounding box center [829, 108] width 2 height 7
click at [791, 129] on span "Editar representante" at bounding box center [794, 130] width 56 height 9
select select "ES"
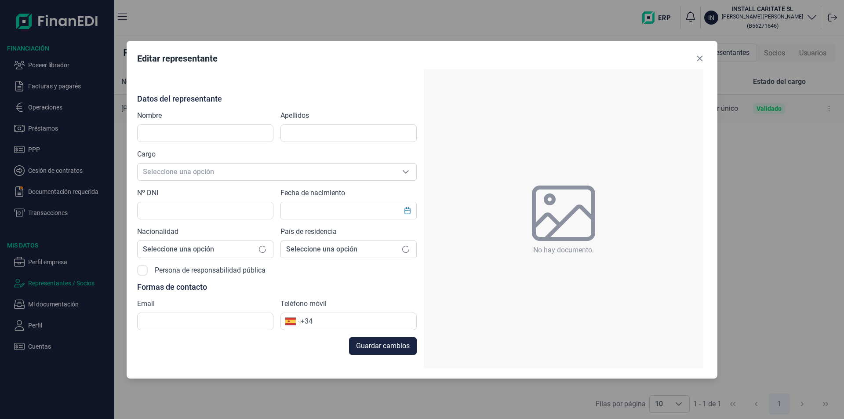
type input "[PERSON_NAME]"
type input "08869798D"
type input "[PERSON_NAME][EMAIL_ADDRESS][PERSON_NAME][DOMAIN_NAME]"
type input "[PHONE_NUMBER]"
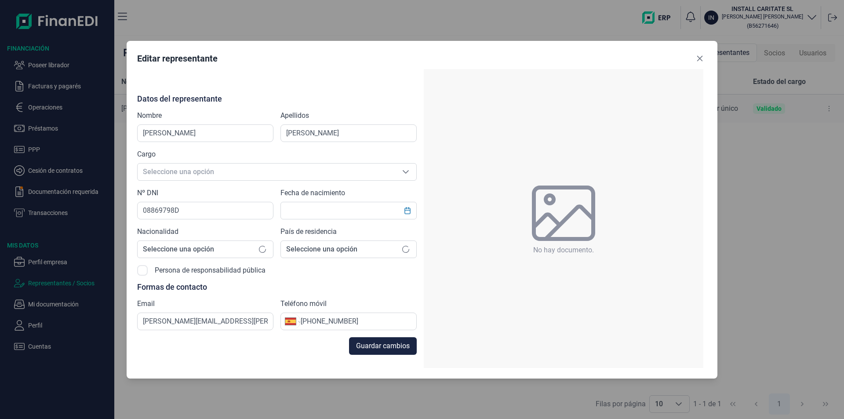
type input "[DATE]"
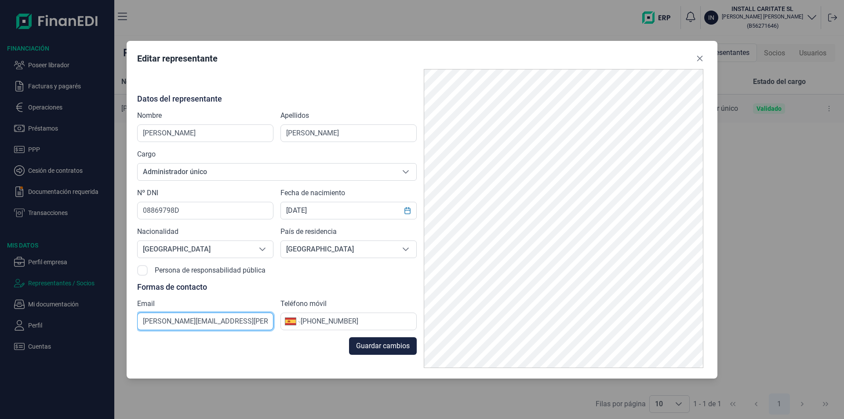
scroll to position [0, 8]
drag, startPoint x: 143, startPoint y: 321, endPoint x: 271, endPoint y: 322, distance: 127.9
click at [271, 322] on input "[PERSON_NAME][EMAIL_ADDRESS][PERSON_NAME][DOMAIN_NAME]" at bounding box center [205, 321] width 136 height 18
click at [702, 60] on icon "Close" at bounding box center [700, 58] width 6 height 6
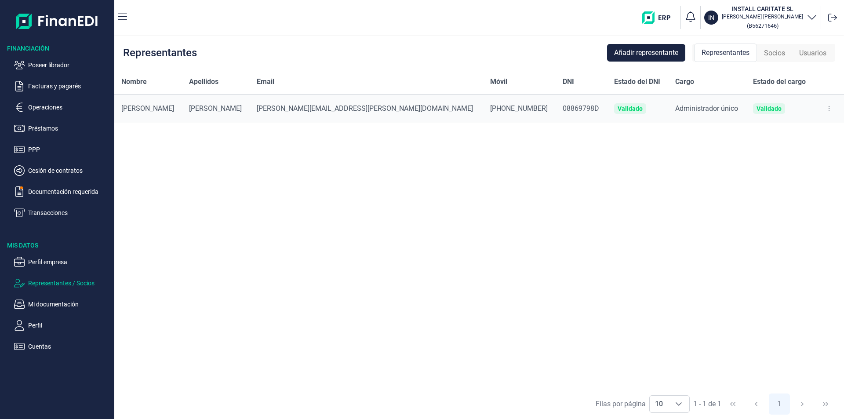
click at [472, 182] on div "Nombre Apellidos Email Móvil DNI Estado del DNI Cargo Estado del cargo FRANCISC…" at bounding box center [478, 228] width 729 height 319
click at [64, 65] on p "Poseer librador" at bounding box center [69, 65] width 83 height 11
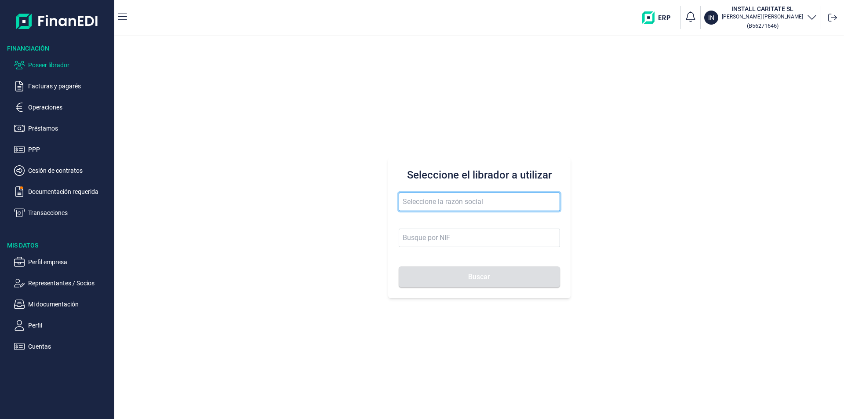
click at [410, 198] on input "text" at bounding box center [479, 201] width 161 height 18
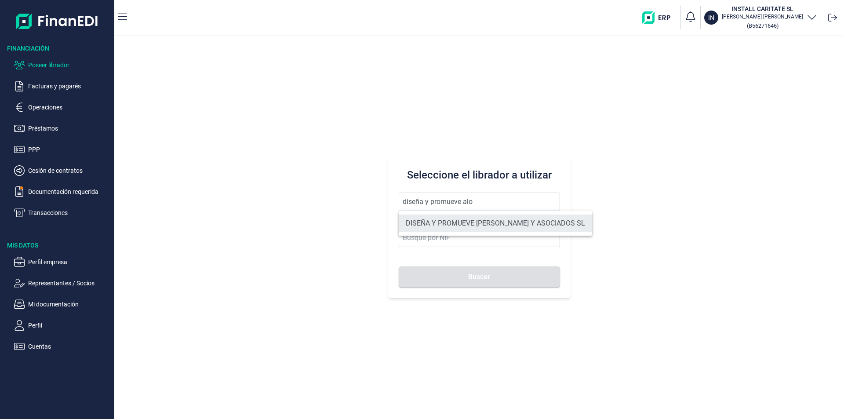
click at [485, 221] on li "DISEÑA Y PROMUEVE [PERSON_NAME] Y ASOCIADOS SL" at bounding box center [495, 223] width 193 height 18
type input "DISEÑA Y PROMUEVE [PERSON_NAME] Y ASOCIADOS SL"
type input "B76362318"
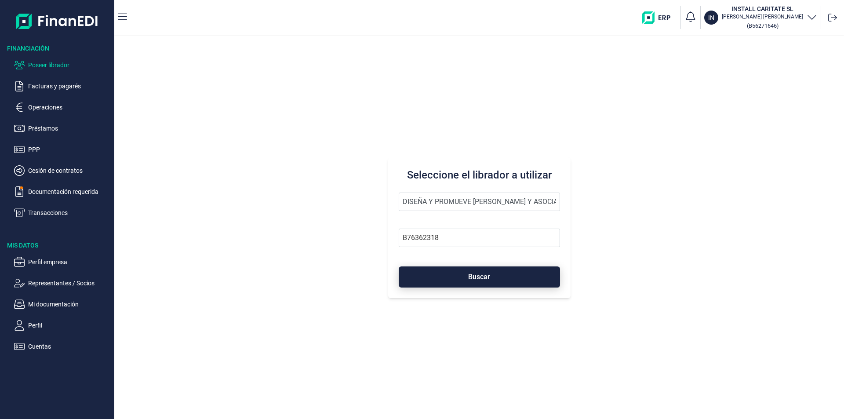
click at [472, 280] on span "Buscar" at bounding box center [479, 276] width 22 height 7
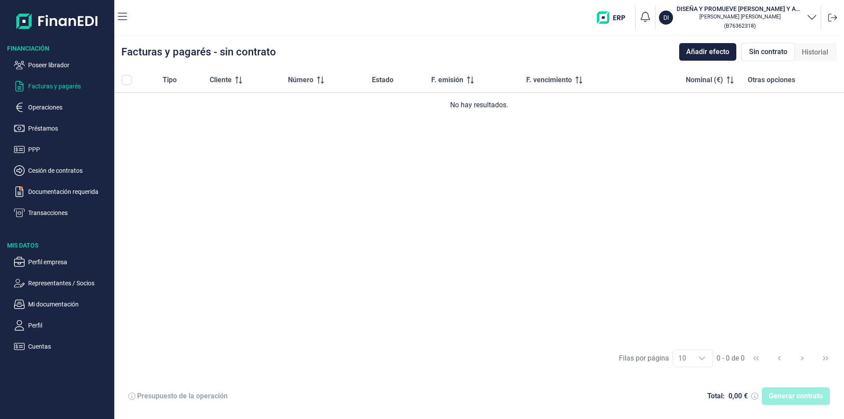
drag, startPoint x: 61, startPoint y: 62, endPoint x: 74, endPoint y: 71, distance: 16.1
click at [61, 62] on p "Poseer librador" at bounding box center [69, 65] width 83 height 11
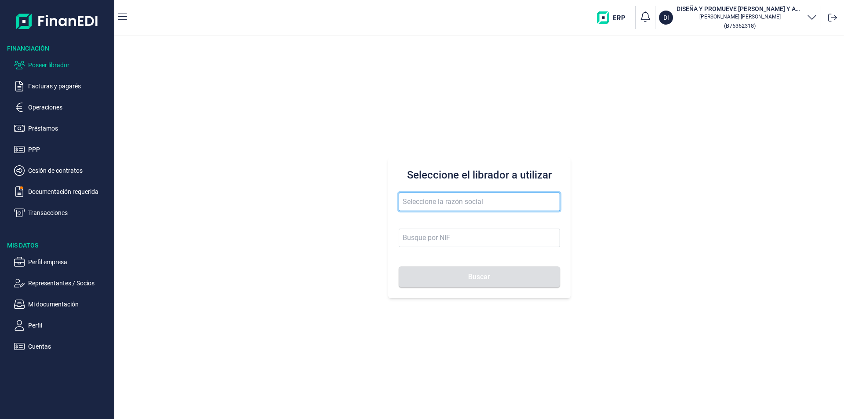
click at [415, 203] on input "text" at bounding box center [479, 201] width 161 height 18
type input "oym ser"
drag, startPoint x: 441, startPoint y: 203, endPoint x: 387, endPoint y: 201, distance: 53.6
click at [387, 201] on div "Seleccione el librador a utilizar oym ser Buscar" at bounding box center [478, 227] width 729 height 383
